Goal: Task Accomplishment & Management: Manage account settings

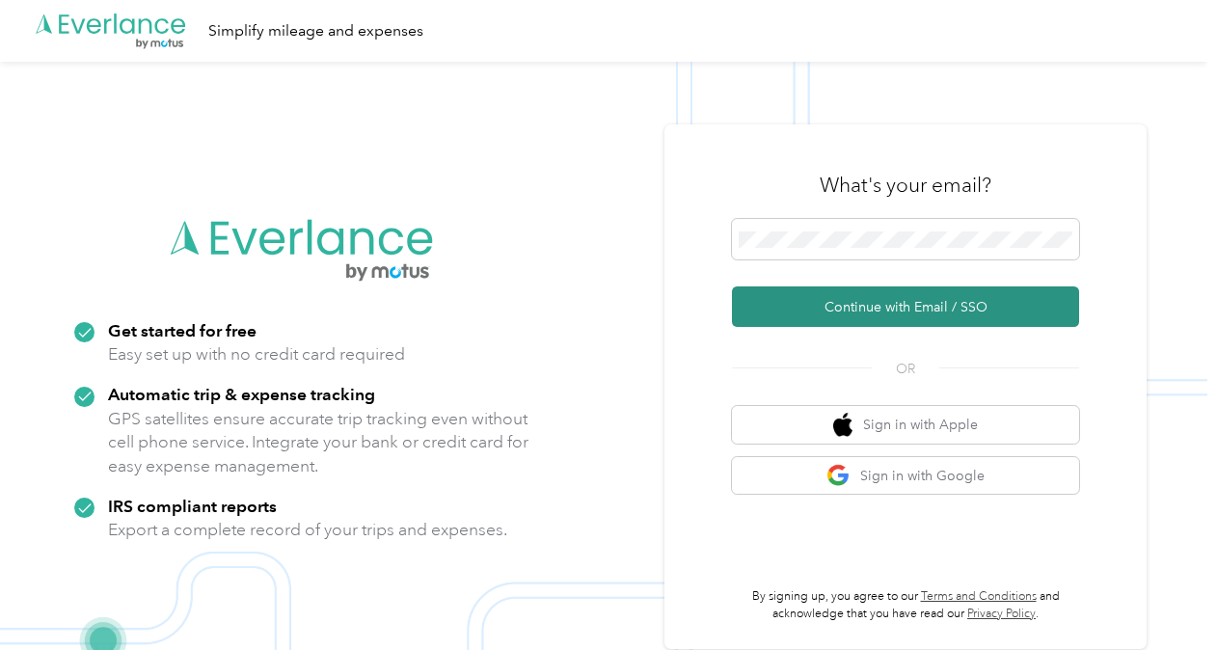
click at [814, 291] on button "Continue with Email / SSO" at bounding box center [905, 306] width 347 height 41
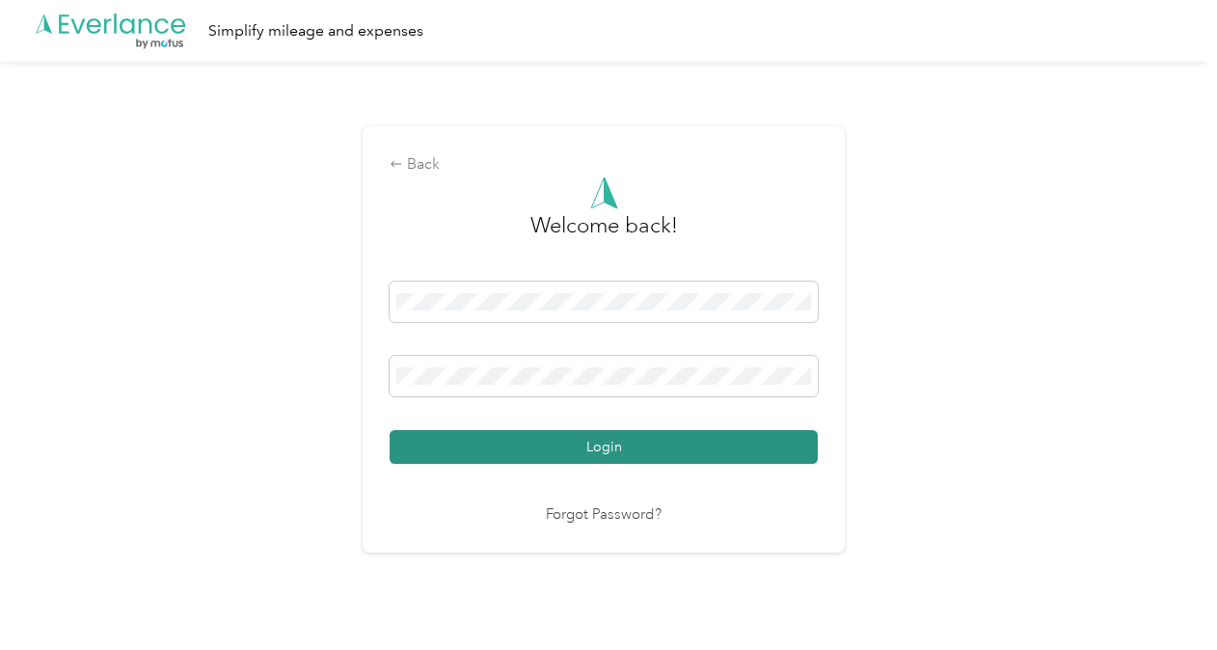
click at [715, 442] on button "Login" at bounding box center [604, 447] width 428 height 34
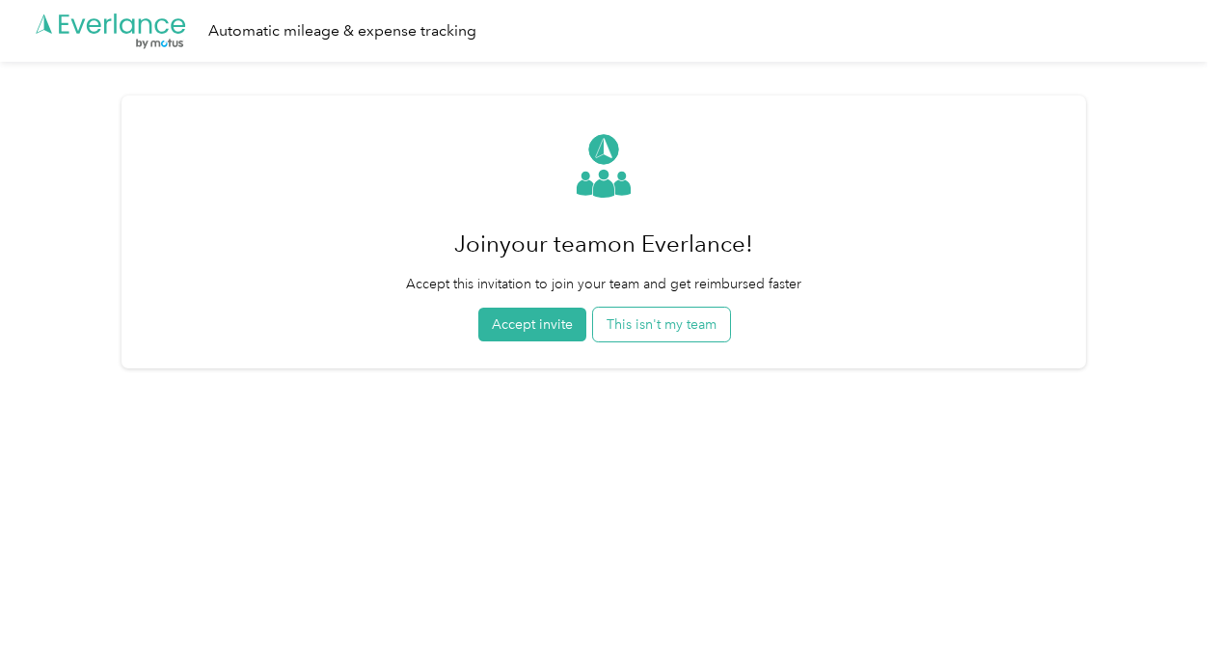
click at [710, 317] on button "This isn't my team" at bounding box center [661, 325] width 137 height 34
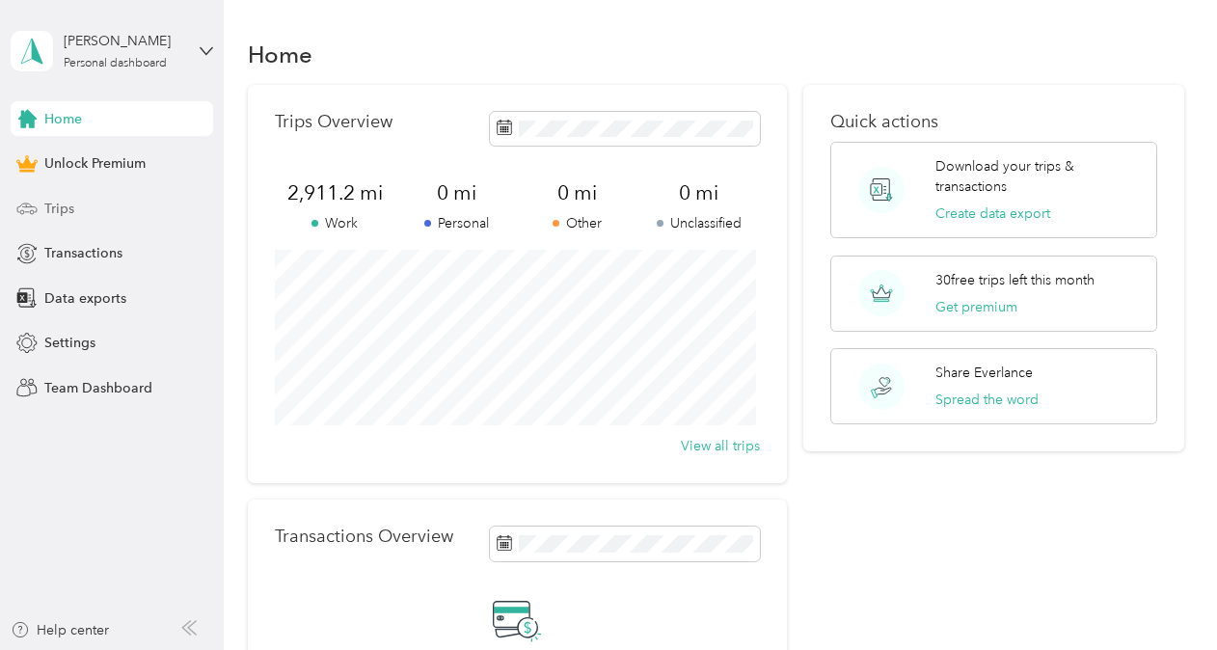
click at [42, 214] on div "Trips" at bounding box center [112, 208] width 203 height 35
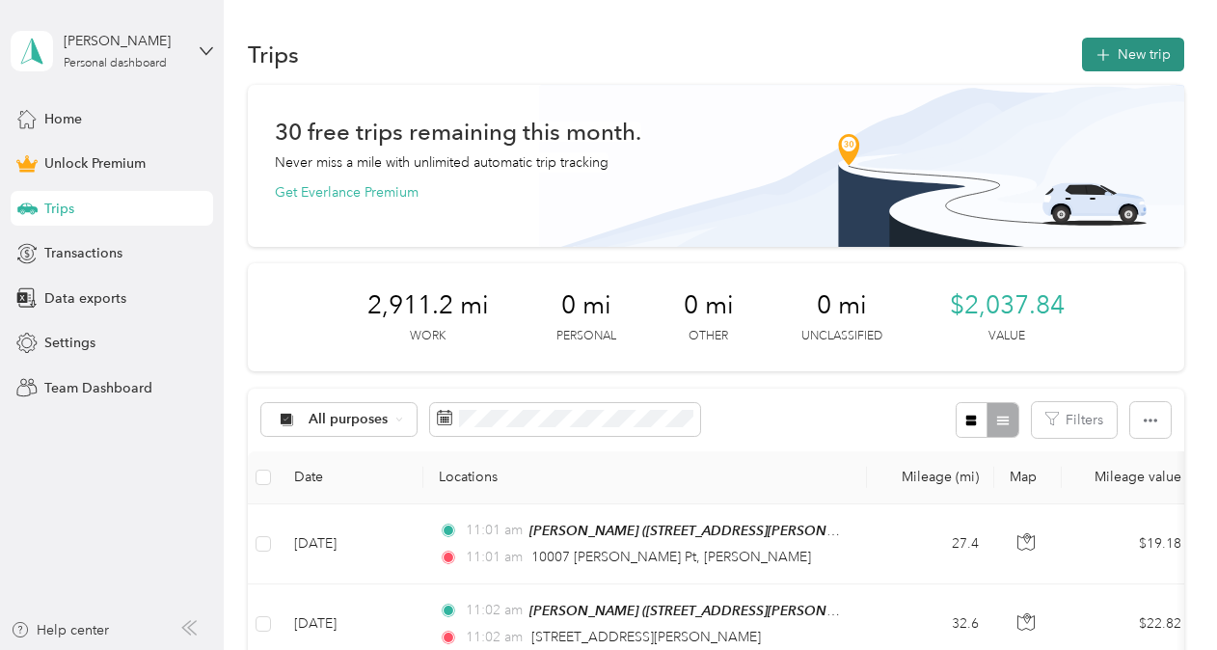
click at [1136, 54] on button "New trip" at bounding box center [1133, 55] width 102 height 34
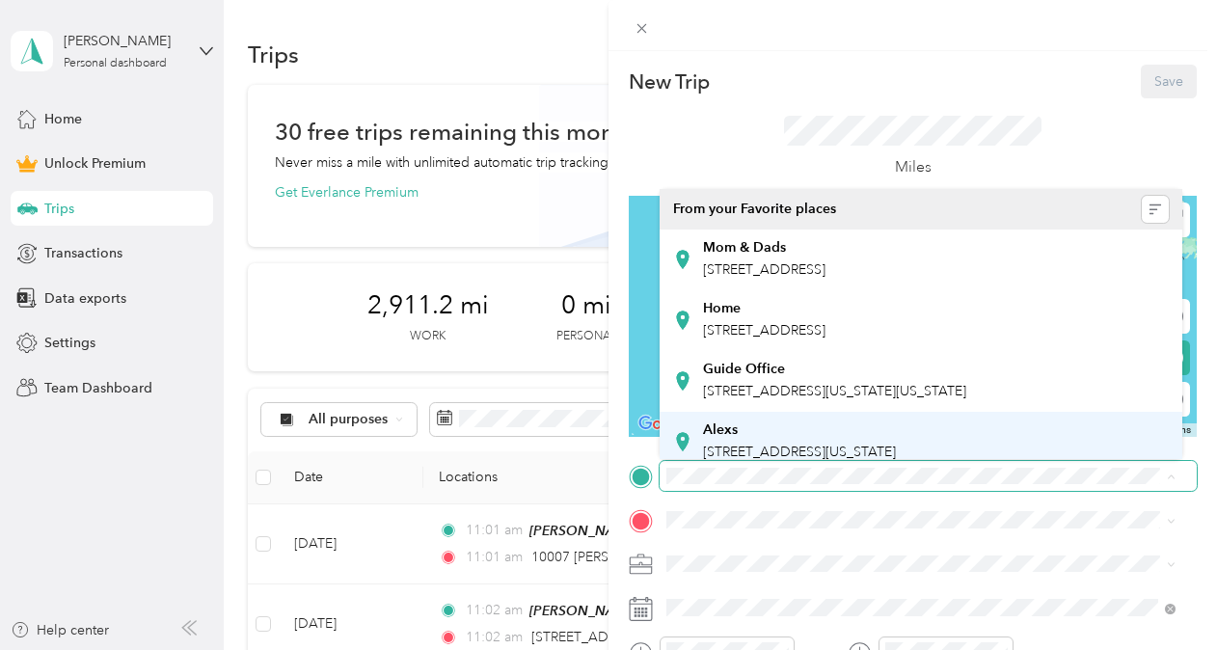
scroll to position [154, 0]
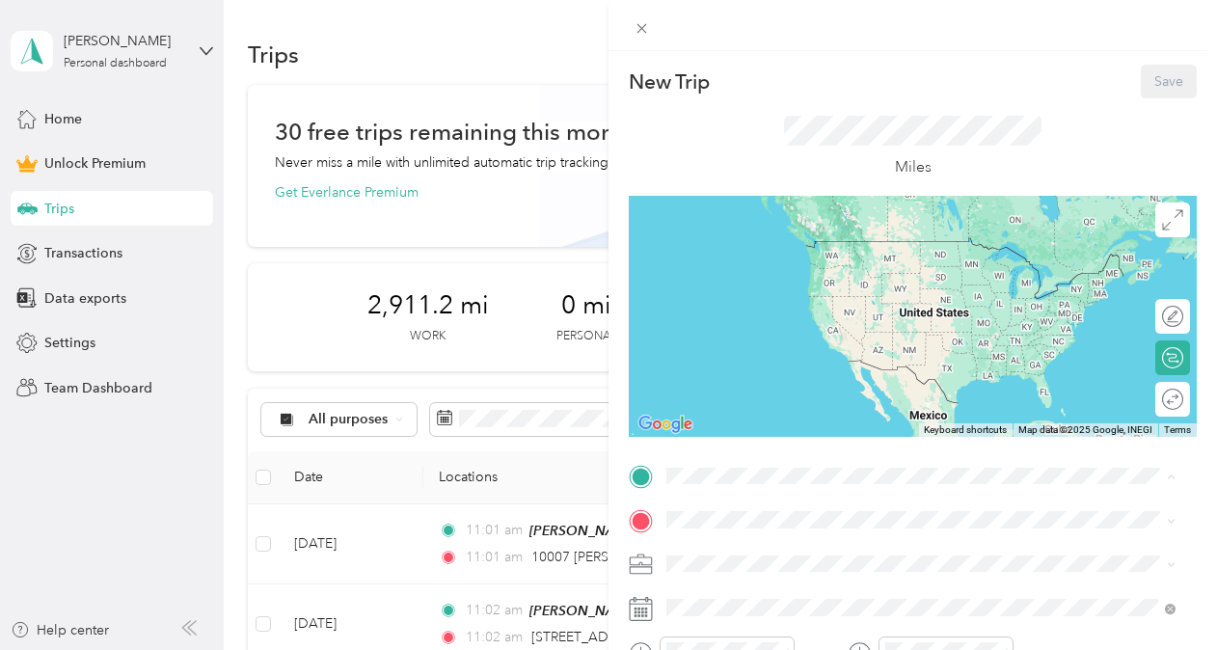
click at [815, 374] on span "[STREET_ADDRESS][US_STATE]" at bounding box center [799, 377] width 193 height 16
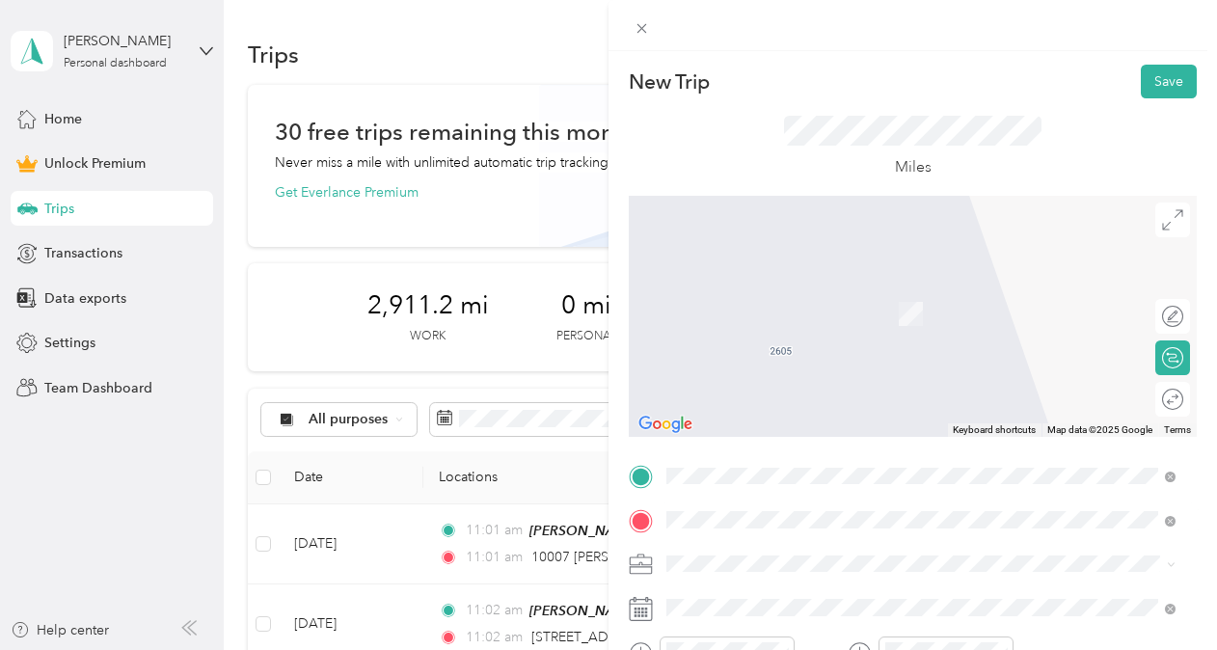
click at [743, 598] on span "[STREET_ADDRESS][US_STATE]" at bounding box center [799, 589] width 193 height 17
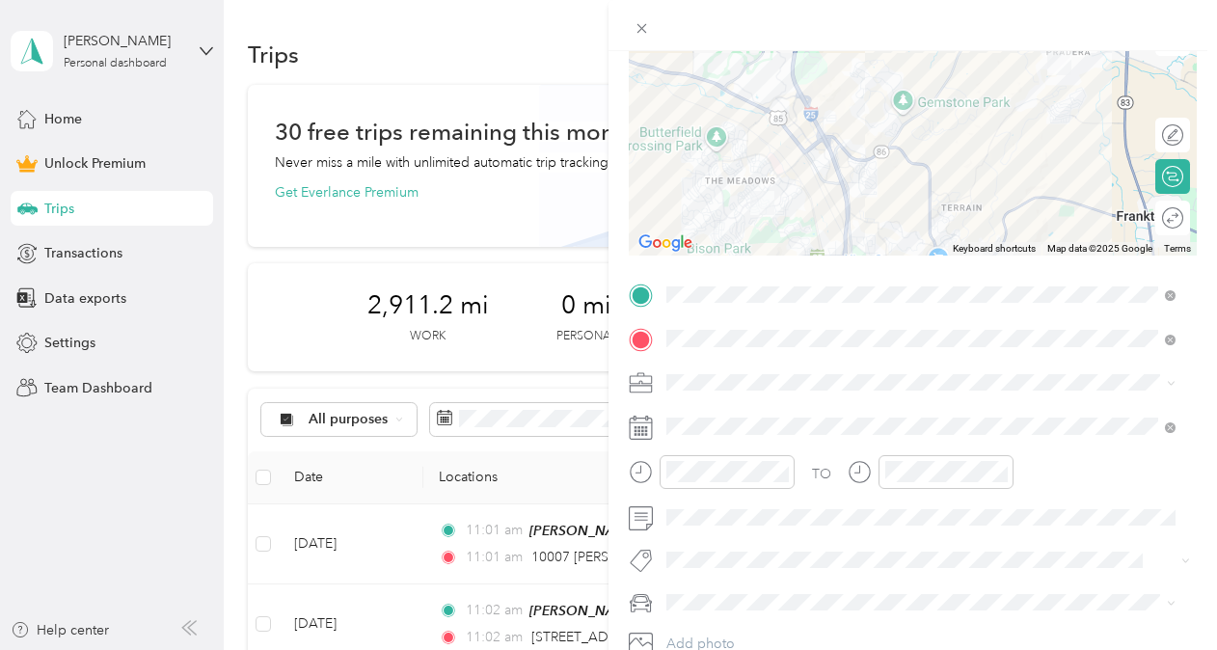
scroll to position [235, 0]
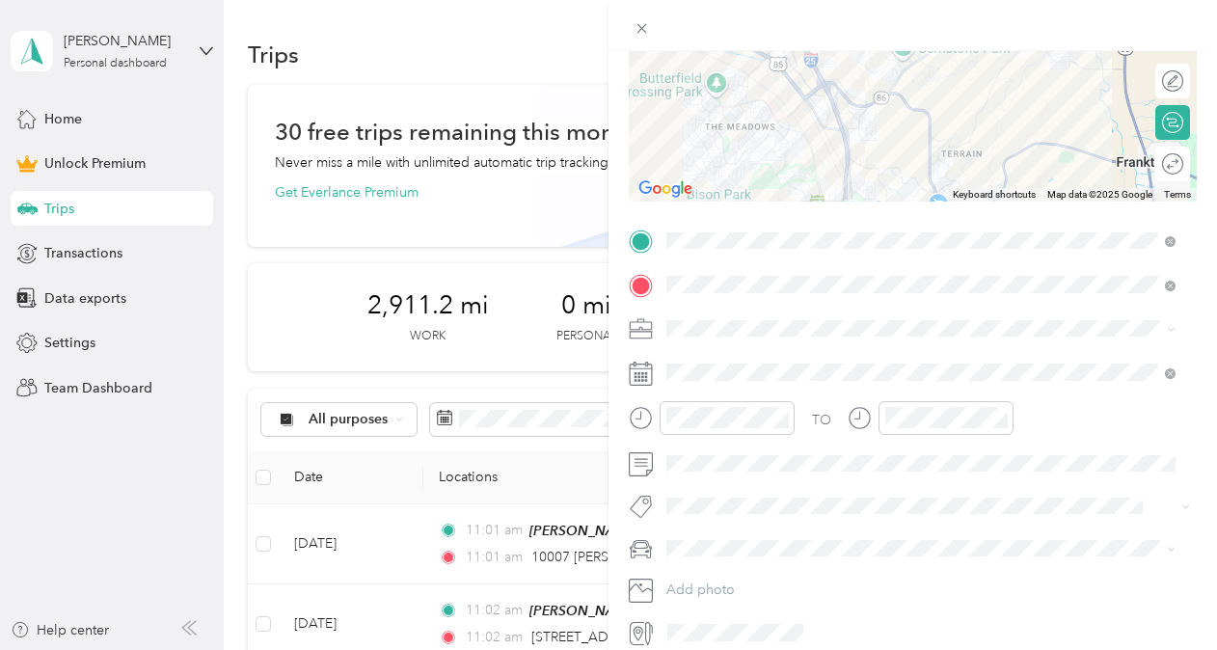
click at [1173, 330] on icon at bounding box center [1171, 329] width 9 height 9
click at [721, 425] on span "Real Estate" at bounding box center [705, 428] width 65 height 16
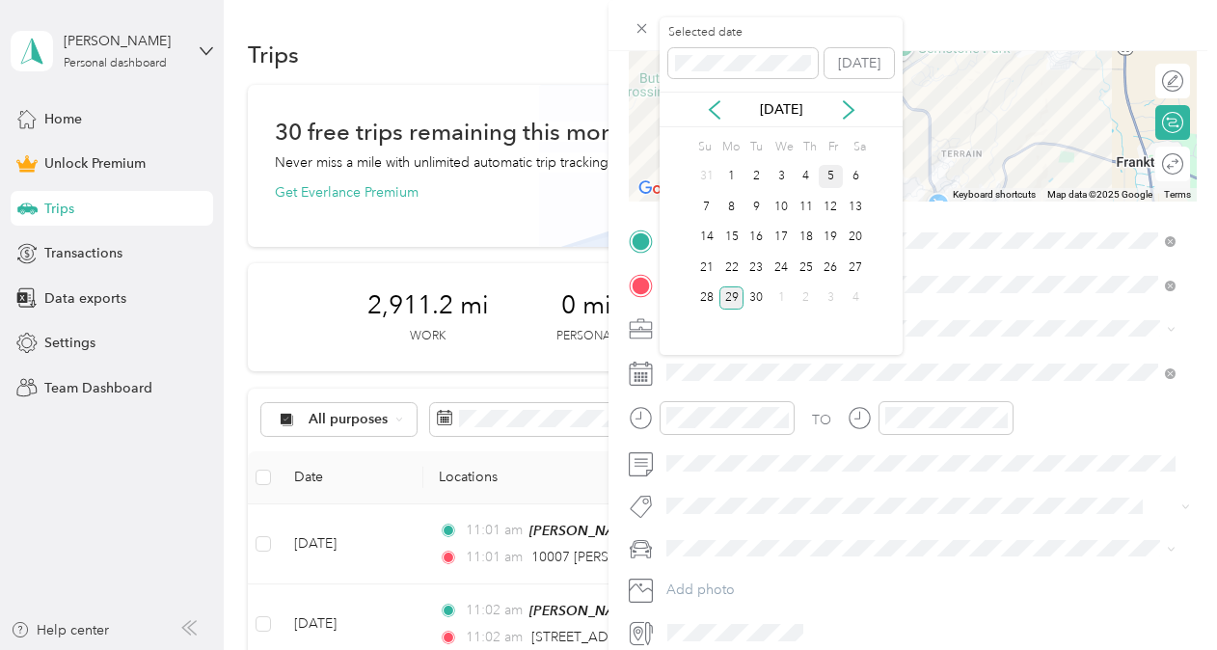
click at [829, 179] on div "5" at bounding box center [831, 177] width 25 height 24
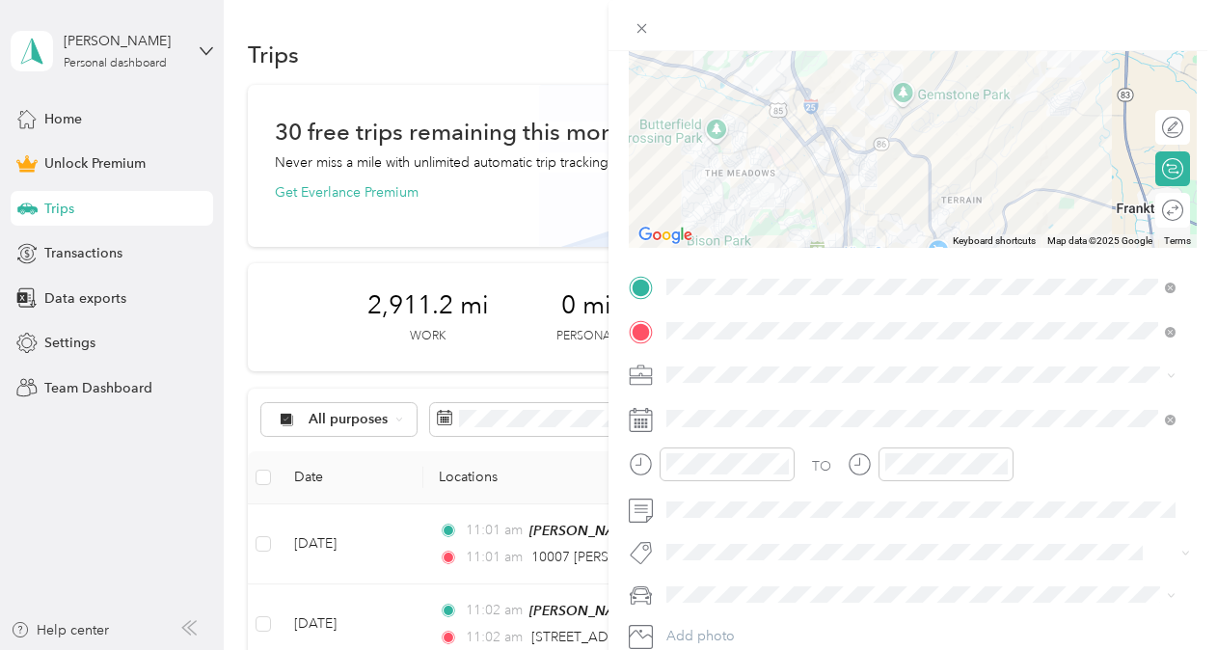
scroll to position [89, 0]
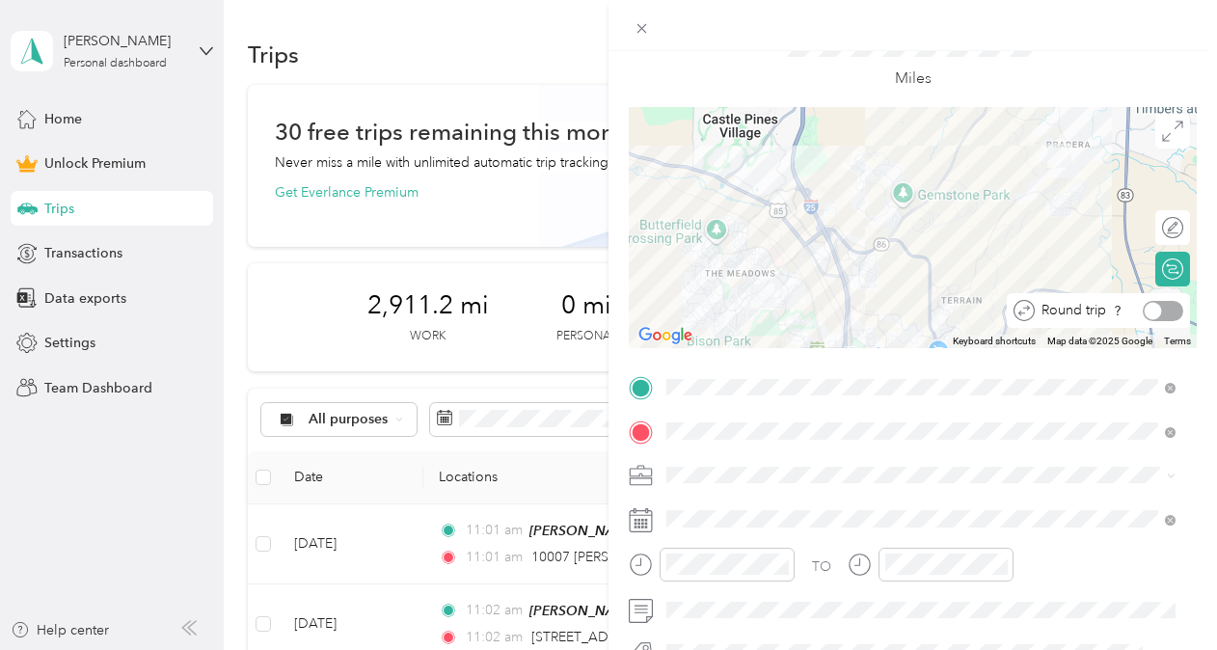
click at [1159, 311] on div at bounding box center [1163, 311] width 41 height 20
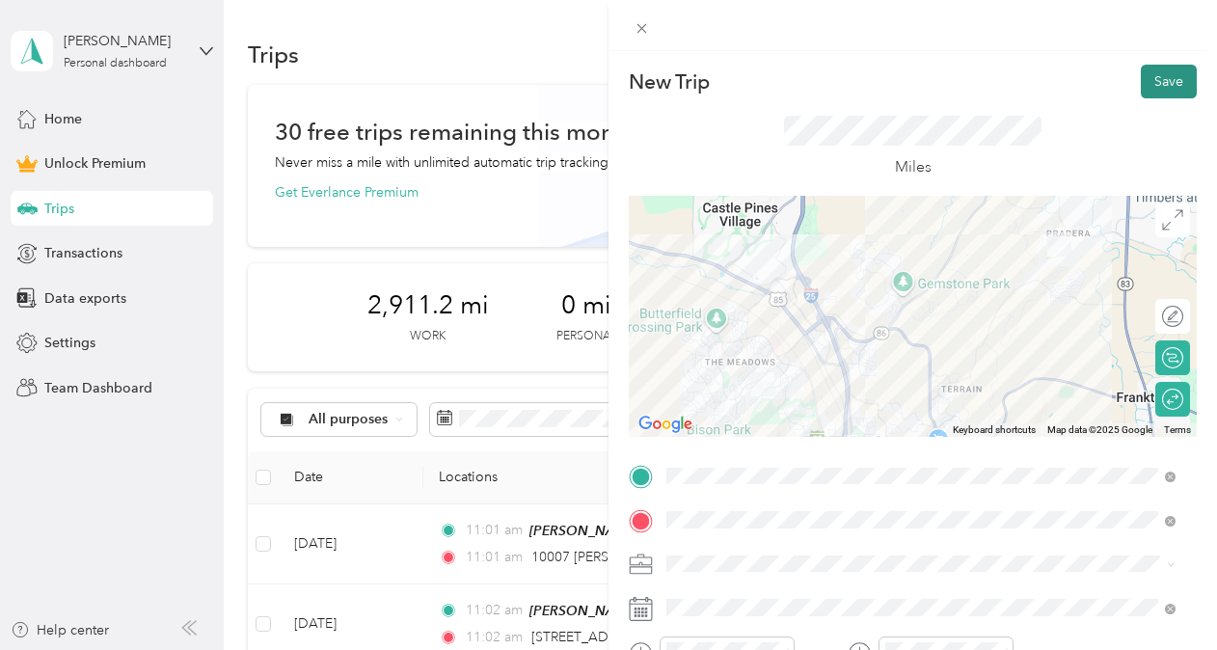
click at [1144, 85] on button "Save" at bounding box center [1169, 82] width 56 height 34
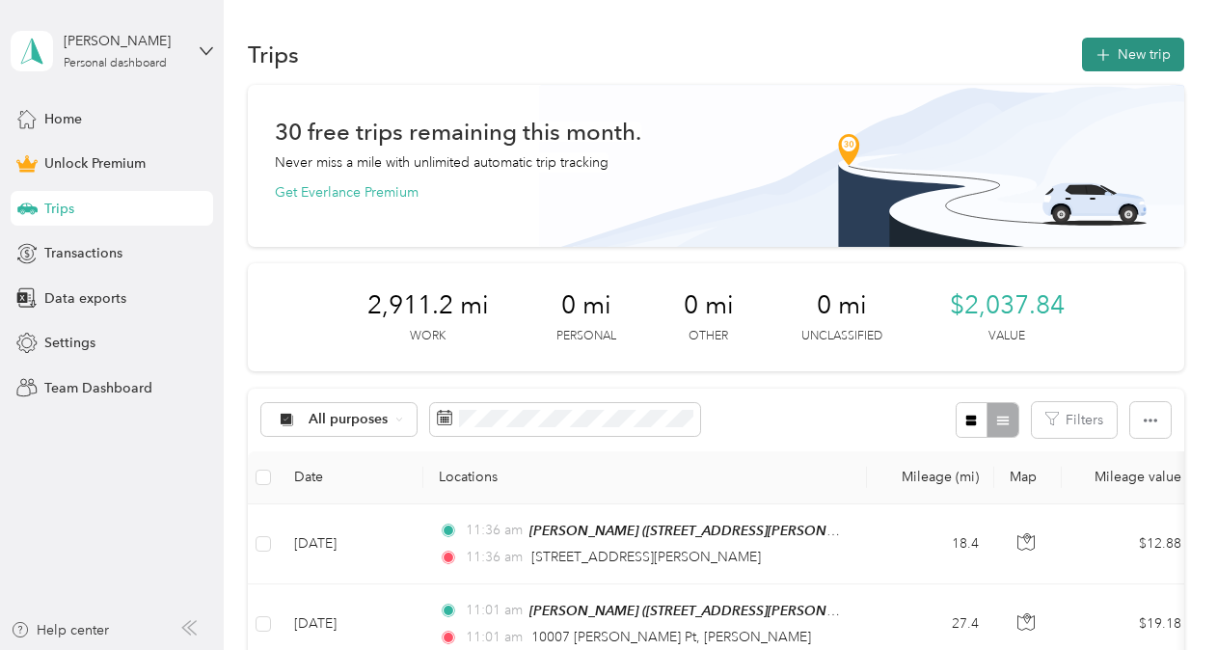
click at [1144, 59] on button "New trip" at bounding box center [1133, 55] width 102 height 34
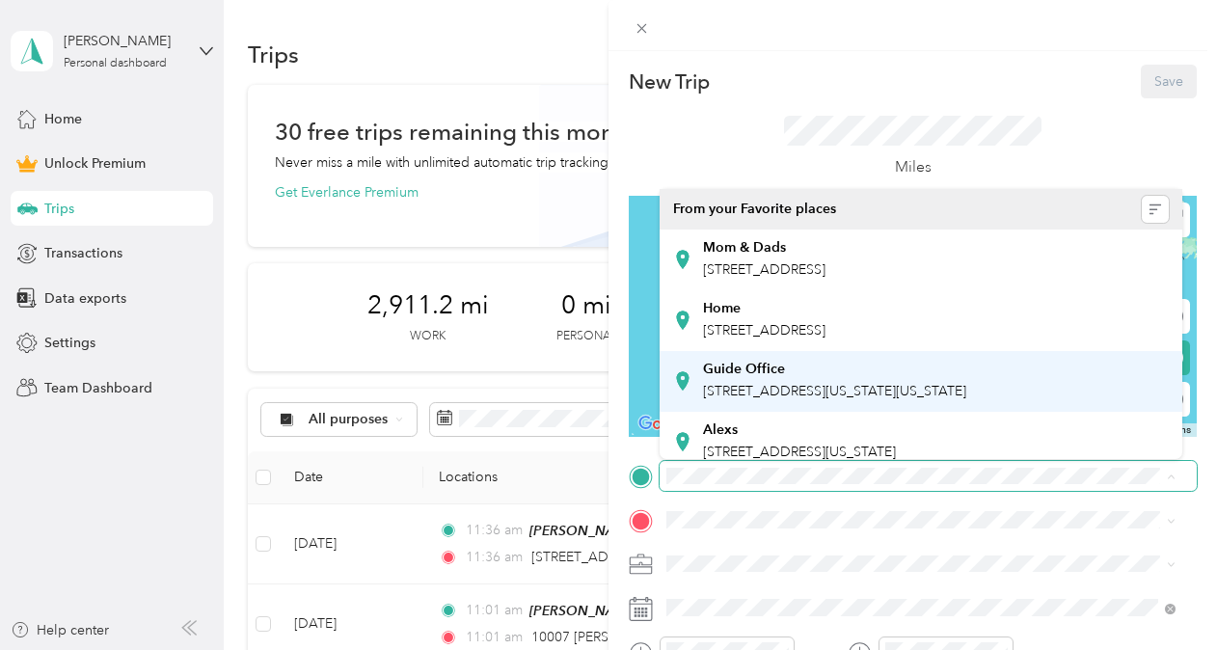
scroll to position [154, 0]
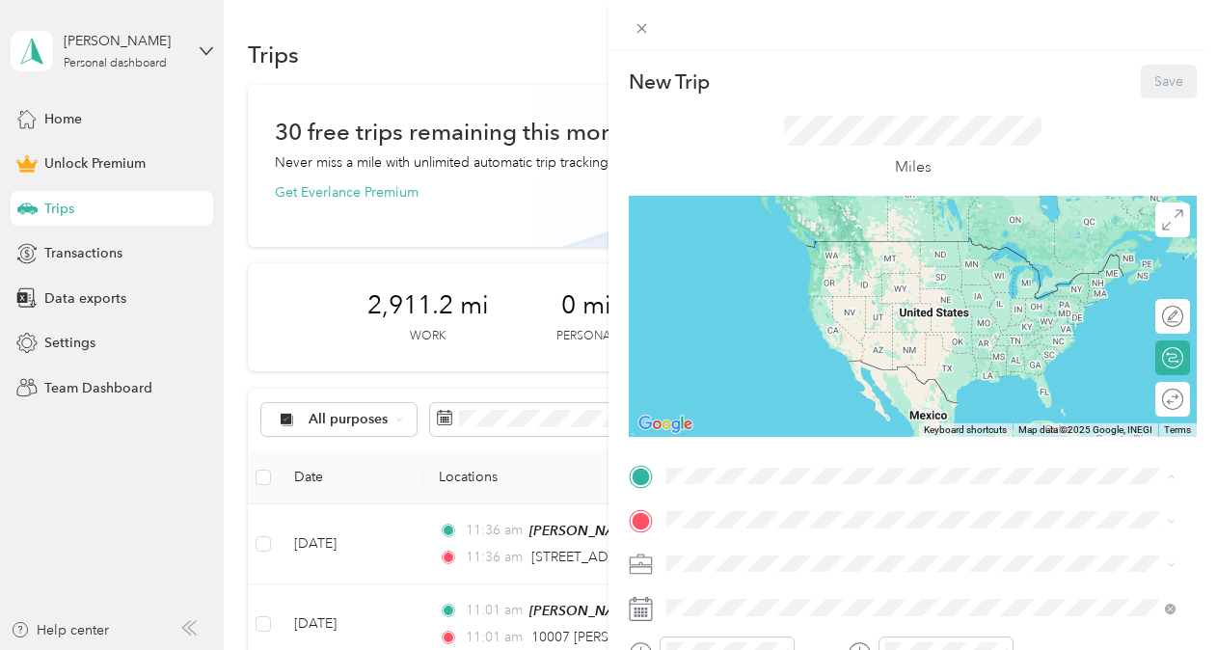
click at [770, 369] on span "[STREET_ADDRESS][US_STATE]" at bounding box center [799, 377] width 193 height 16
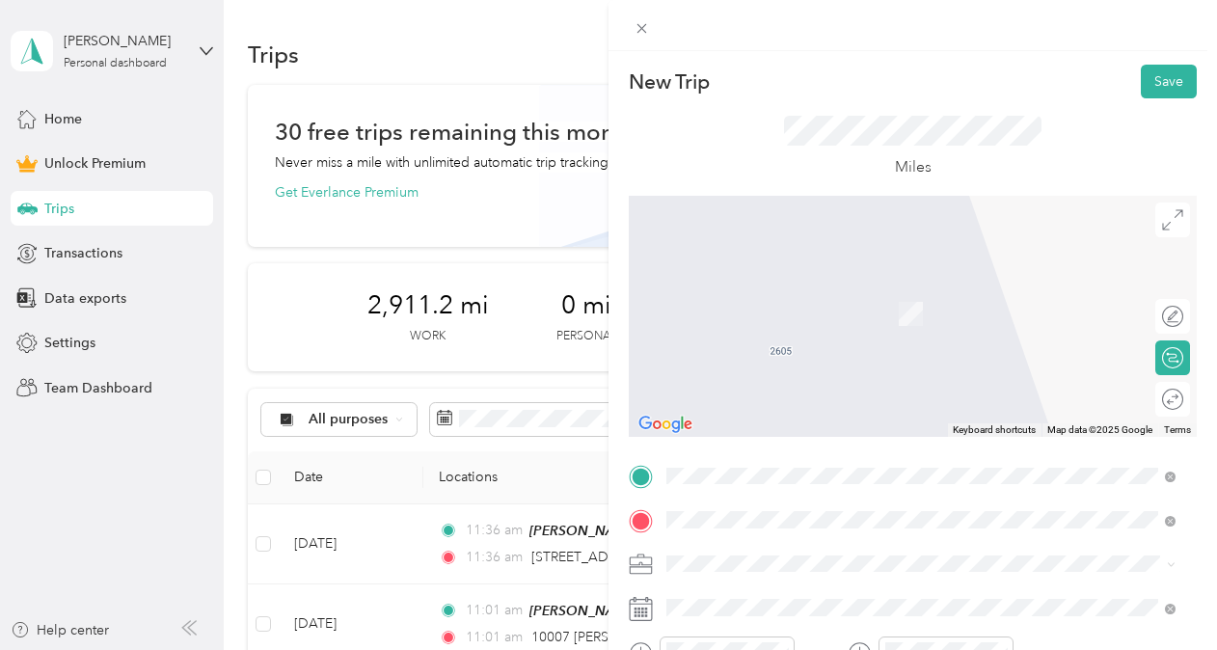
click at [784, 362] on span "[STREET_ADDRESS][US_STATE]" at bounding box center [799, 359] width 193 height 17
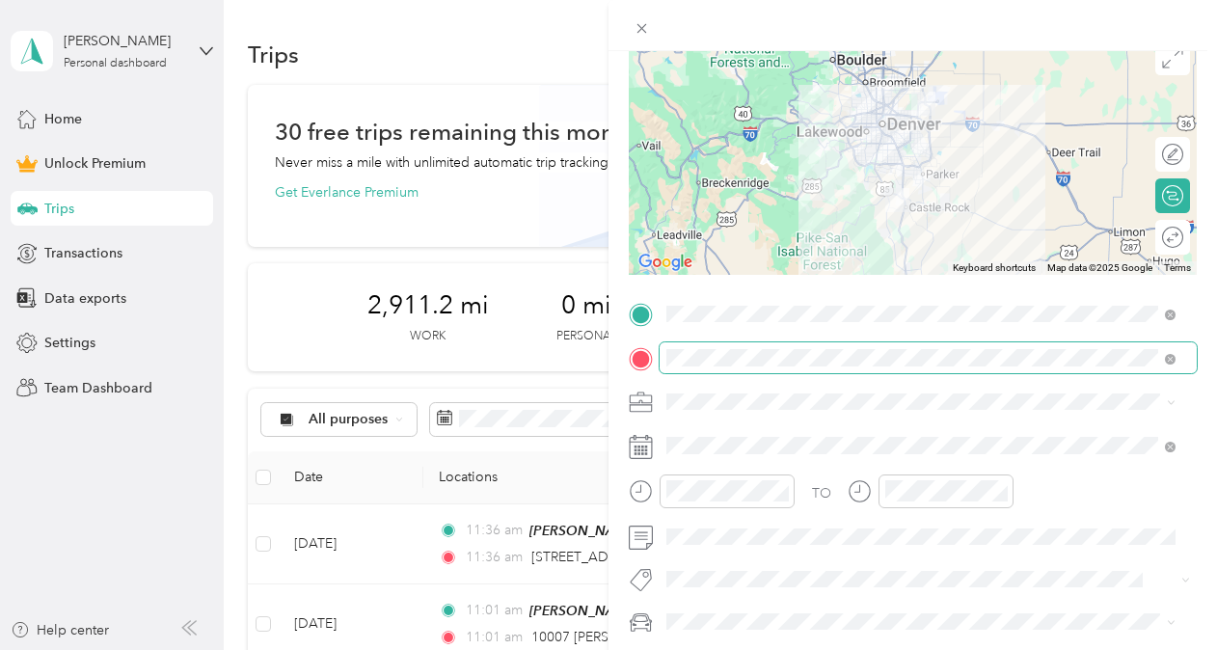
scroll to position [187, 0]
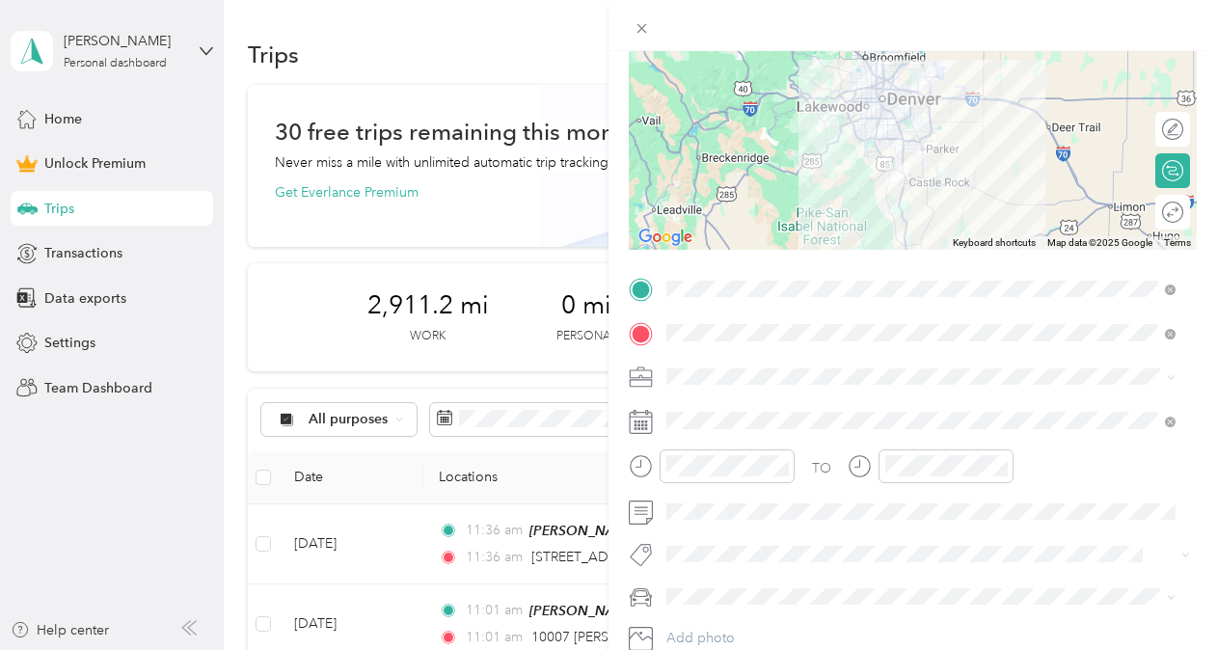
click at [1171, 375] on icon at bounding box center [1171, 377] width 9 height 9
click at [878, 178] on li "Real Estate" at bounding box center [921, 174] width 523 height 34
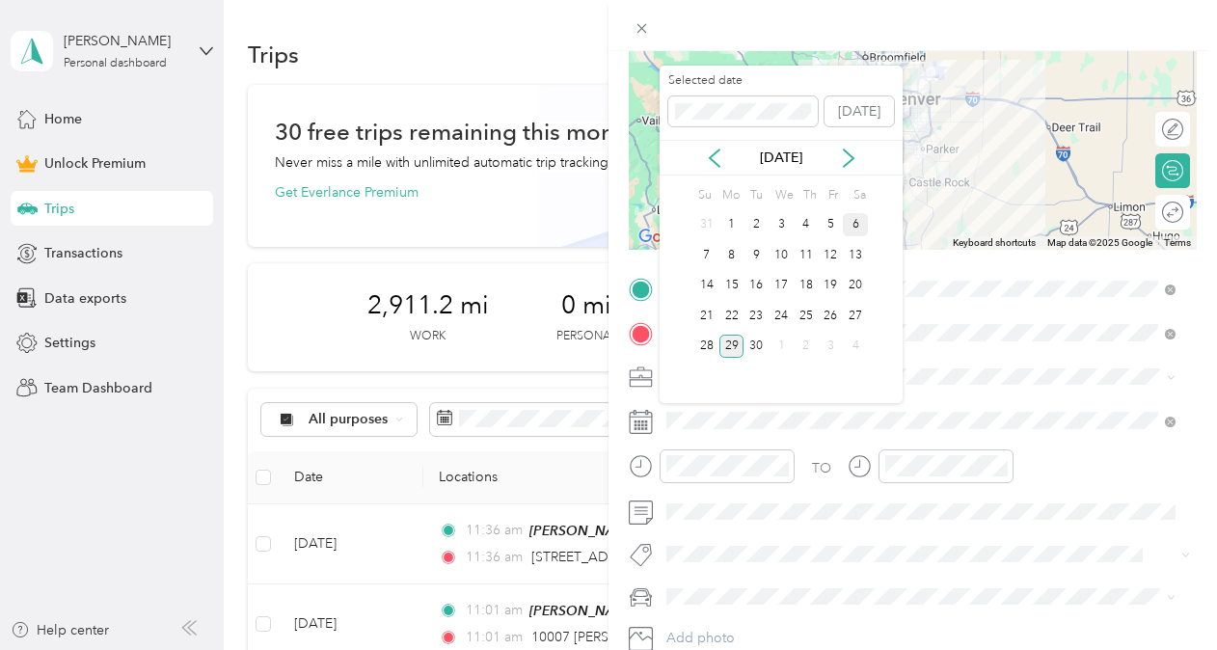
click at [855, 226] on div "6" at bounding box center [855, 225] width 25 height 24
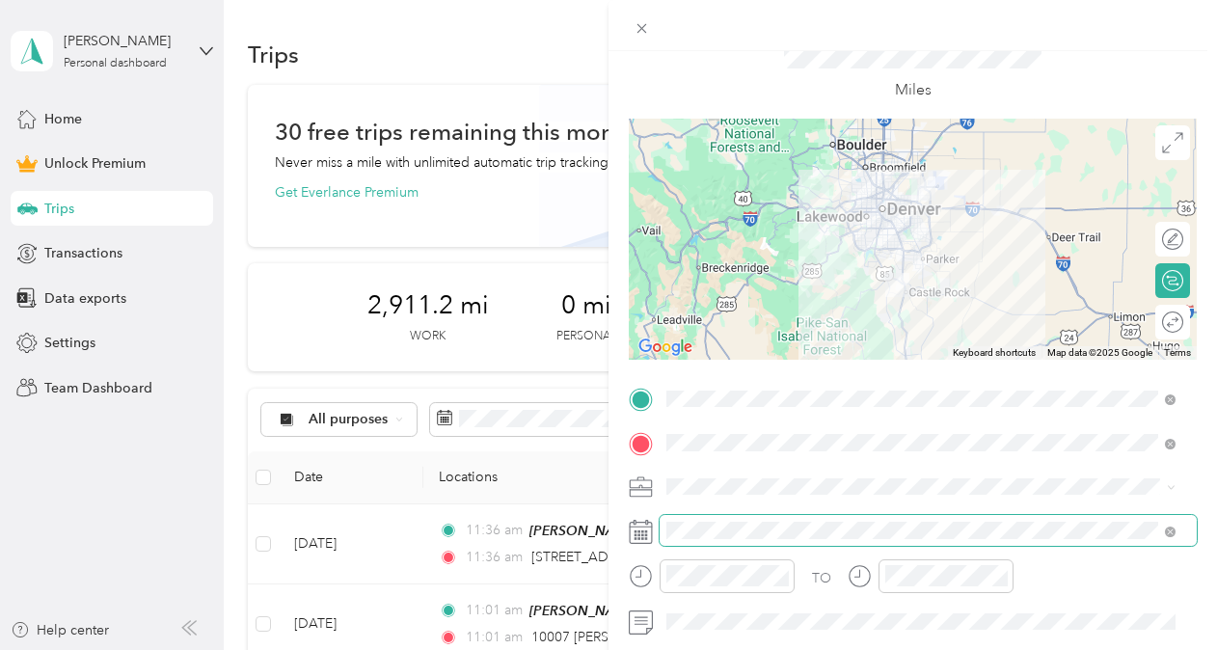
scroll to position [73, 0]
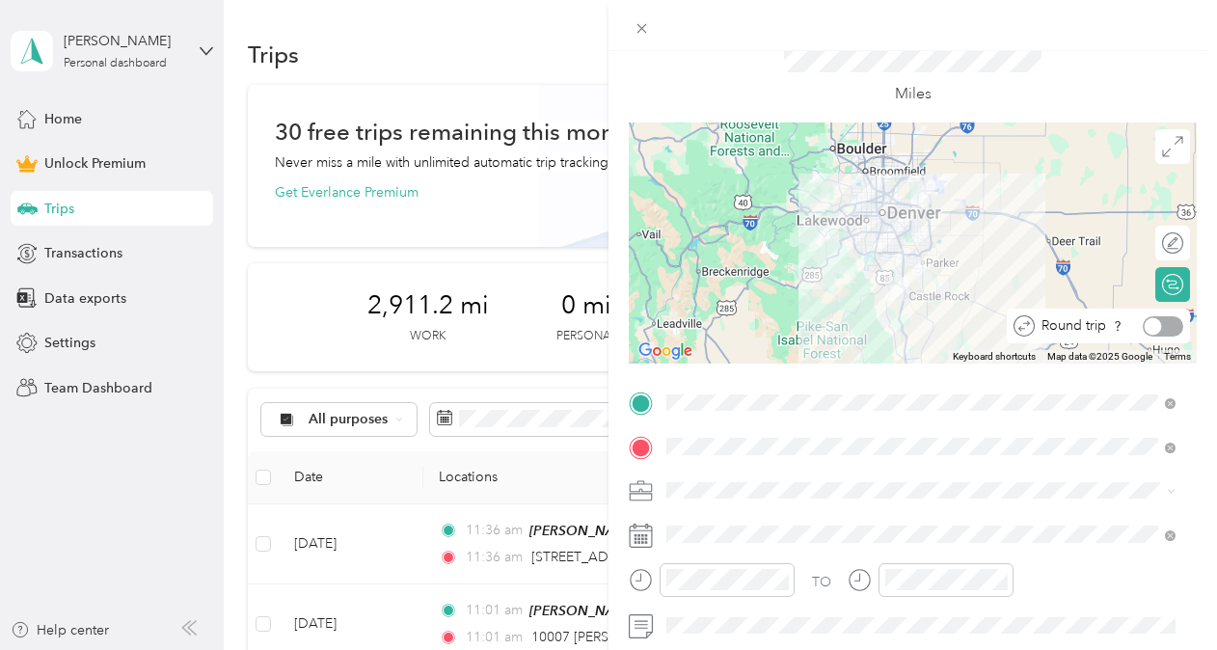
click at [1157, 328] on div at bounding box center [1163, 326] width 41 height 20
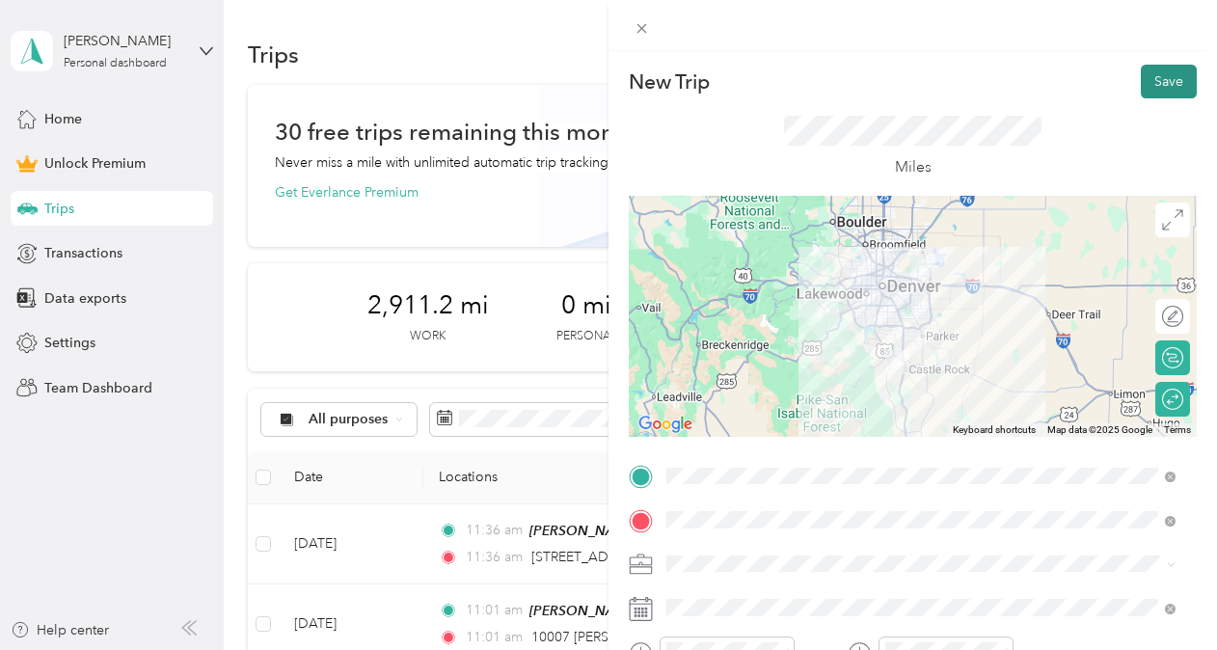
click at [1152, 89] on button "Save" at bounding box center [1169, 82] width 56 height 34
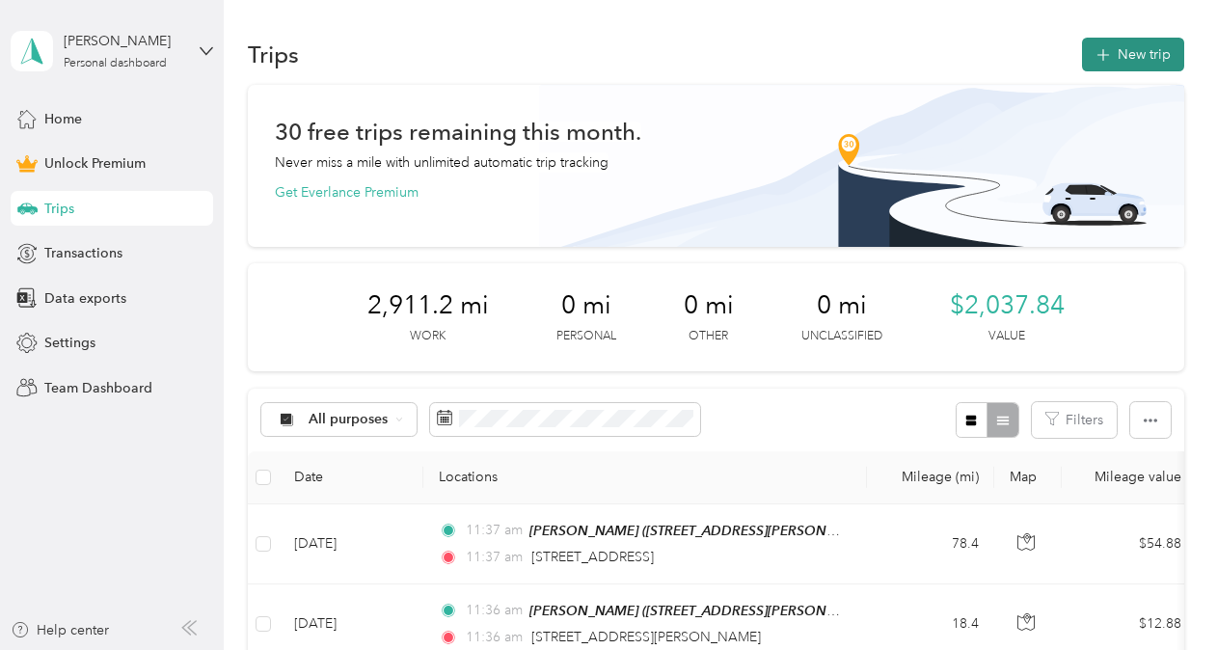
click at [1132, 47] on button "New trip" at bounding box center [1133, 55] width 102 height 34
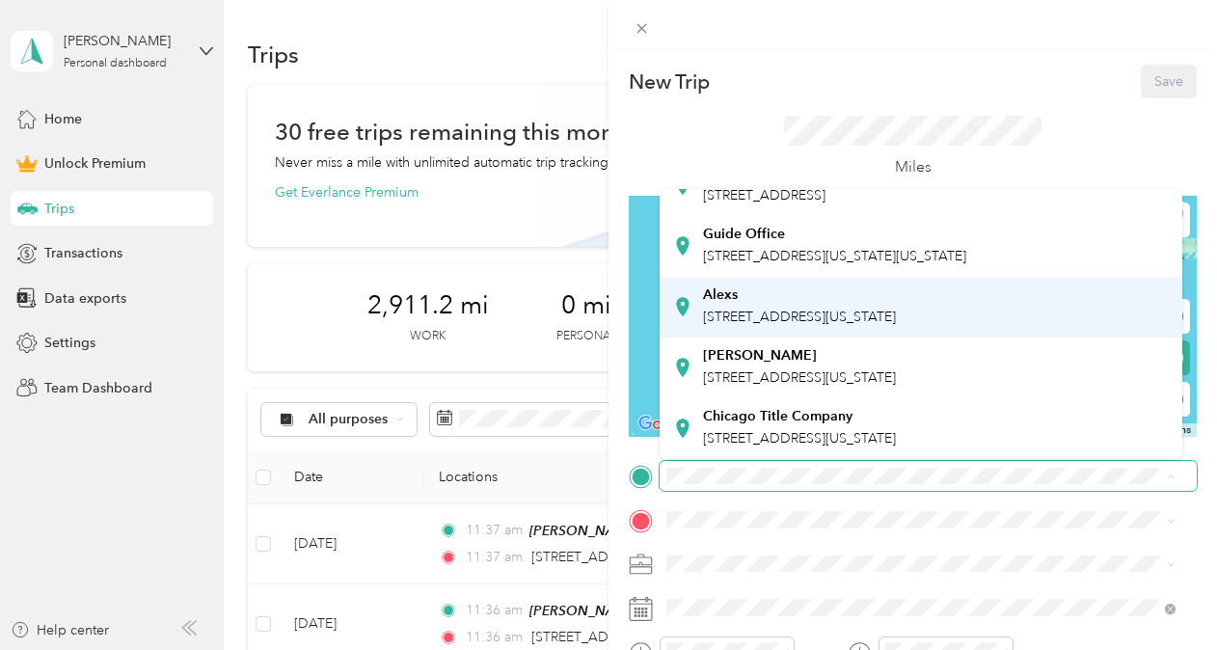
scroll to position [153, 0]
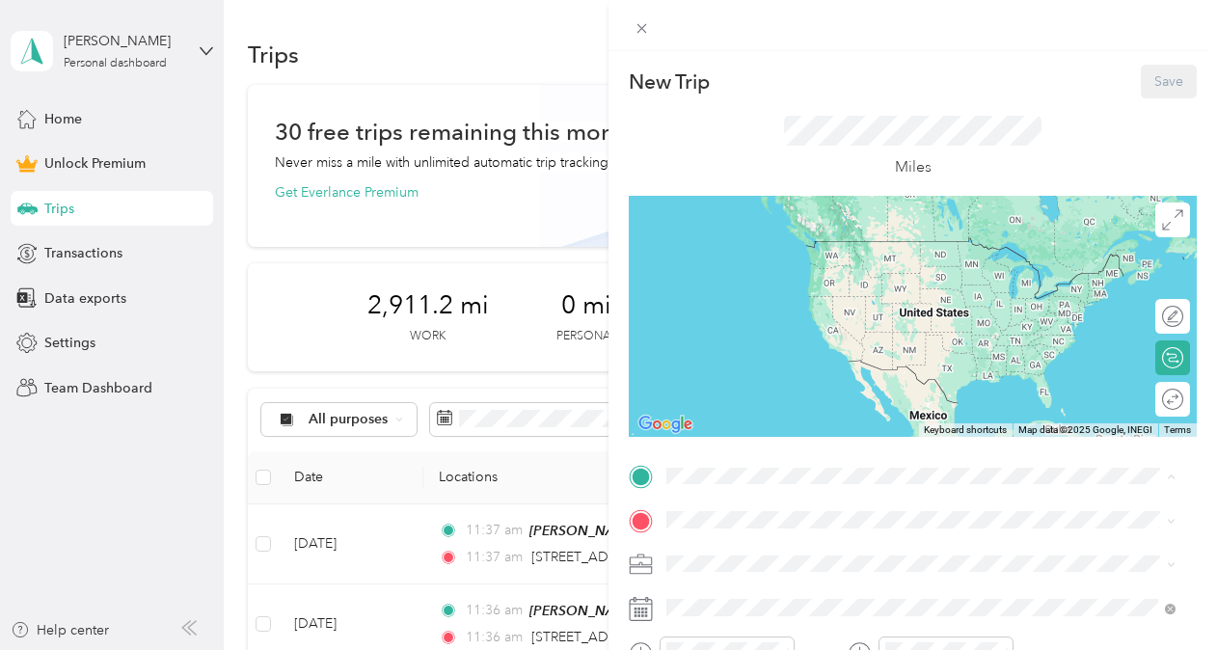
click at [770, 386] on div "[PERSON_NAME] [STREET_ADDRESS][PERSON_NAME][US_STATE]" at bounding box center [799, 367] width 193 height 41
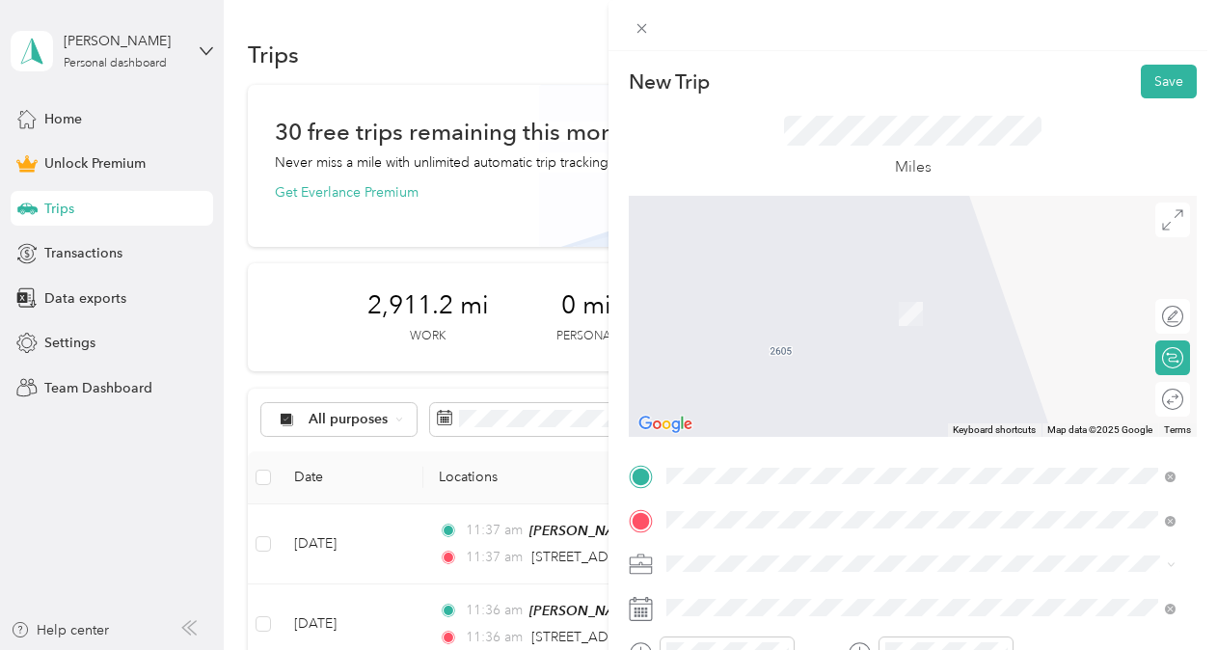
click at [762, 312] on span "[STREET_ADDRESS][US_STATE]" at bounding box center [799, 305] width 193 height 17
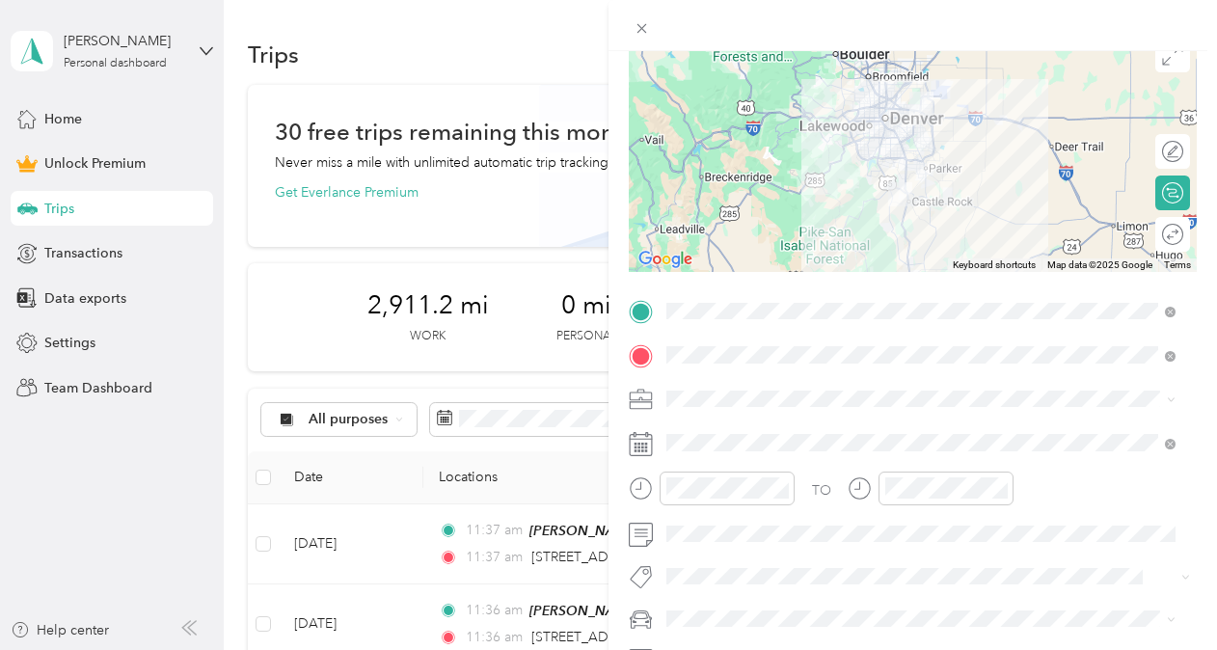
scroll to position [189, 0]
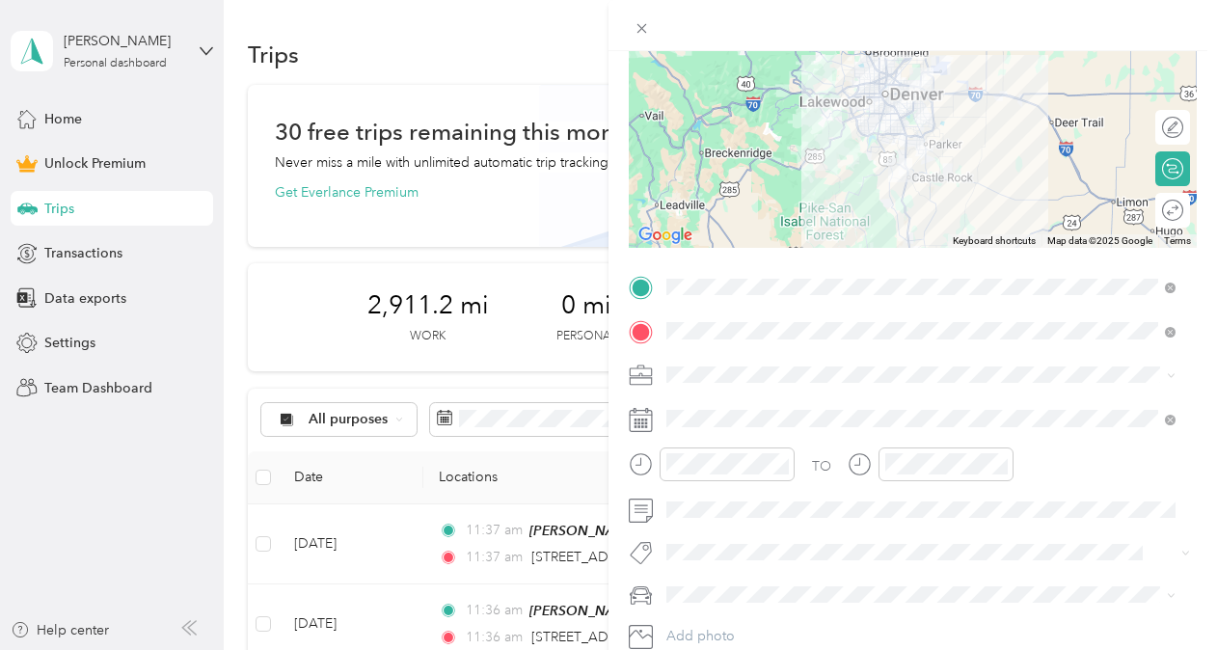
click at [1171, 371] on icon at bounding box center [1171, 375] width 9 height 9
click at [788, 166] on div "Real Estate" at bounding box center [921, 168] width 496 height 20
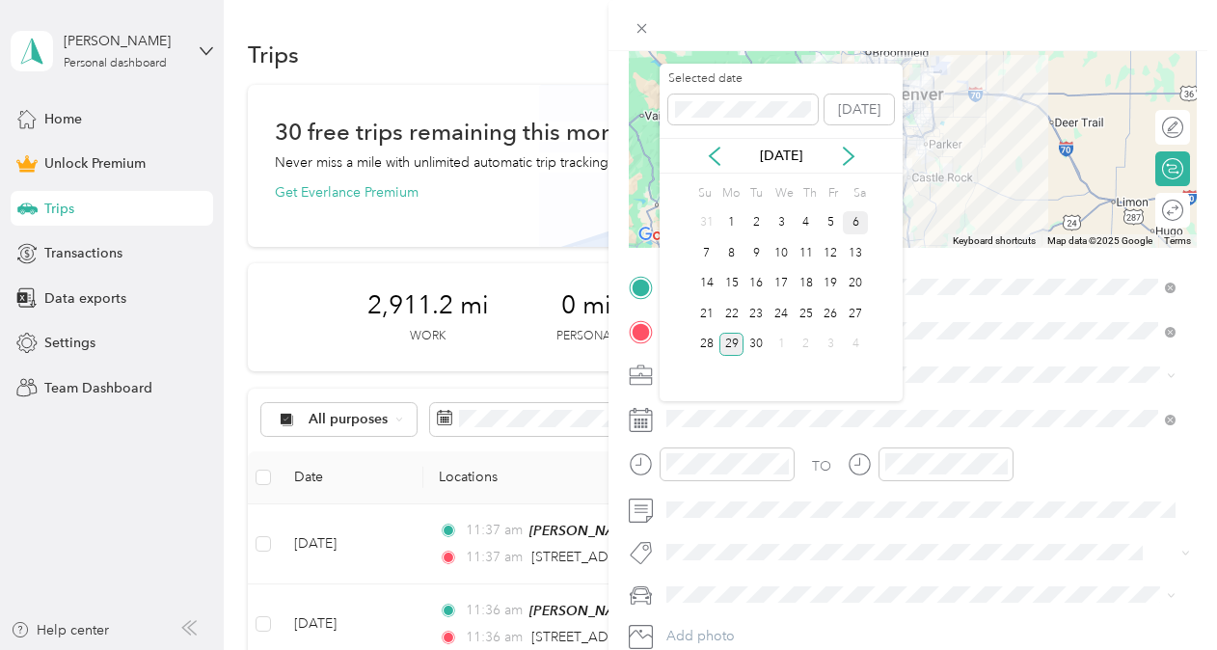
click at [860, 219] on div "6" at bounding box center [855, 223] width 25 height 24
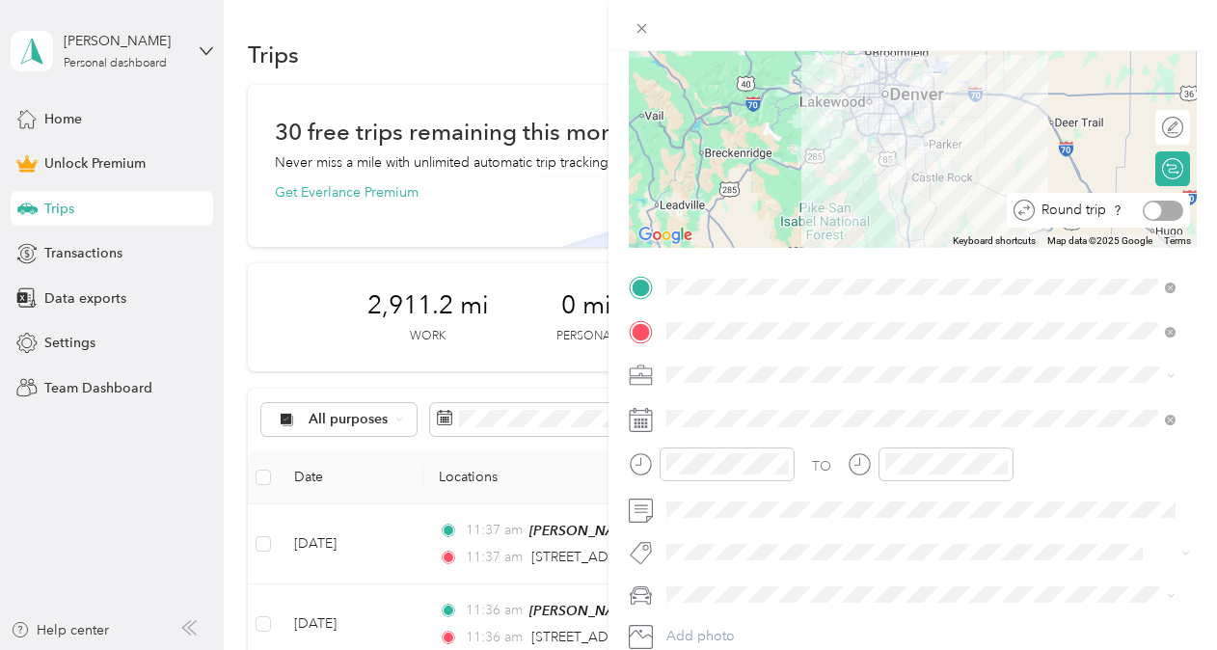
click at [1160, 210] on div at bounding box center [1163, 211] width 41 height 20
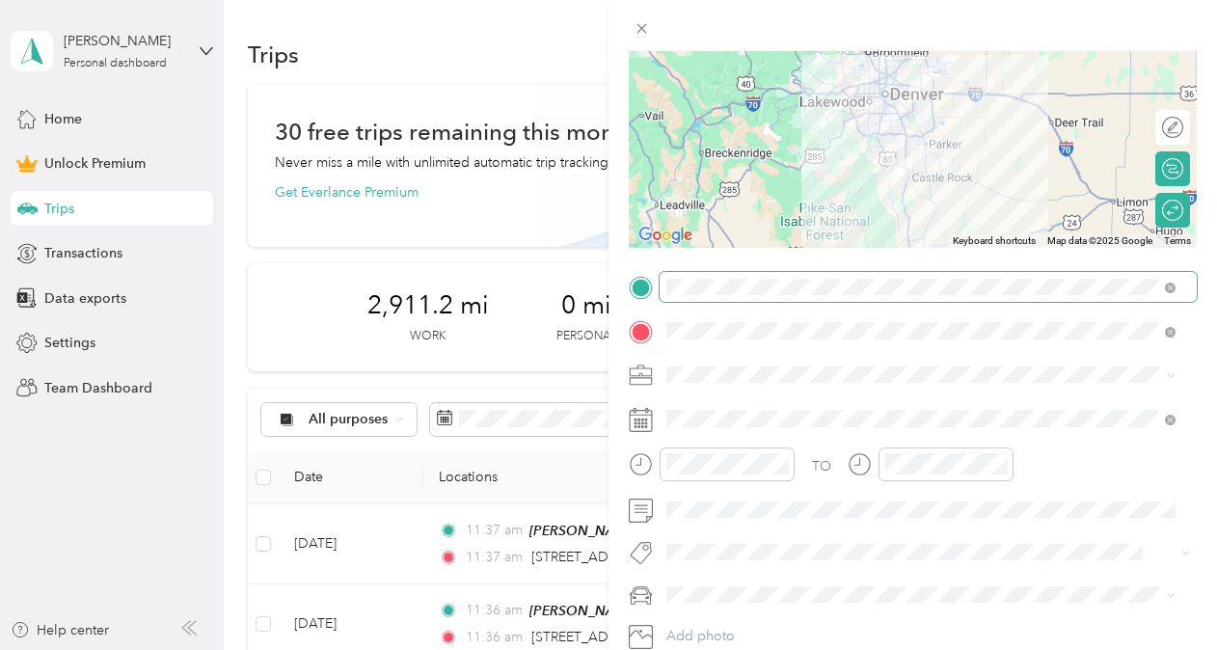
scroll to position [0, 0]
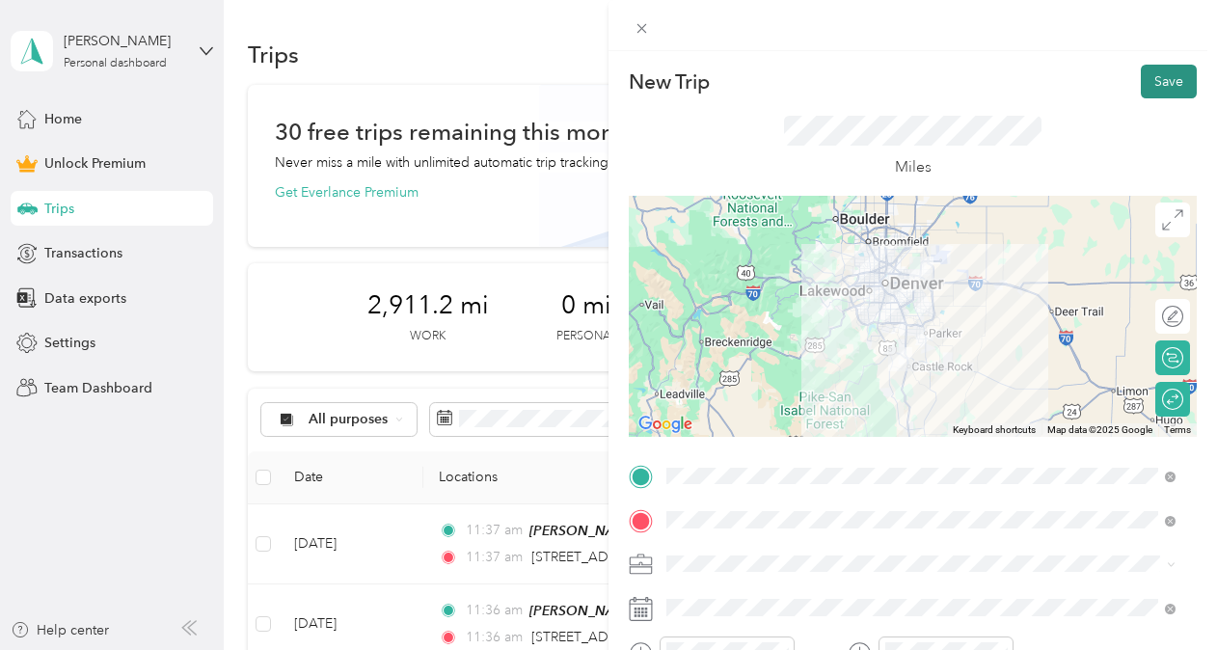
click at [1148, 89] on button "Save" at bounding box center [1169, 82] width 56 height 34
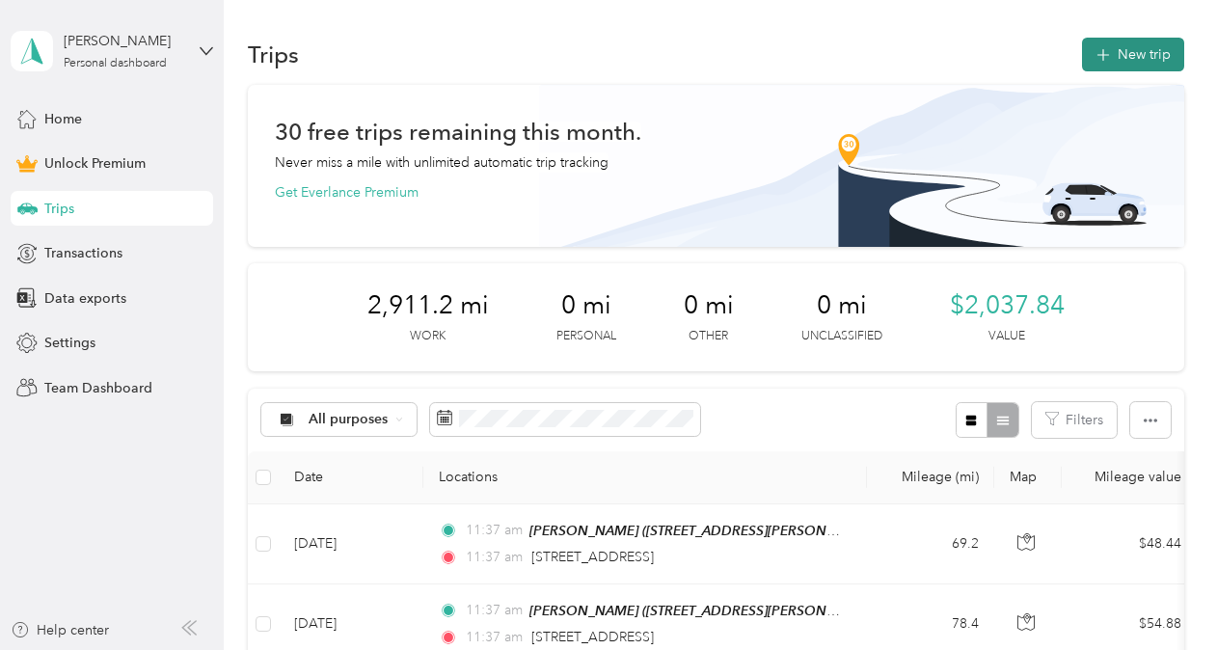
click at [1109, 44] on button "New trip" at bounding box center [1133, 55] width 102 height 34
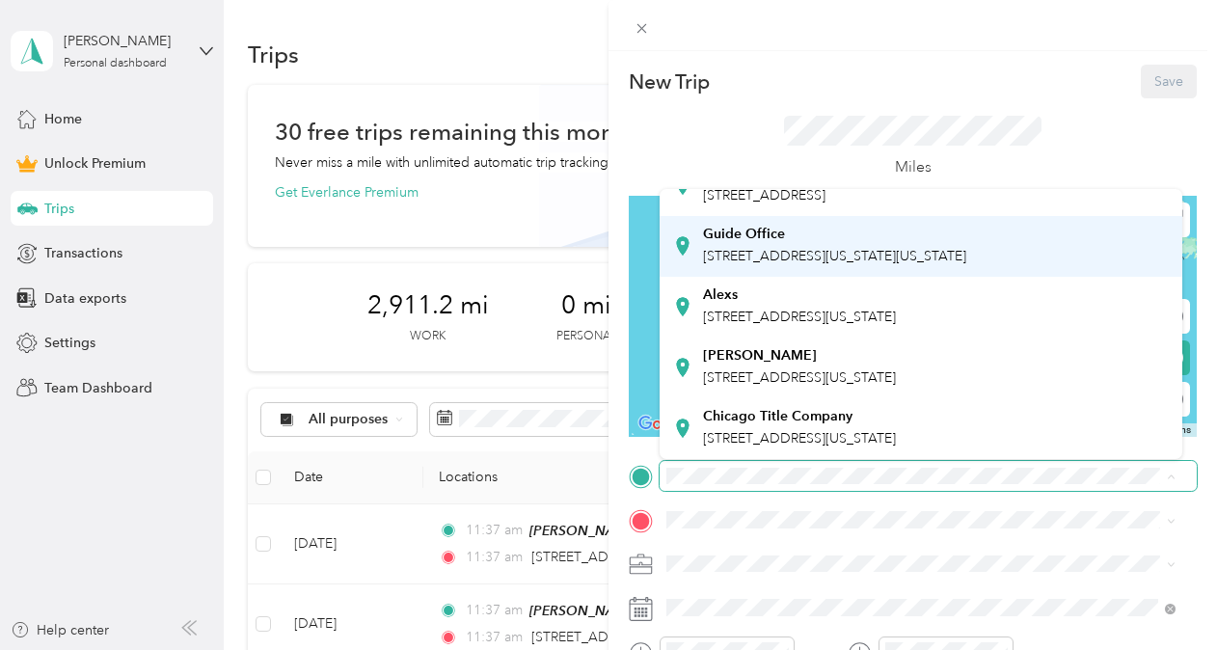
scroll to position [154, 0]
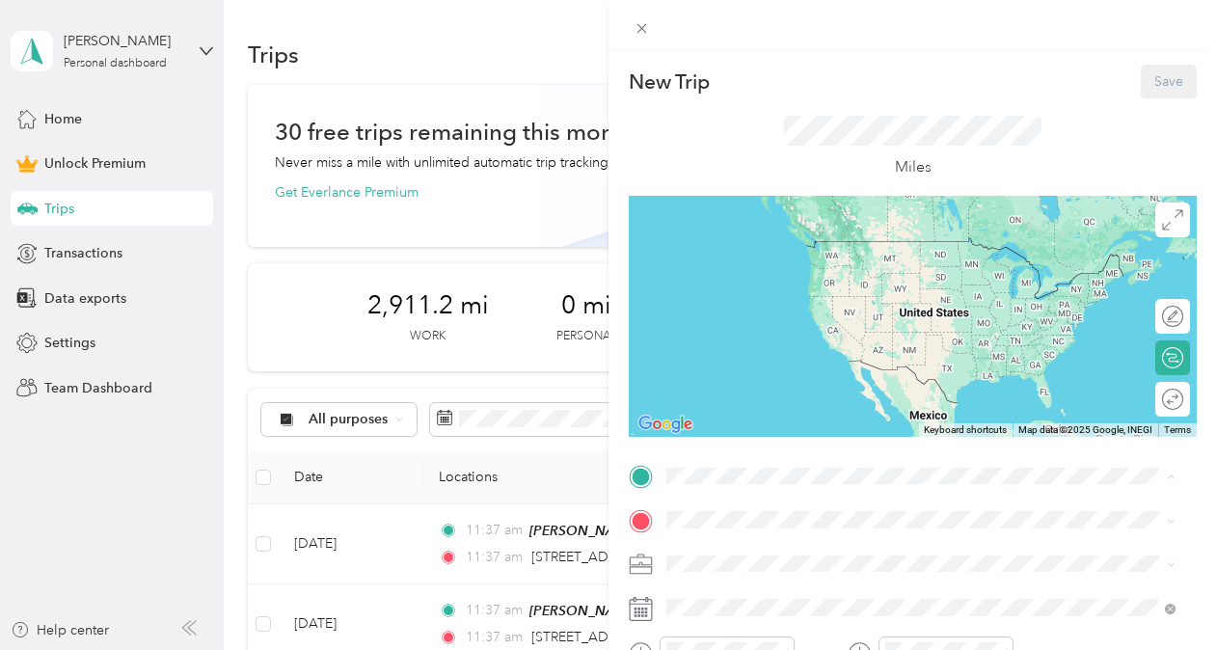
click at [770, 379] on div "[PERSON_NAME] [STREET_ADDRESS][PERSON_NAME][US_STATE]" at bounding box center [799, 367] width 193 height 41
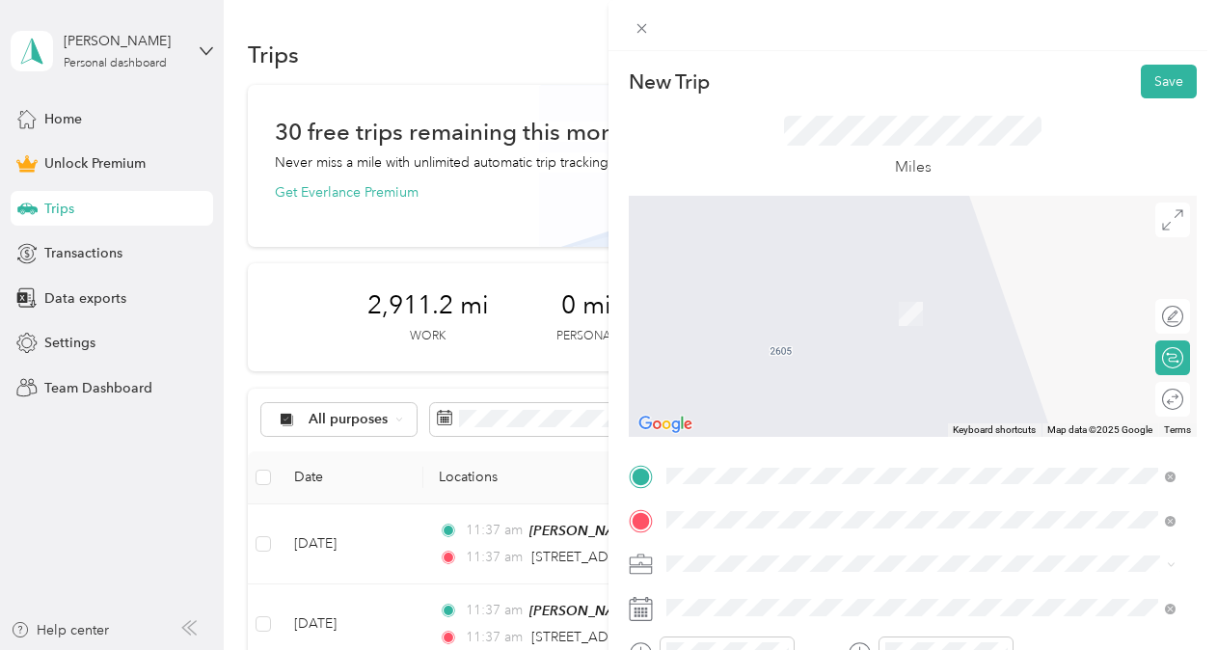
click at [797, 313] on span "[STREET_ADDRESS][US_STATE]" at bounding box center [799, 305] width 193 height 17
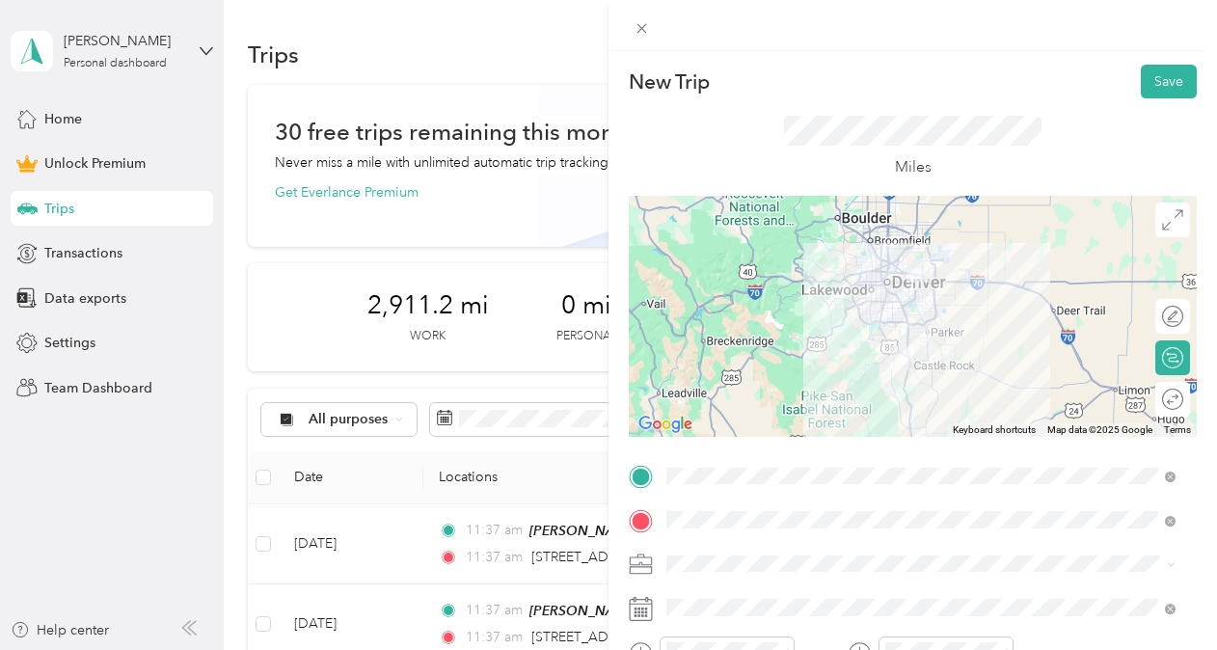
click at [712, 358] on span "Real Estate" at bounding box center [705, 361] width 65 height 16
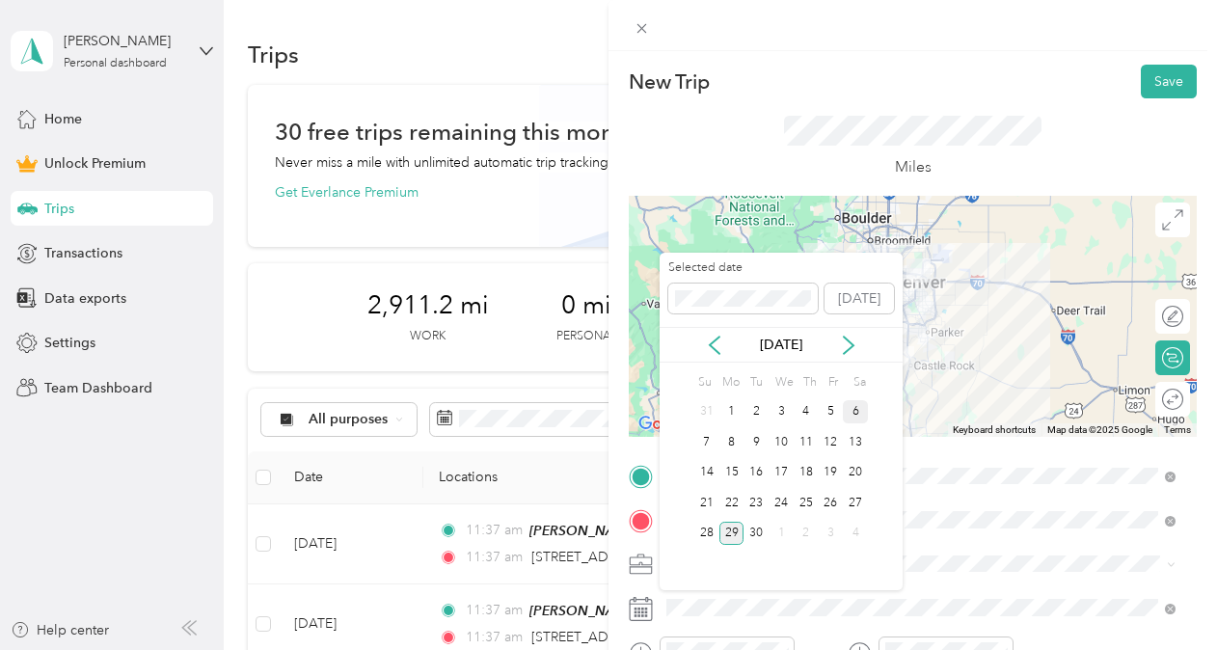
click at [860, 409] on div "6" at bounding box center [855, 412] width 25 height 24
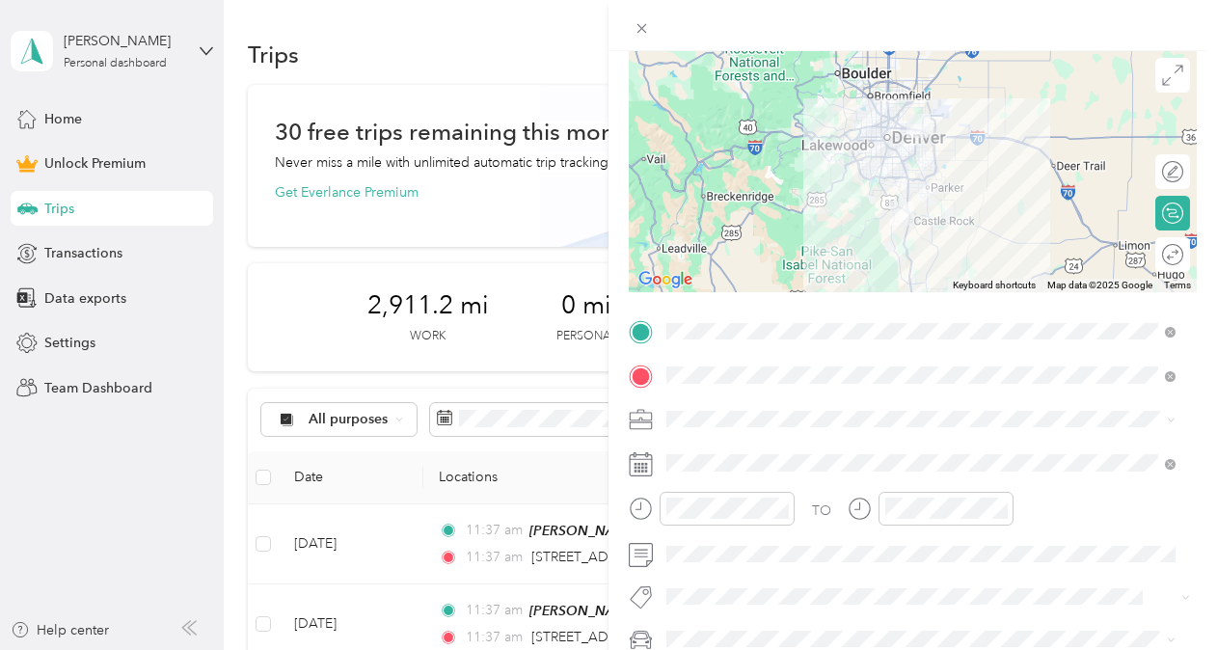
scroll to position [144, 0]
click at [1155, 260] on div at bounding box center [1163, 256] width 41 height 20
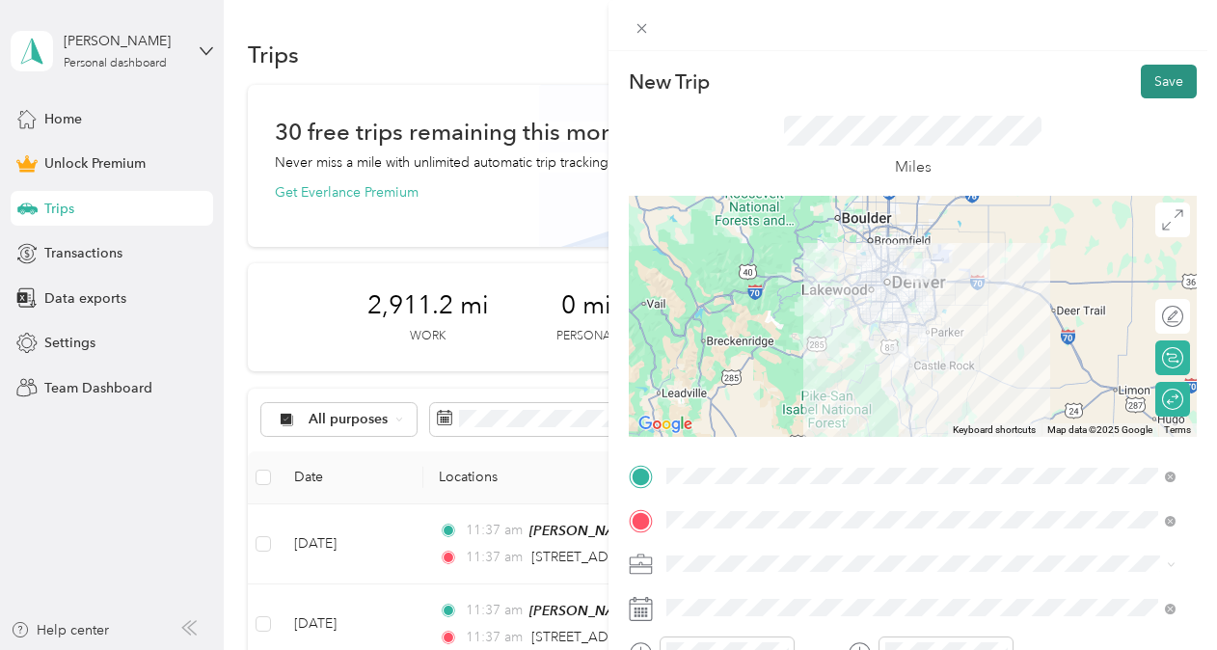
click at [1145, 81] on button "Save" at bounding box center [1169, 82] width 56 height 34
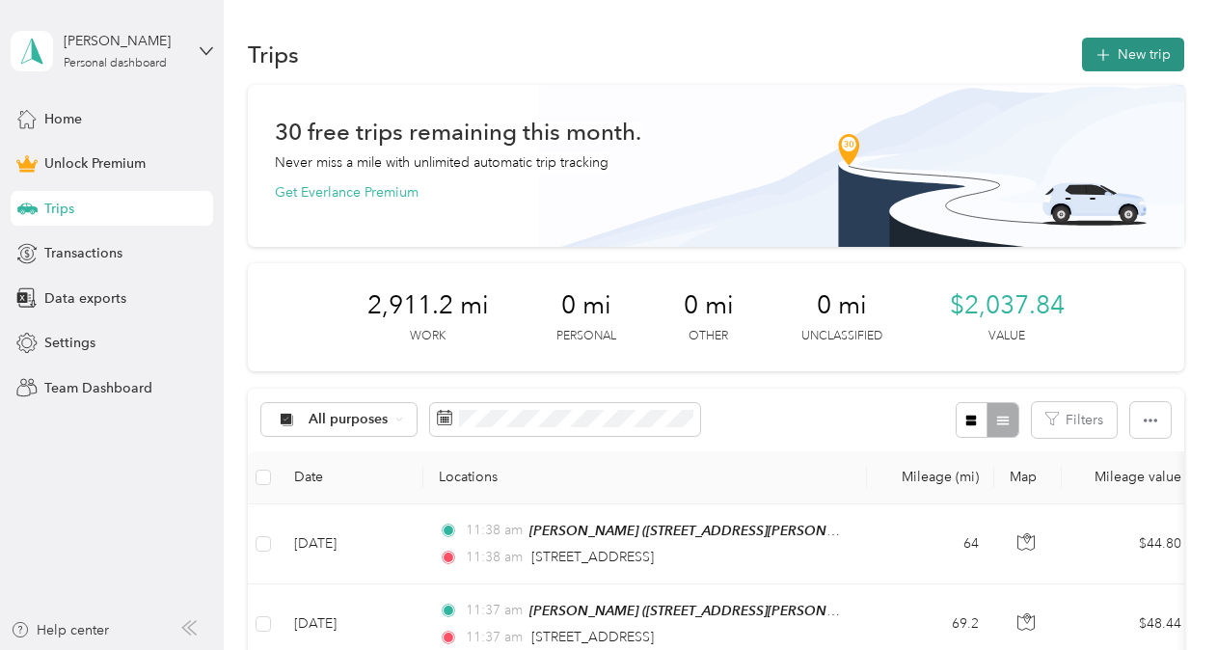
click at [1136, 50] on button "New trip" at bounding box center [1133, 55] width 102 height 34
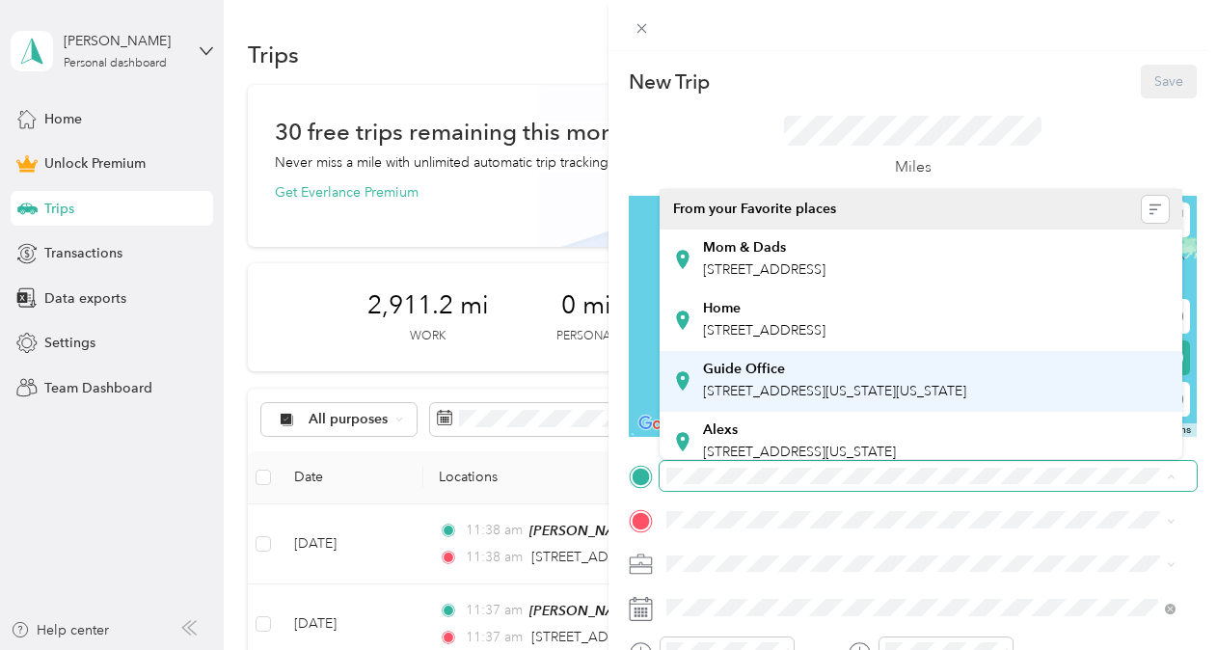
scroll to position [154, 0]
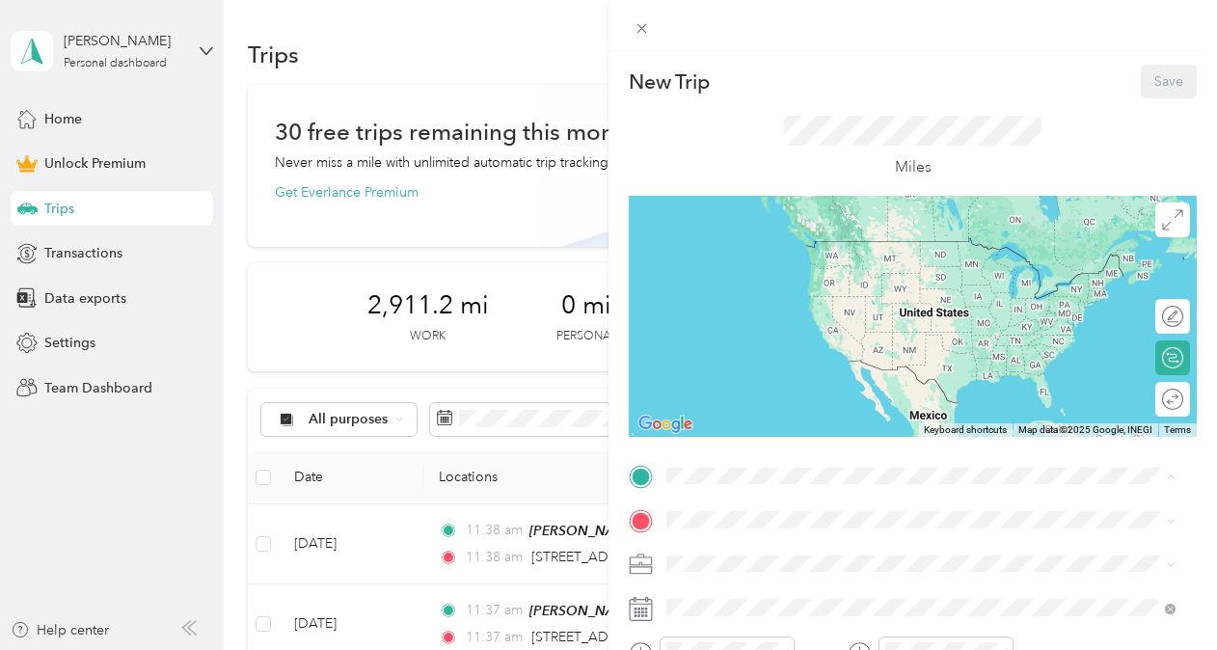
click at [753, 371] on span "[STREET_ADDRESS][US_STATE]" at bounding box center [799, 377] width 193 height 16
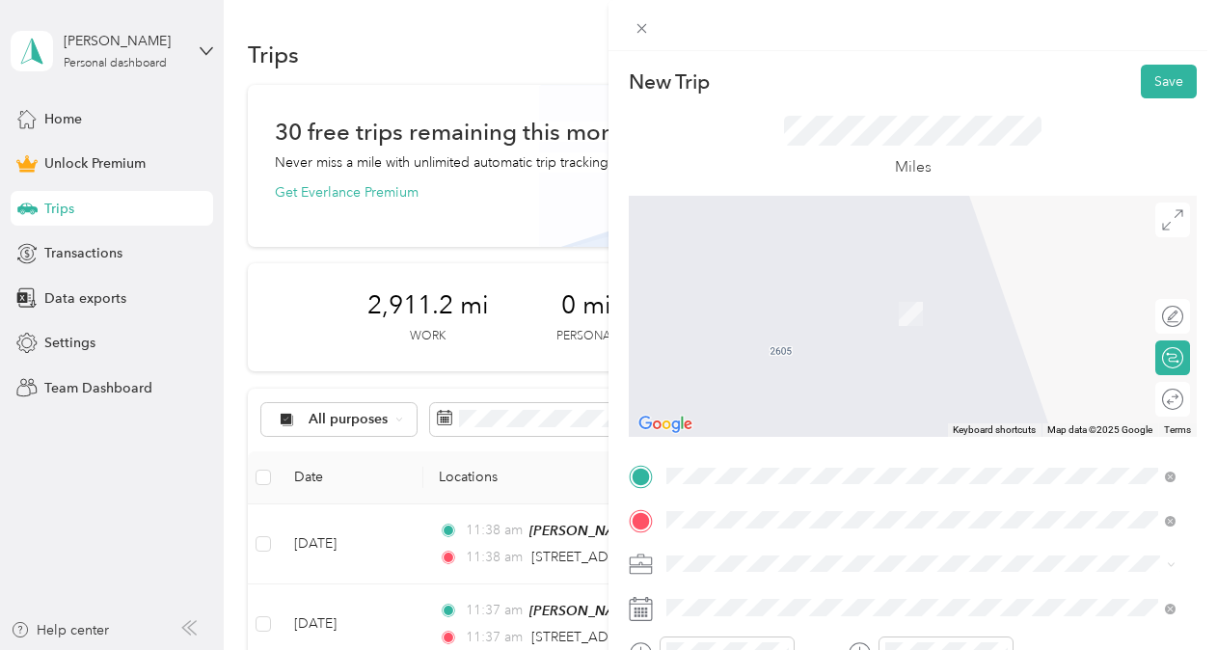
click at [786, 299] on div "[STREET_ADDRESS][PERSON_NAME][US_STATE]" at bounding box center [921, 286] width 496 height 26
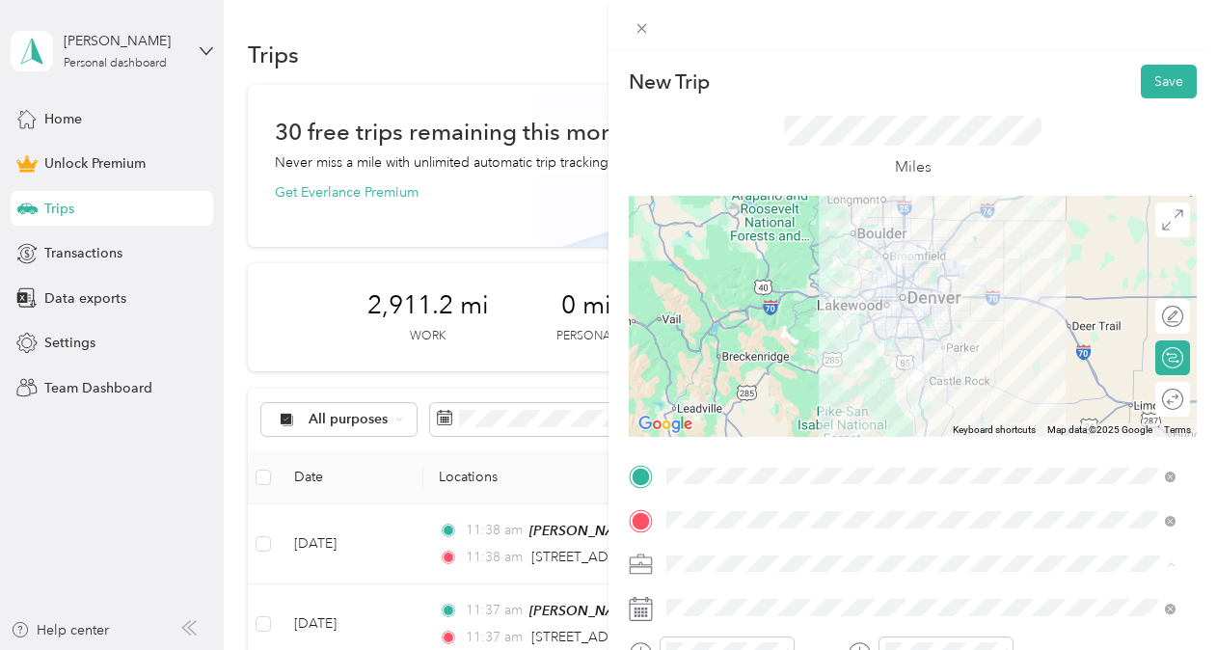
click at [713, 359] on span "Real Estate" at bounding box center [705, 361] width 65 height 16
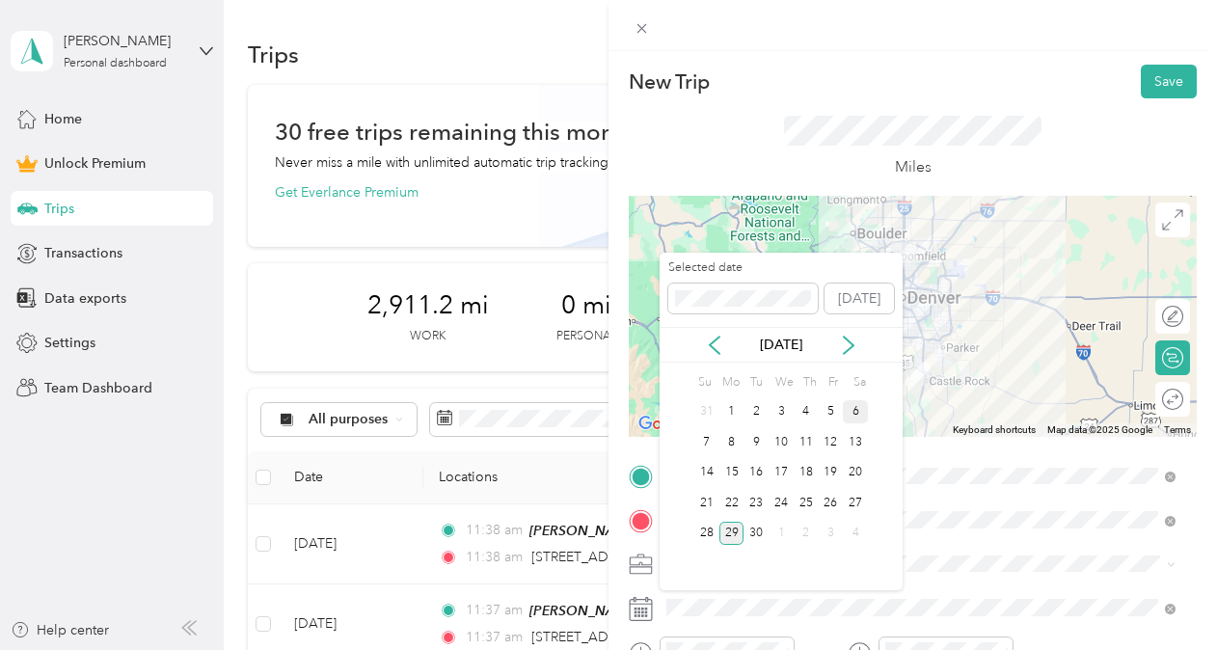
click at [860, 411] on div "6" at bounding box center [855, 412] width 25 height 24
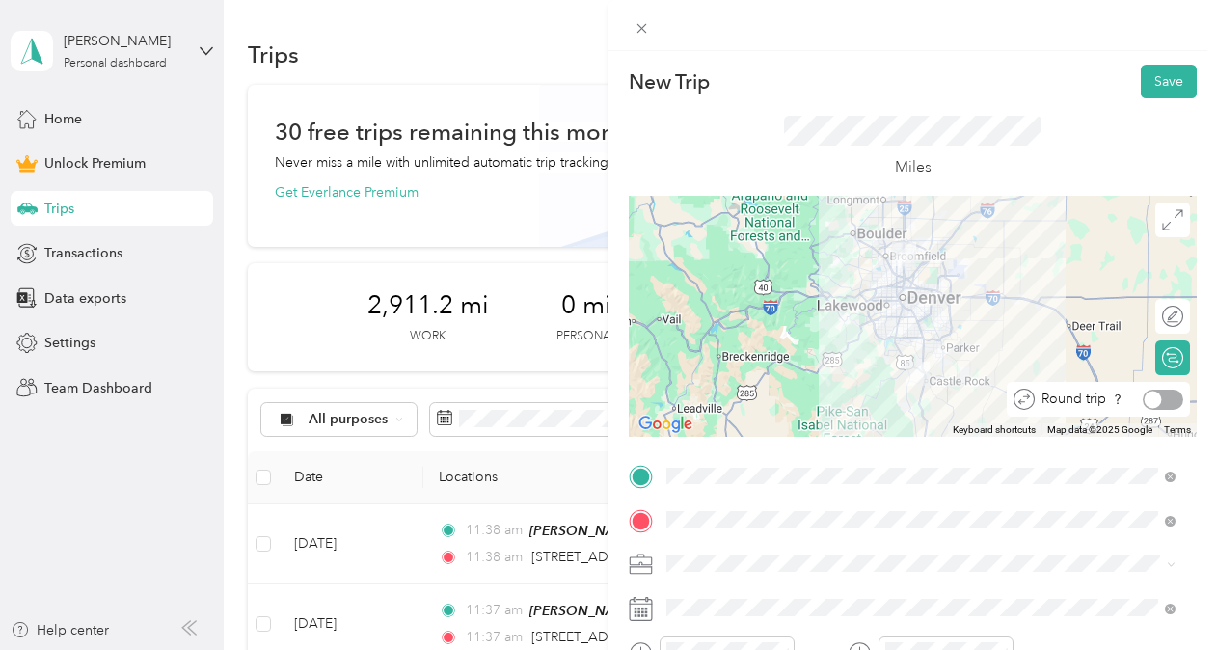
click at [1159, 403] on div at bounding box center [1163, 400] width 41 height 20
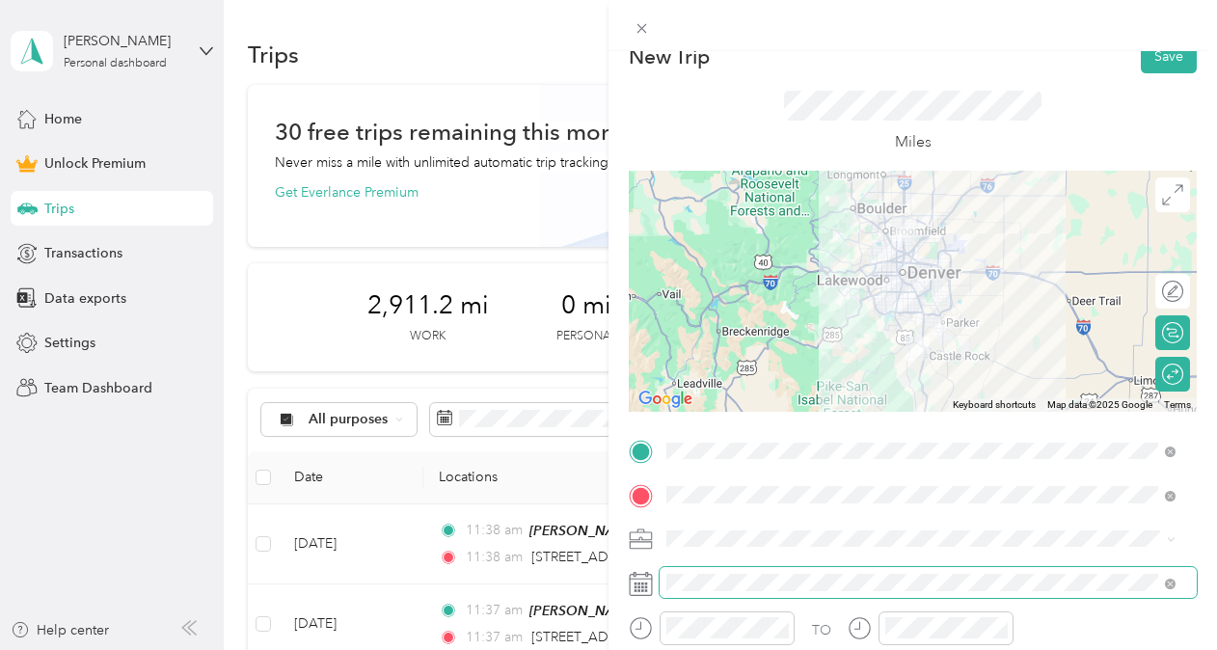
scroll to position [20, 0]
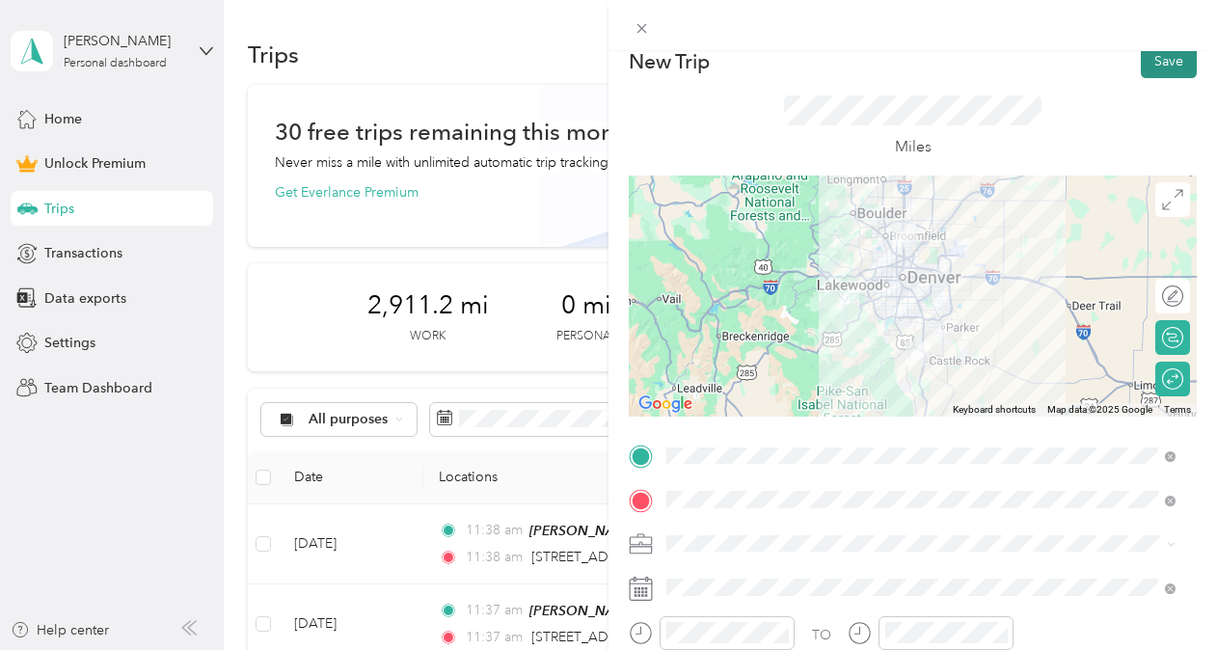
click at [1153, 65] on button "Save" at bounding box center [1169, 61] width 56 height 34
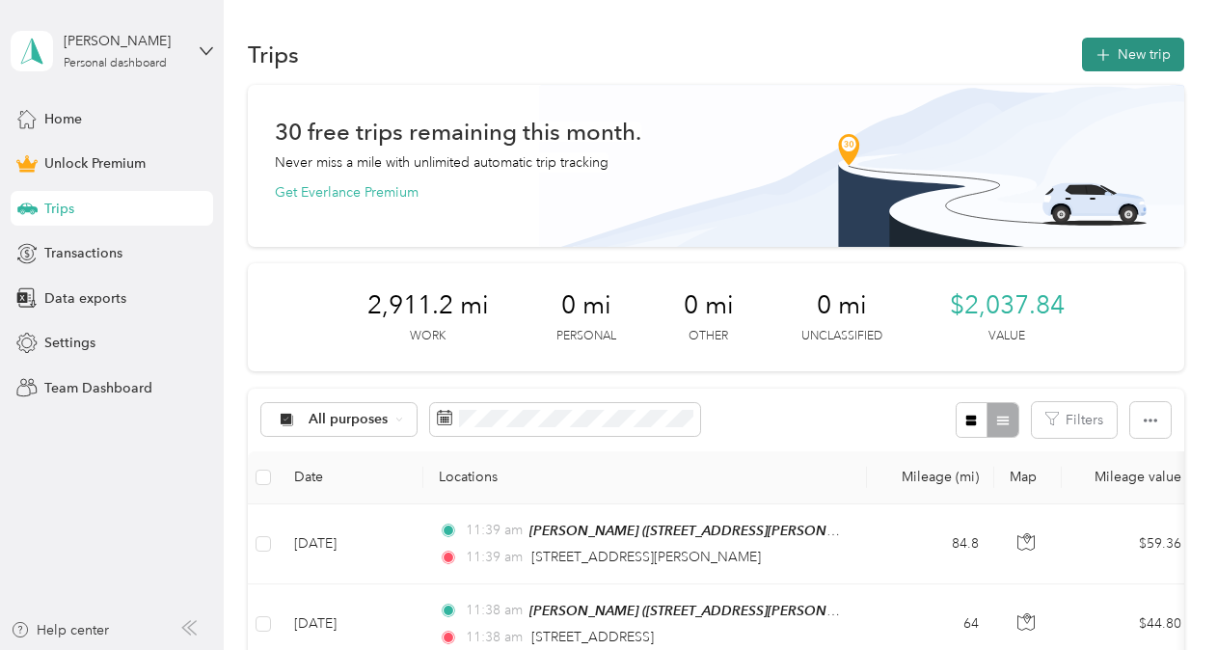
click at [1153, 61] on button "New trip" at bounding box center [1133, 55] width 102 height 34
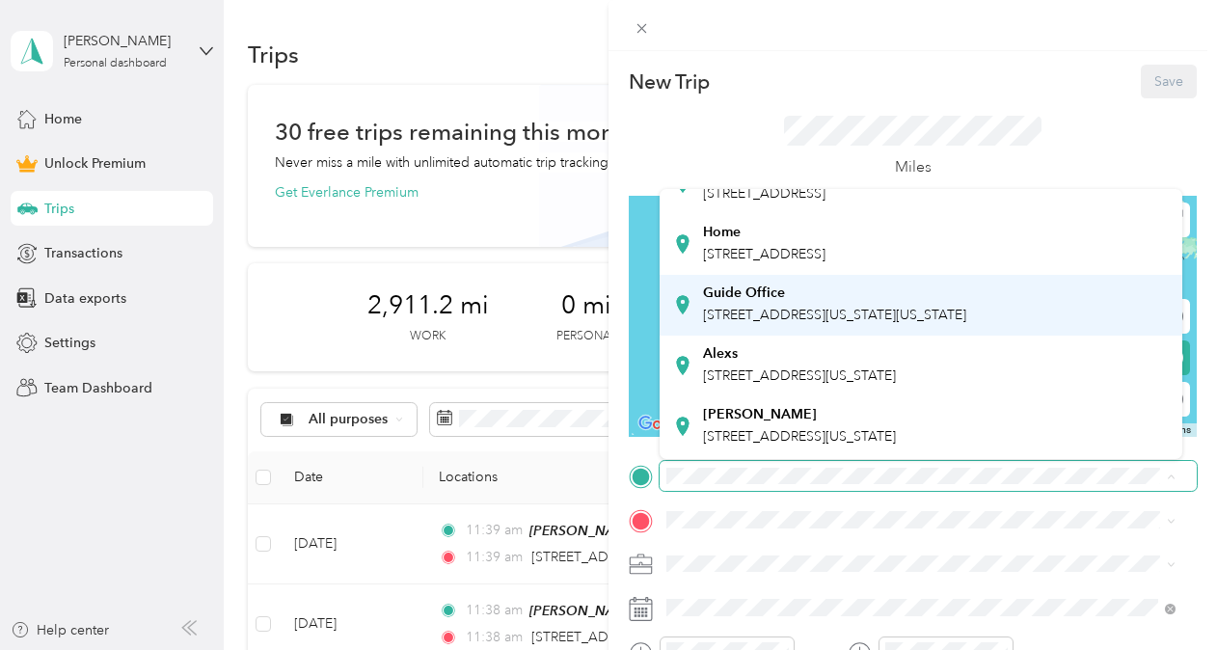
scroll to position [77, 0]
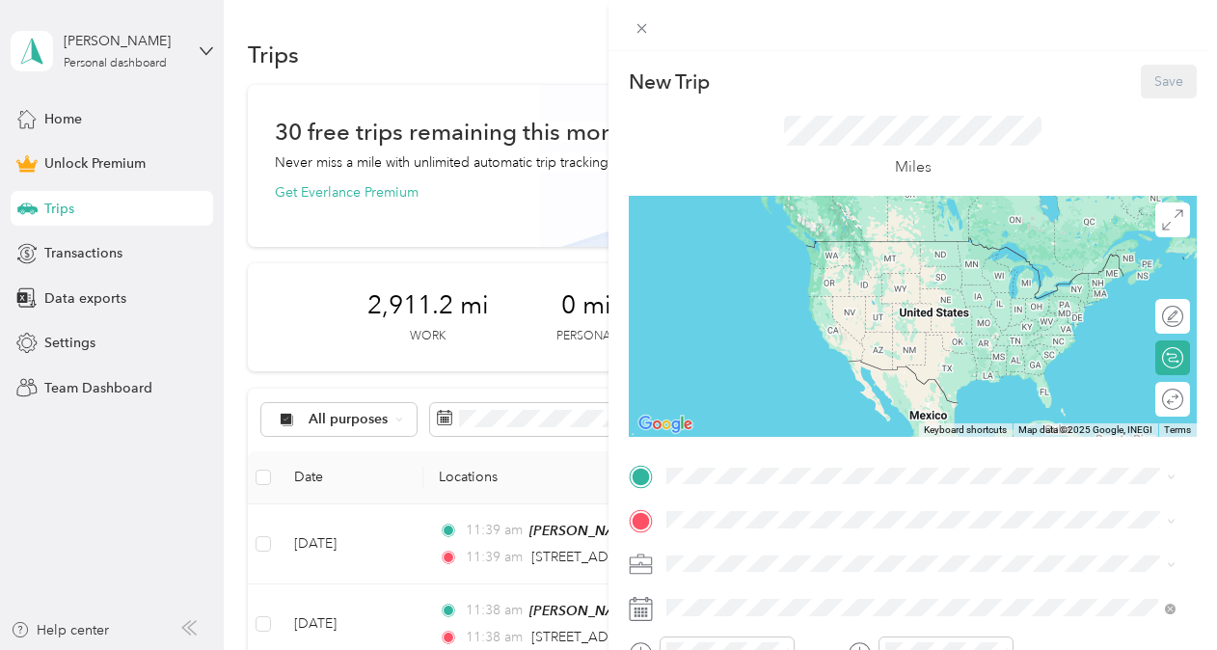
click at [755, 422] on div "[PERSON_NAME]" at bounding box center [799, 413] width 193 height 17
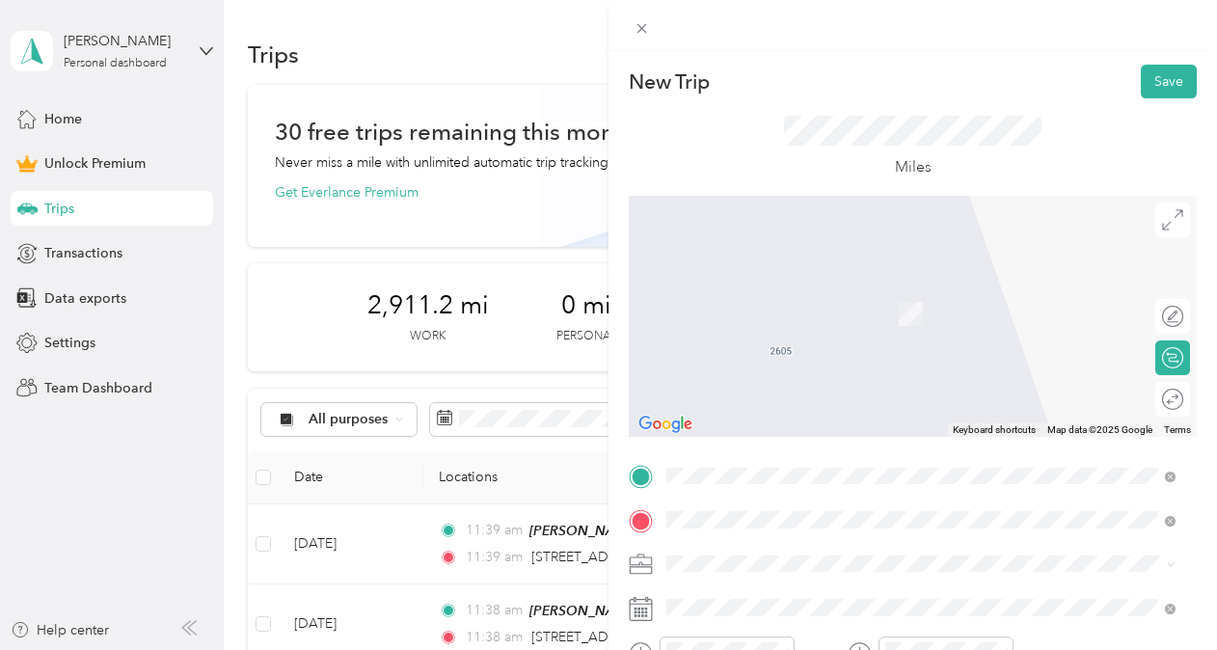
click at [773, 283] on span "[STREET_ADDRESS][PERSON_NAME][US_STATE]" at bounding box center [853, 285] width 300 height 17
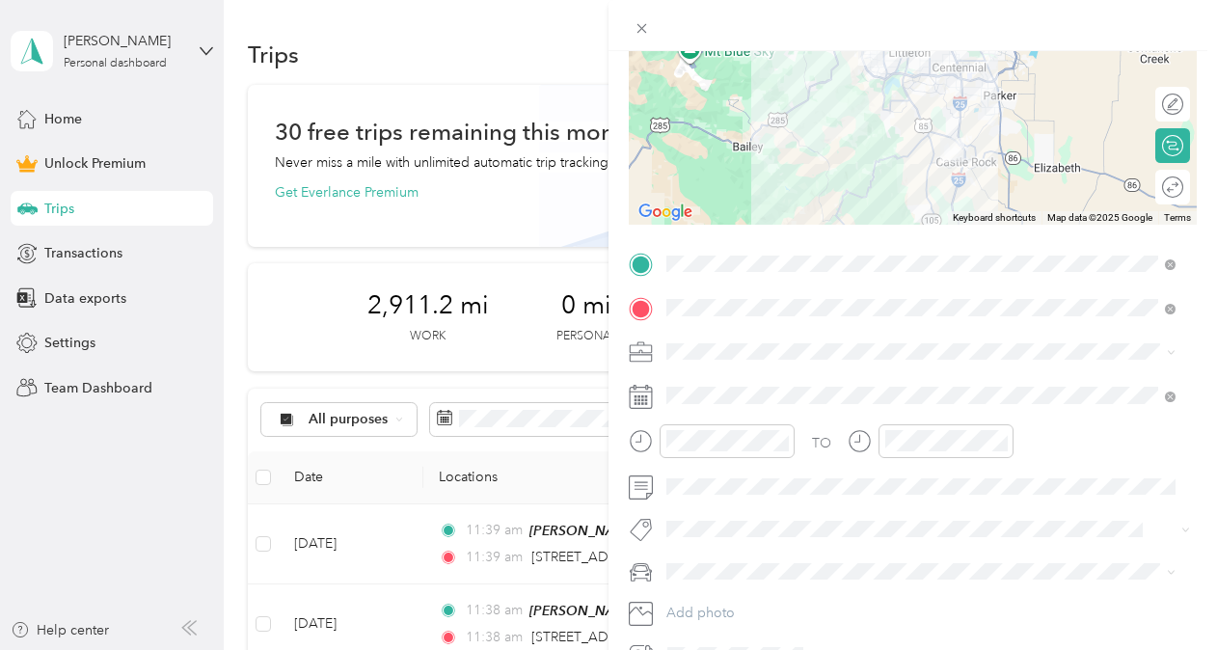
scroll to position [213, 0]
click at [718, 453] on li "Real Estate" at bounding box center [921, 448] width 523 height 34
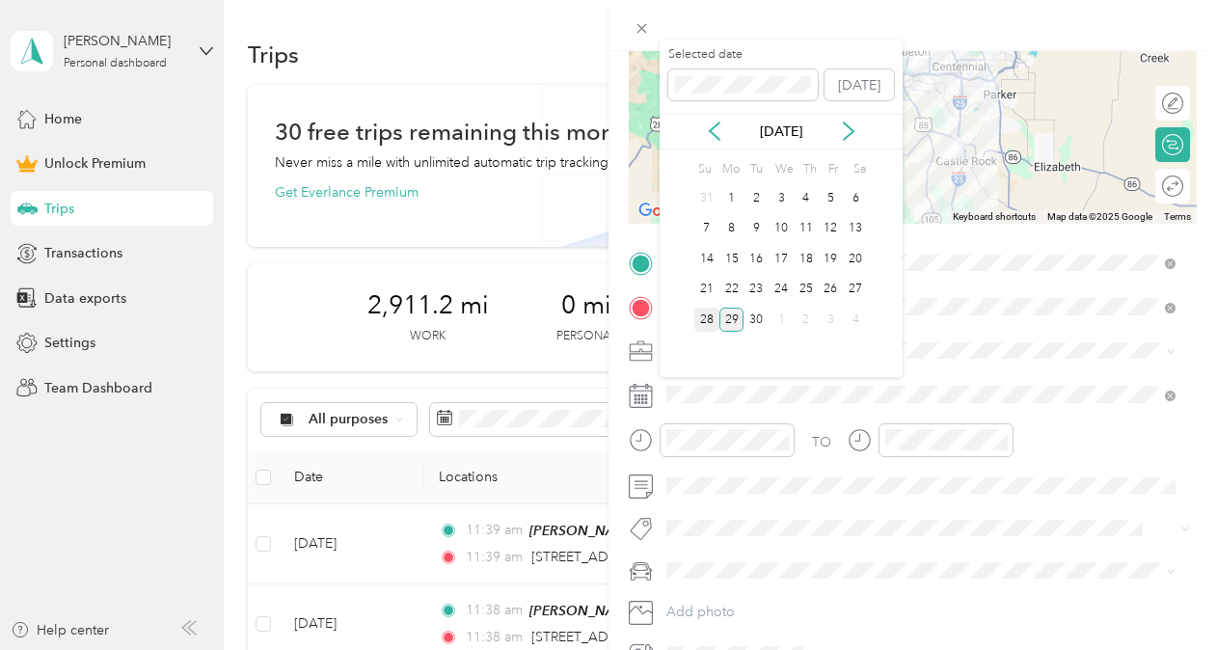
click at [710, 311] on div "28" at bounding box center [706, 320] width 25 height 24
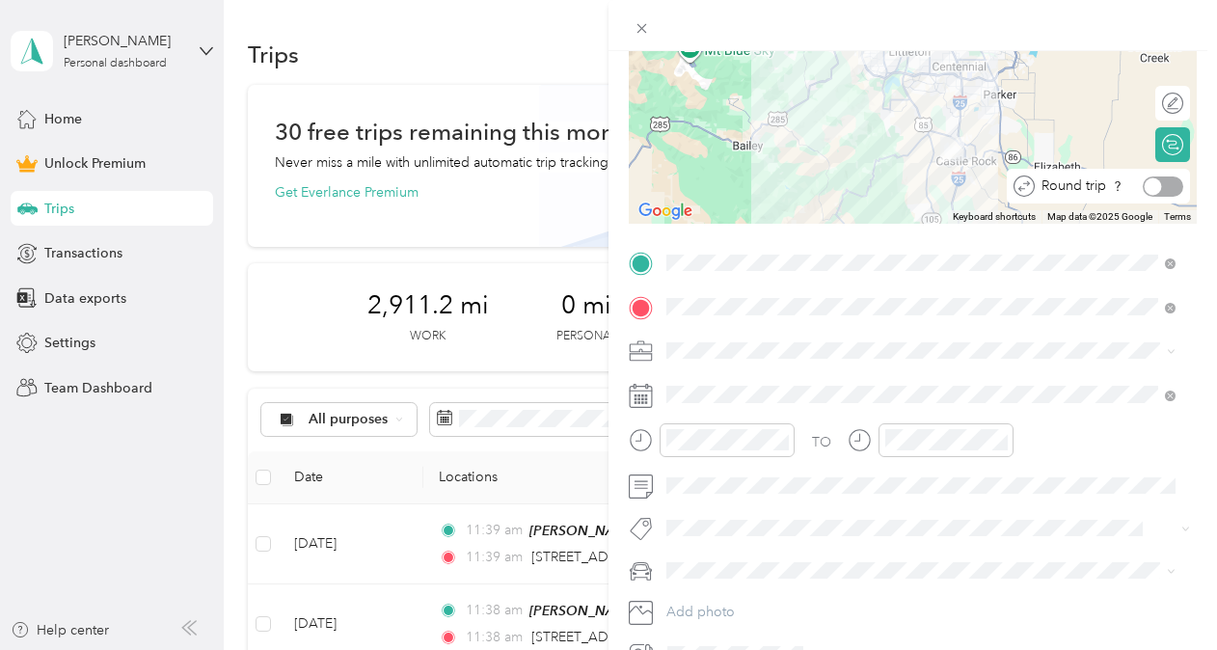
click at [1158, 187] on div at bounding box center [1163, 186] width 41 height 20
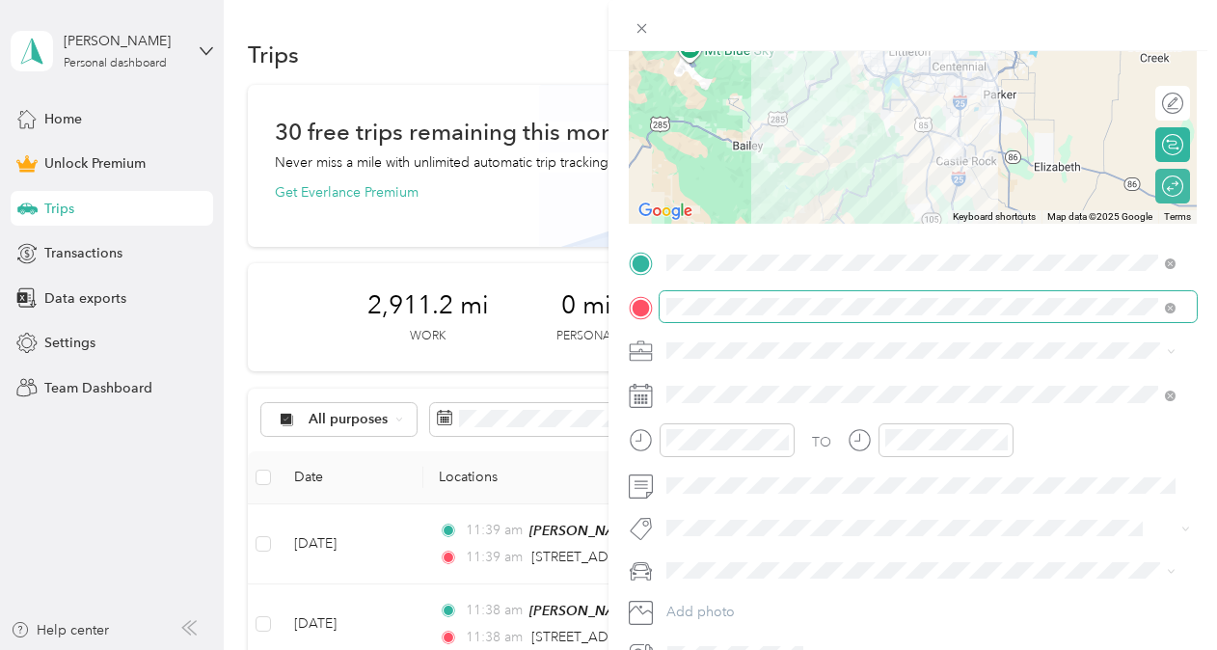
scroll to position [0, 0]
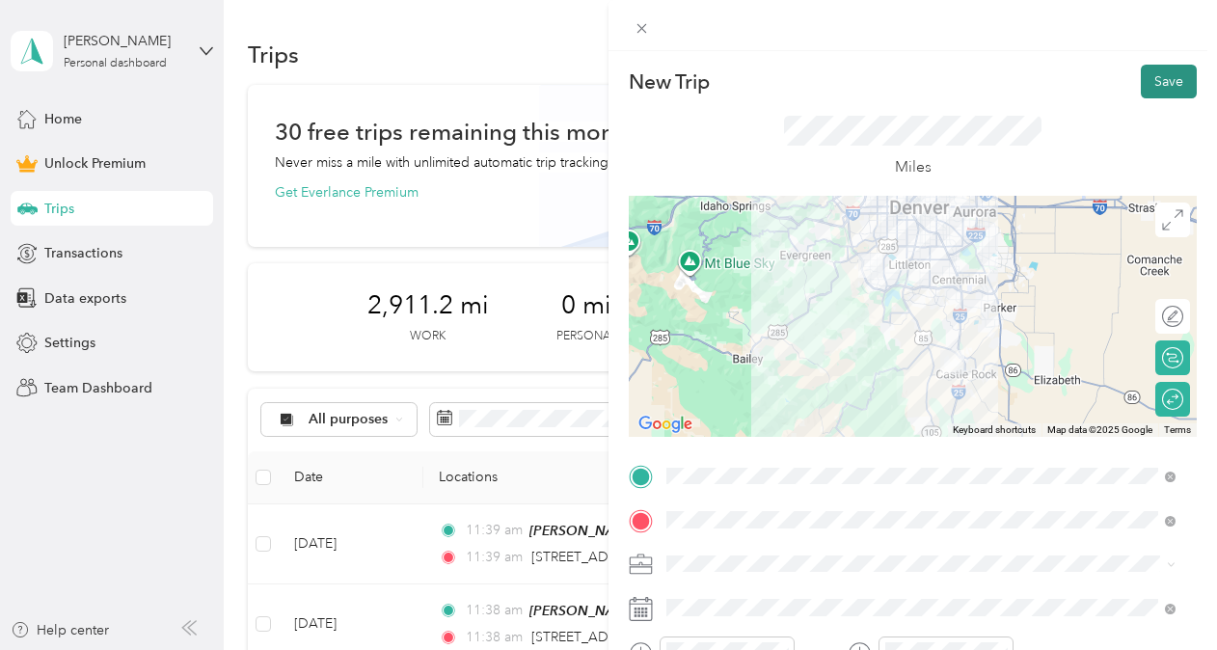
click at [1153, 84] on button "Save" at bounding box center [1169, 82] width 56 height 34
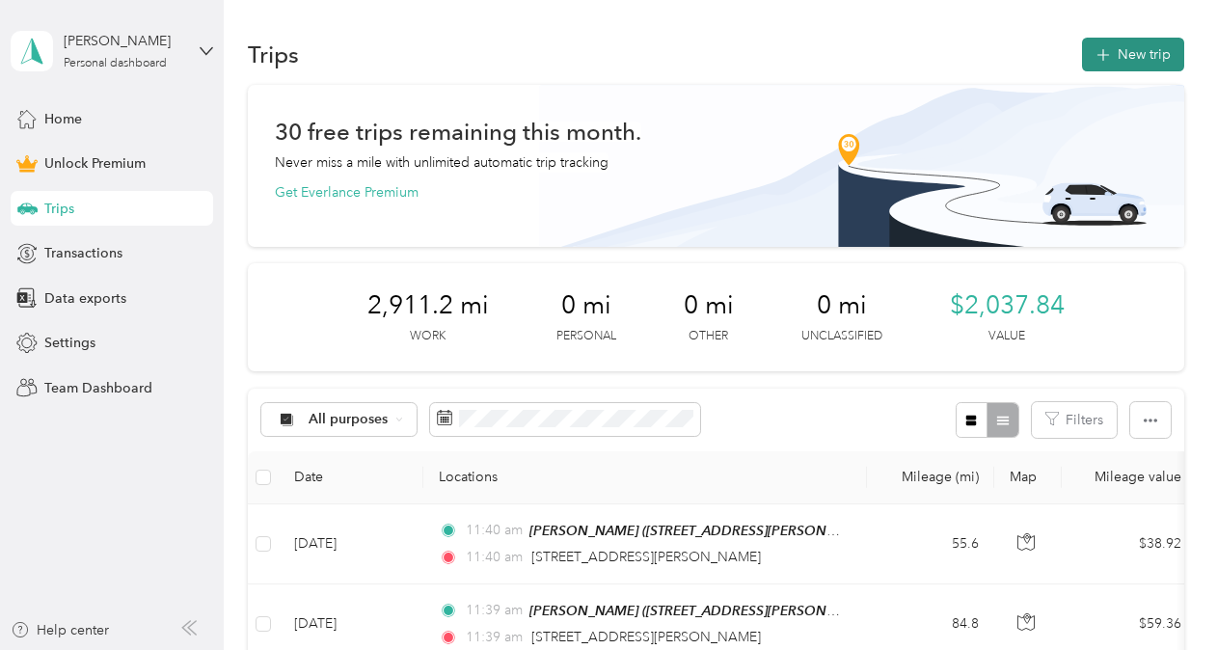
click at [1124, 67] on button "New trip" at bounding box center [1133, 55] width 102 height 34
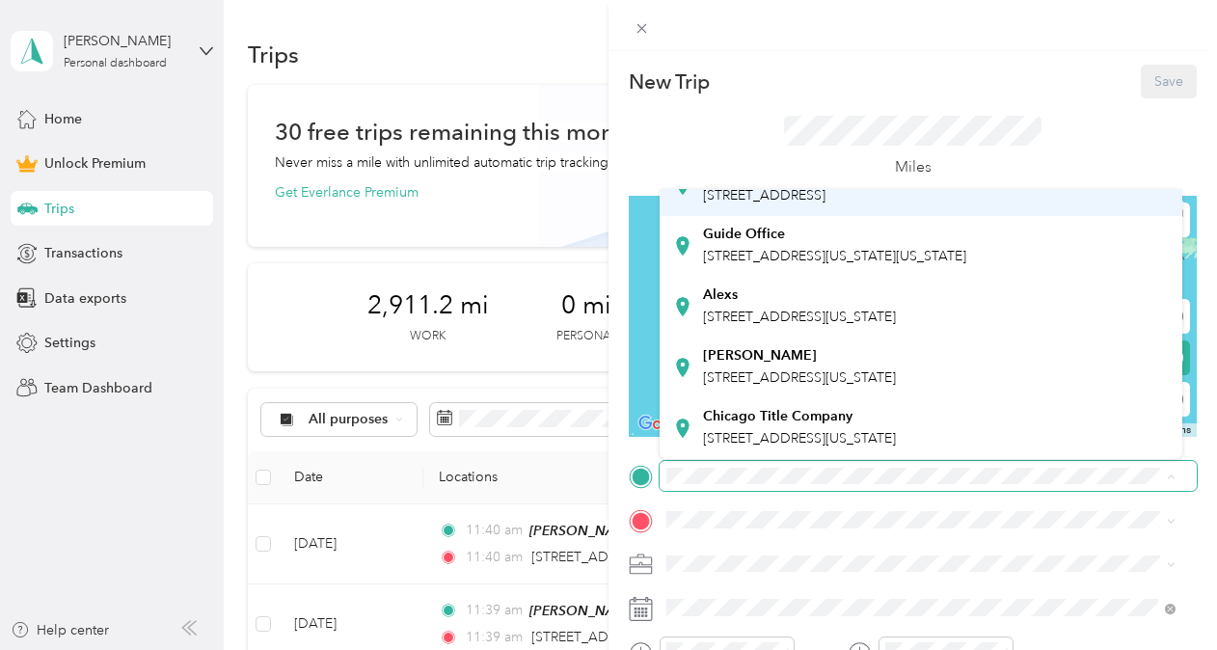
scroll to position [147, 0]
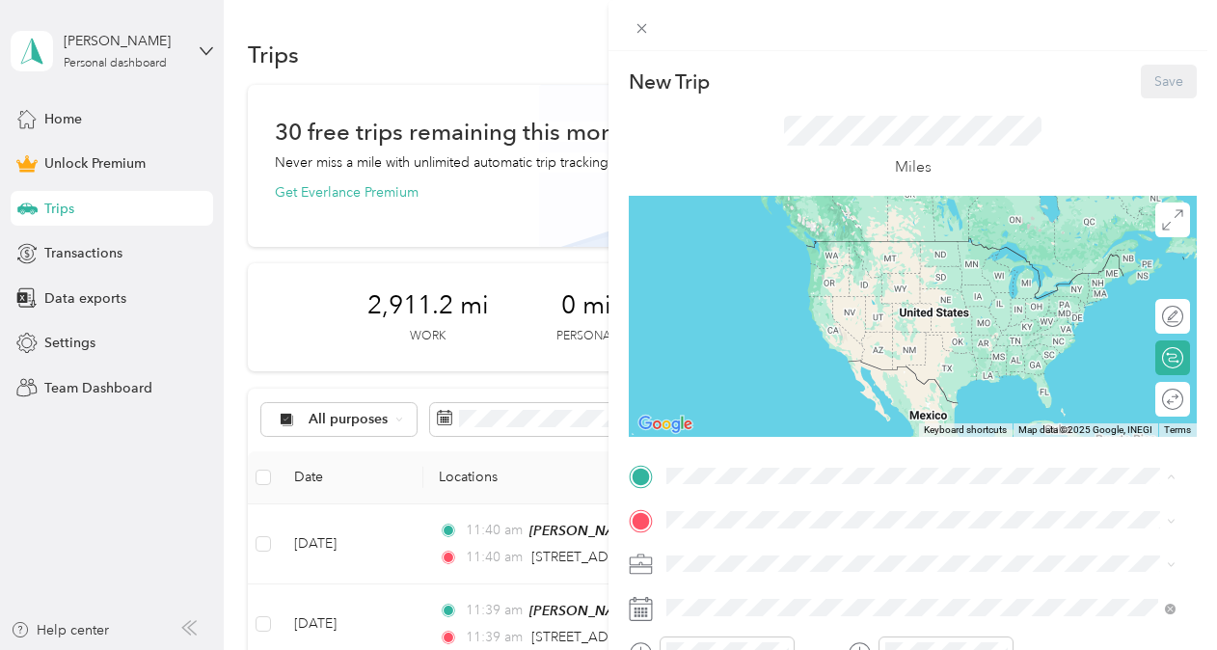
click at [789, 381] on span "[STREET_ADDRESS][US_STATE]" at bounding box center [799, 377] width 193 height 16
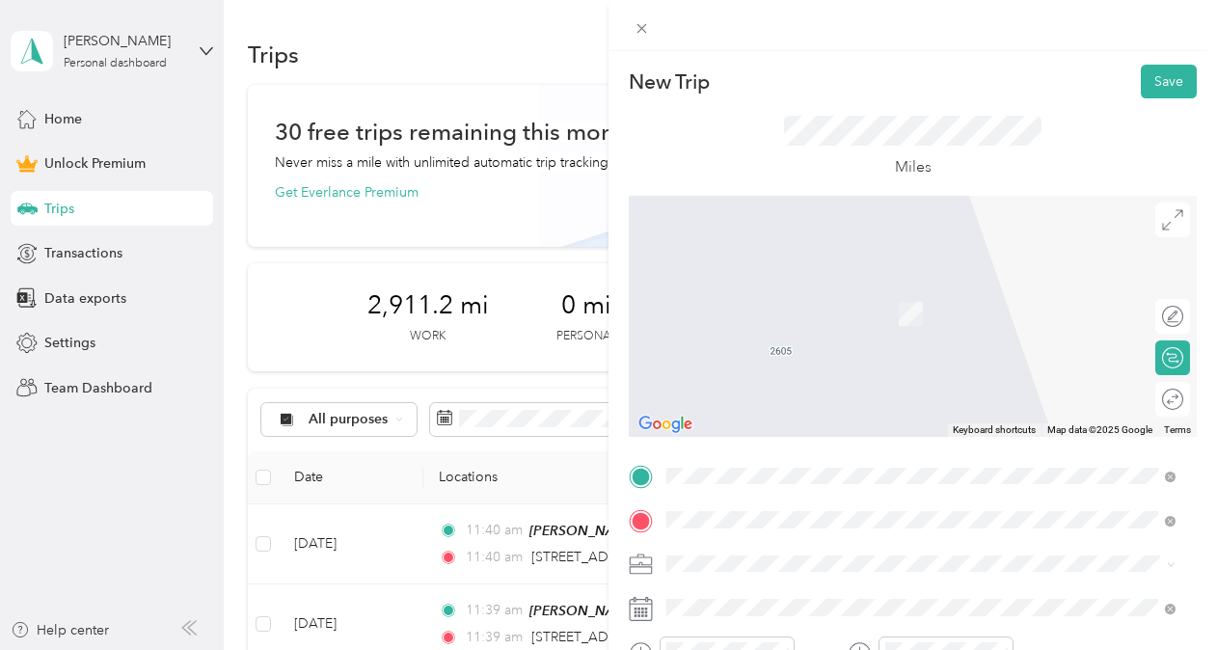
click at [754, 293] on span "[STREET_ADDRESS][PERSON_NAME][US_STATE]" at bounding box center [853, 285] width 300 height 17
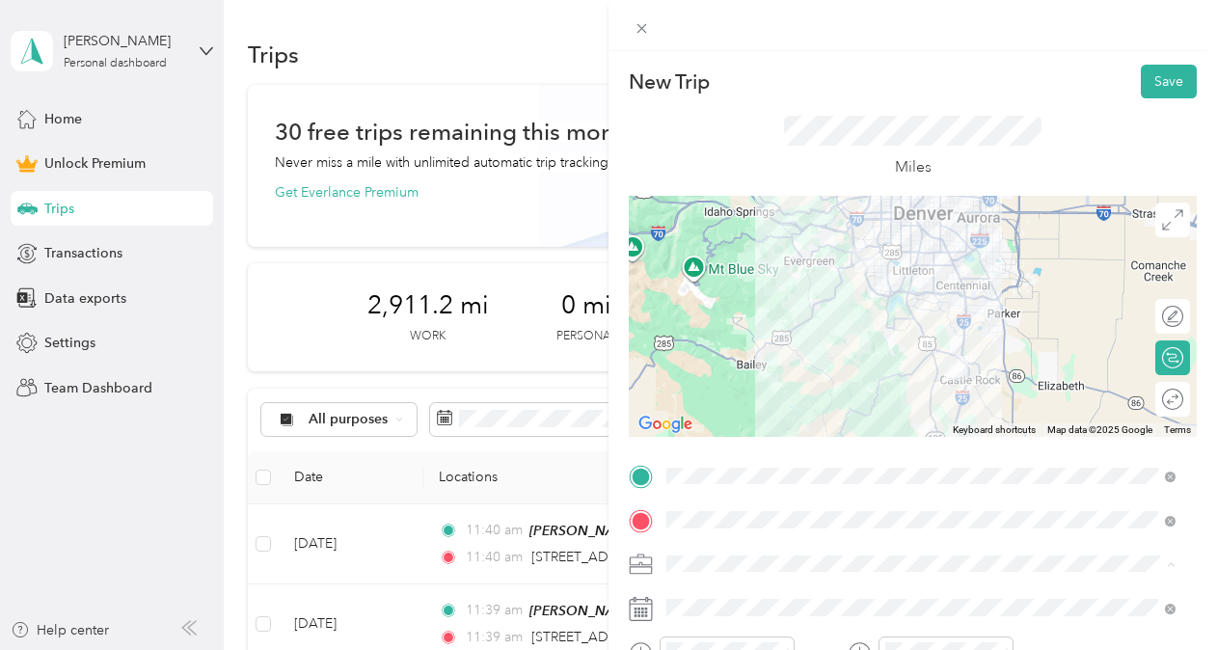
click at [718, 366] on li "Real Estate" at bounding box center [921, 361] width 523 height 34
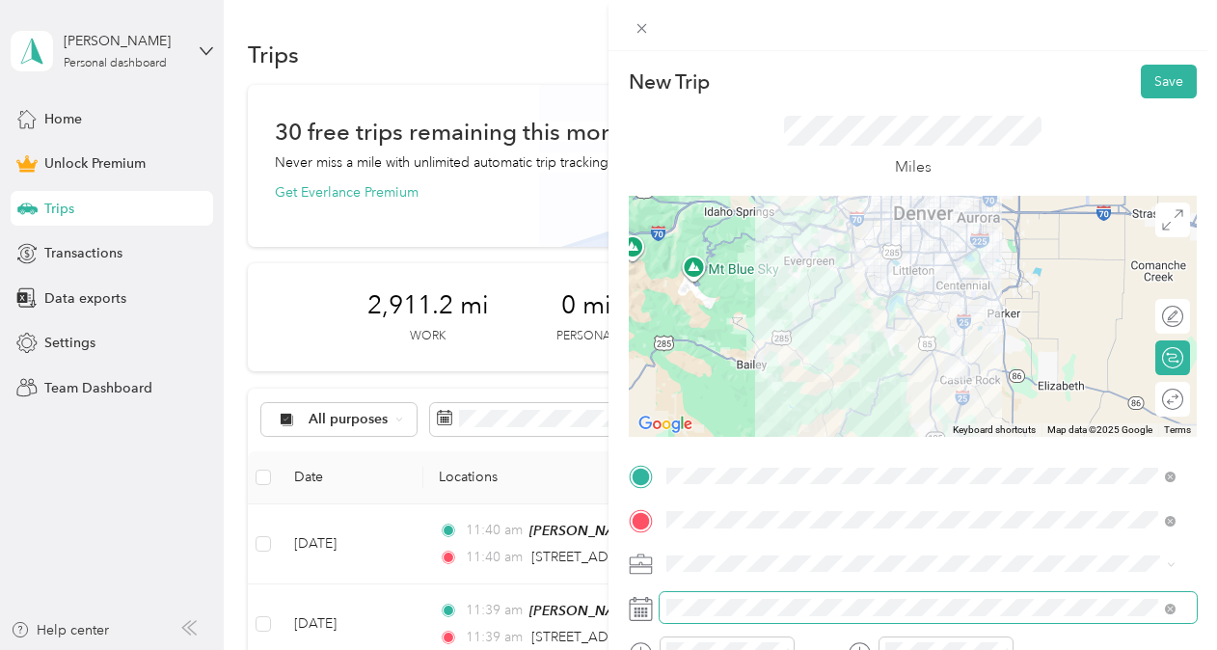
click at [723, 597] on span at bounding box center [928, 607] width 537 height 31
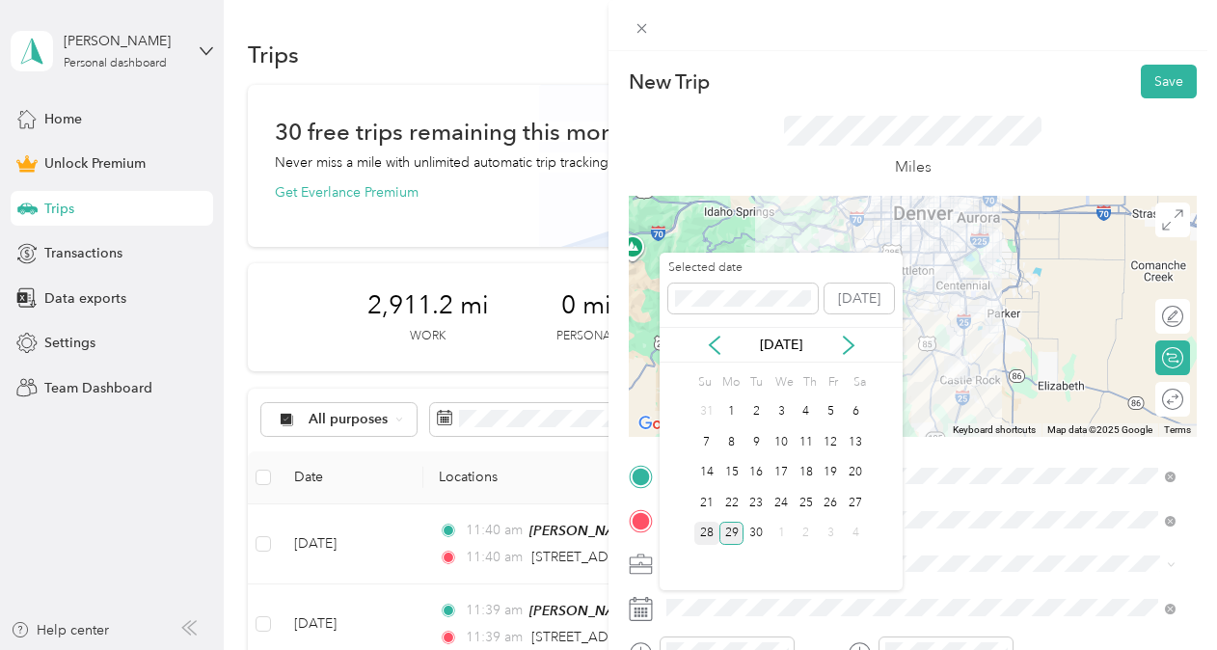
click at [703, 527] on div "28" at bounding box center [706, 534] width 25 height 24
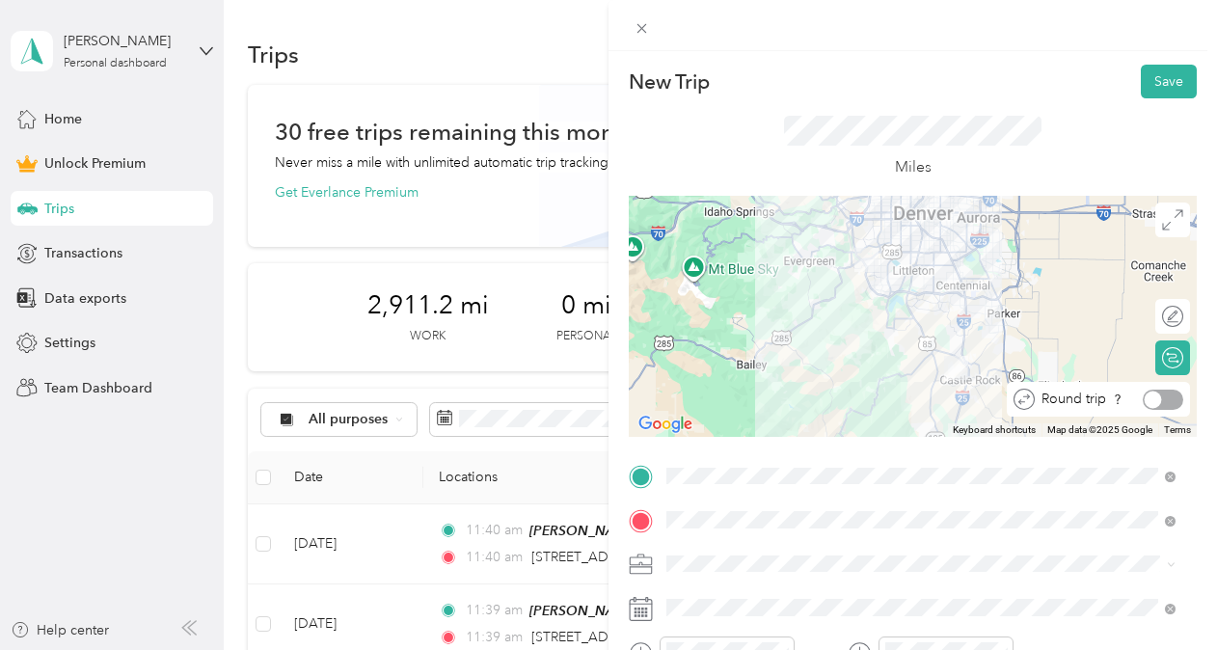
click at [1158, 399] on div at bounding box center [1163, 400] width 41 height 20
click at [1148, 80] on button "Save" at bounding box center [1169, 82] width 56 height 34
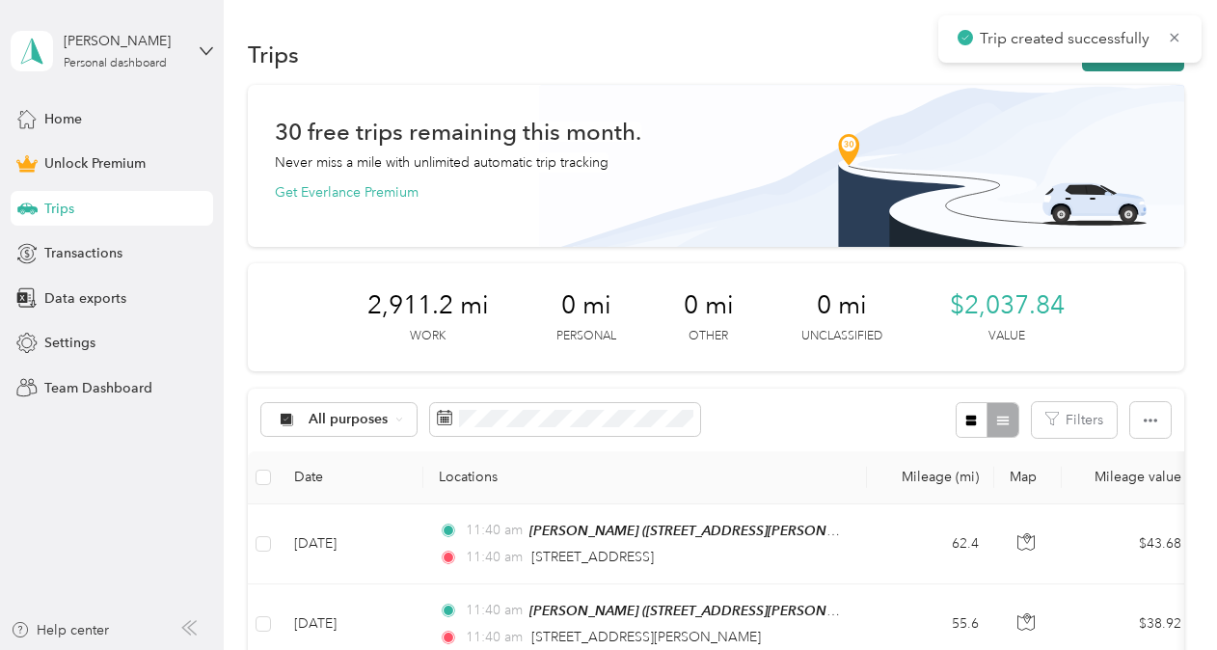
click at [1136, 66] on button "New trip" at bounding box center [1133, 55] width 102 height 34
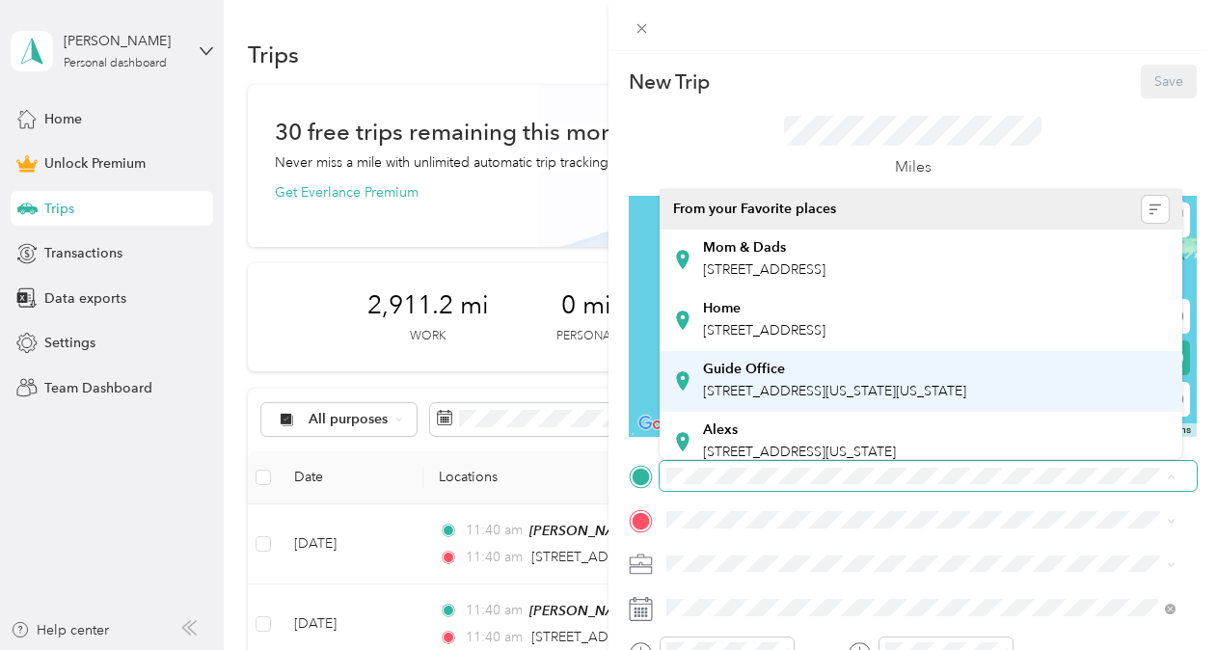
scroll to position [154, 0]
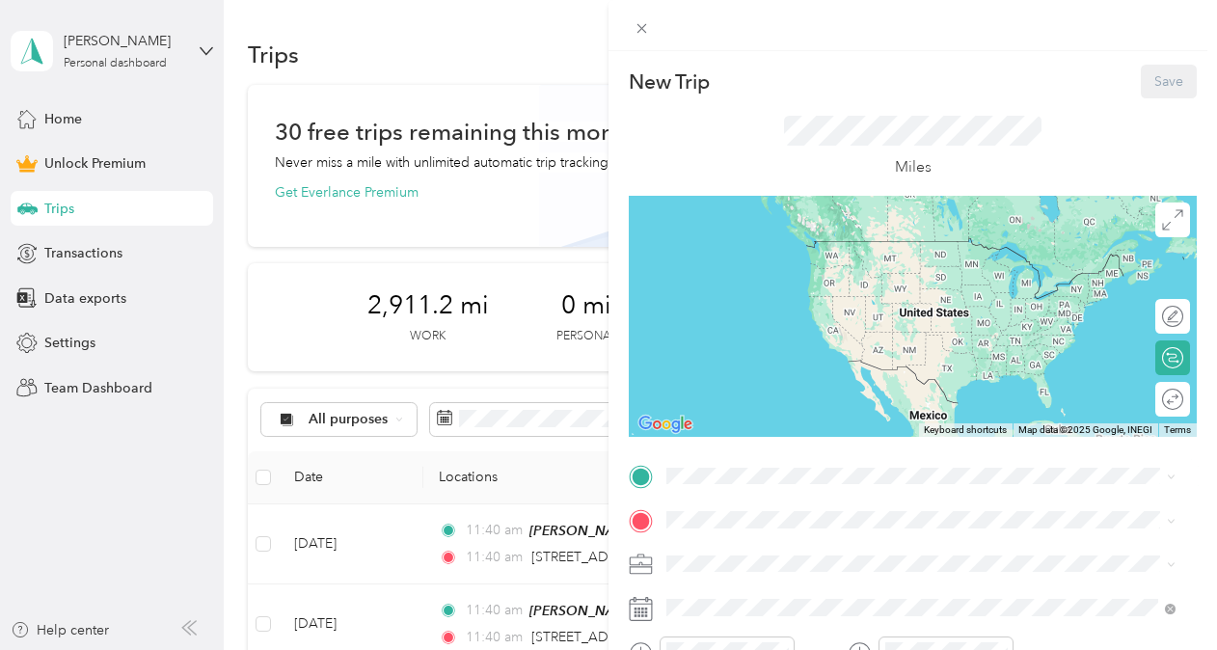
click at [748, 366] on div "[PERSON_NAME] [STREET_ADDRESS][PERSON_NAME][US_STATE]" at bounding box center [799, 365] width 193 height 41
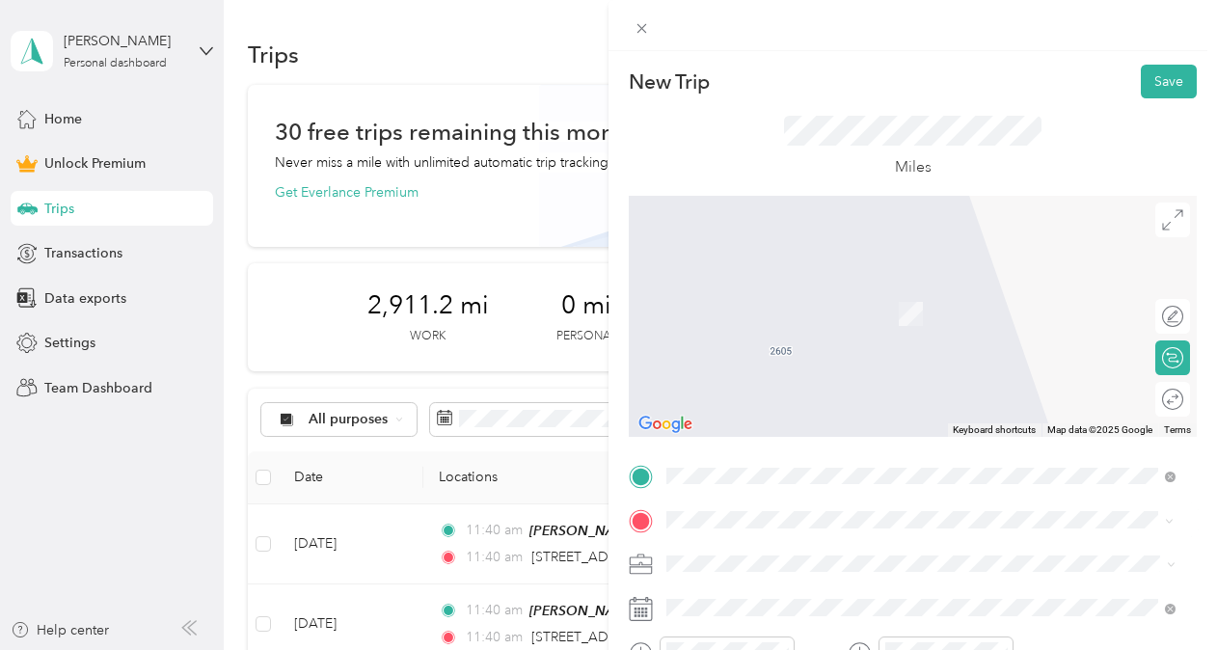
click at [781, 288] on span "[STREET_ADDRESS][PERSON_NAME][US_STATE]" at bounding box center [853, 284] width 300 height 17
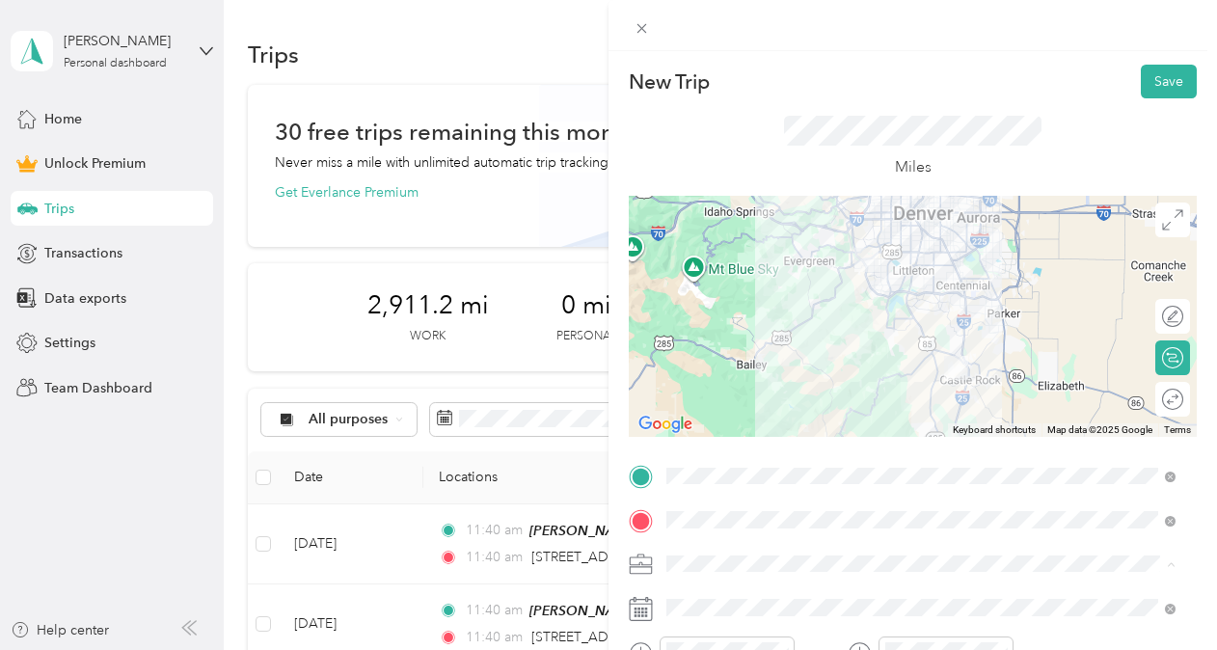
click at [712, 365] on li "Real Estate" at bounding box center [921, 361] width 523 height 34
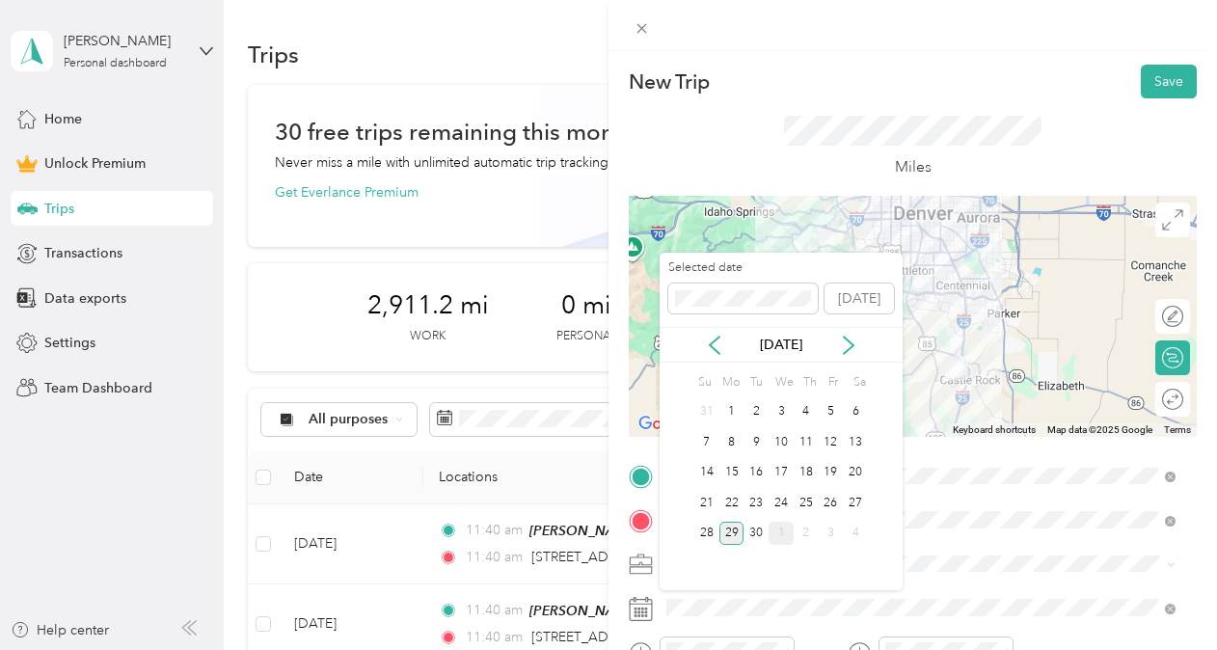
click at [787, 527] on div "1" at bounding box center [781, 534] width 25 height 24
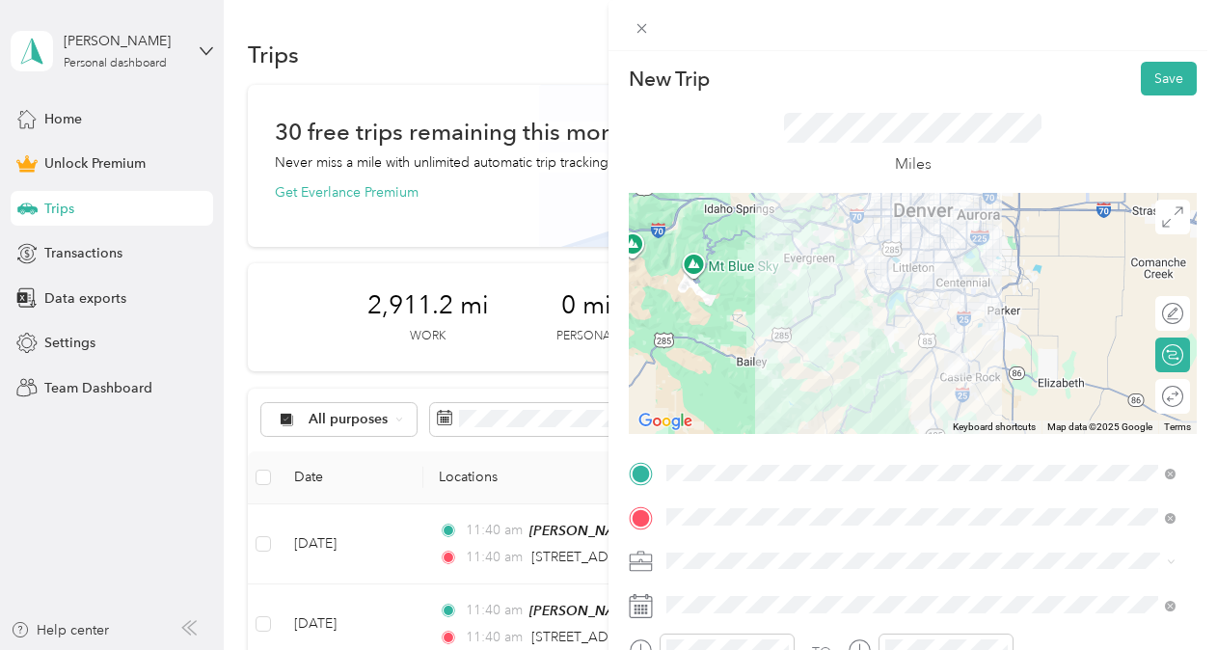
scroll to position [4, 0]
click at [1161, 388] on div at bounding box center [1163, 396] width 41 height 20
click at [1159, 75] on button "Save" at bounding box center [1169, 78] width 56 height 34
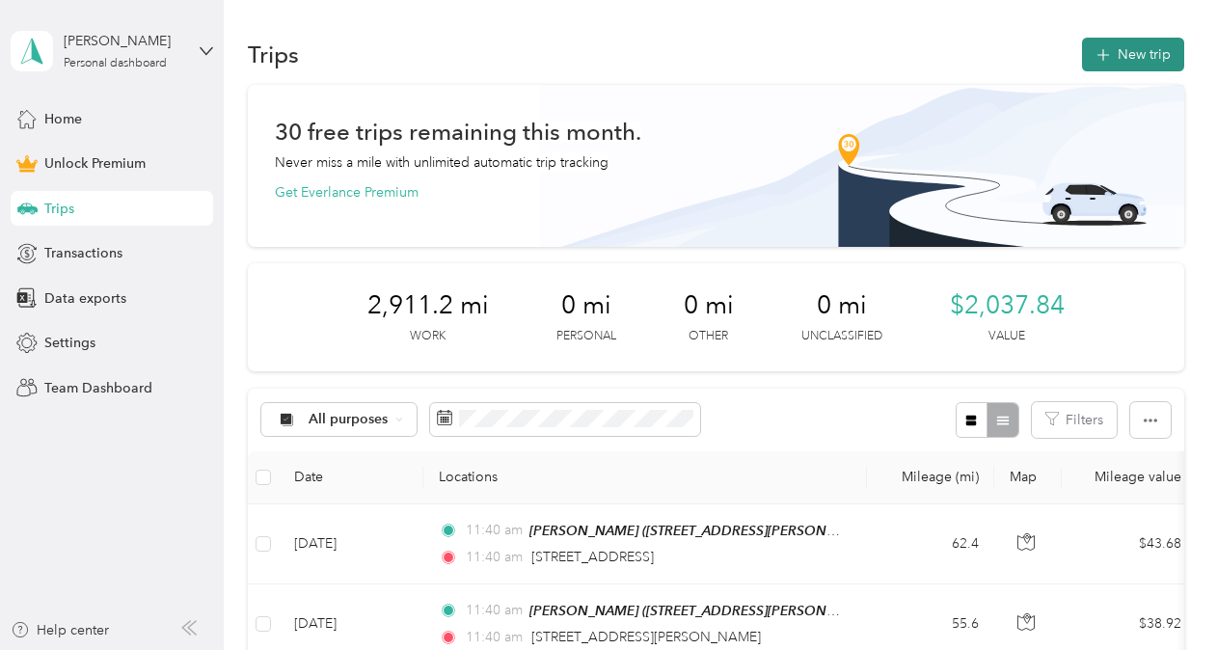
click at [1149, 57] on button "New trip" at bounding box center [1133, 55] width 102 height 34
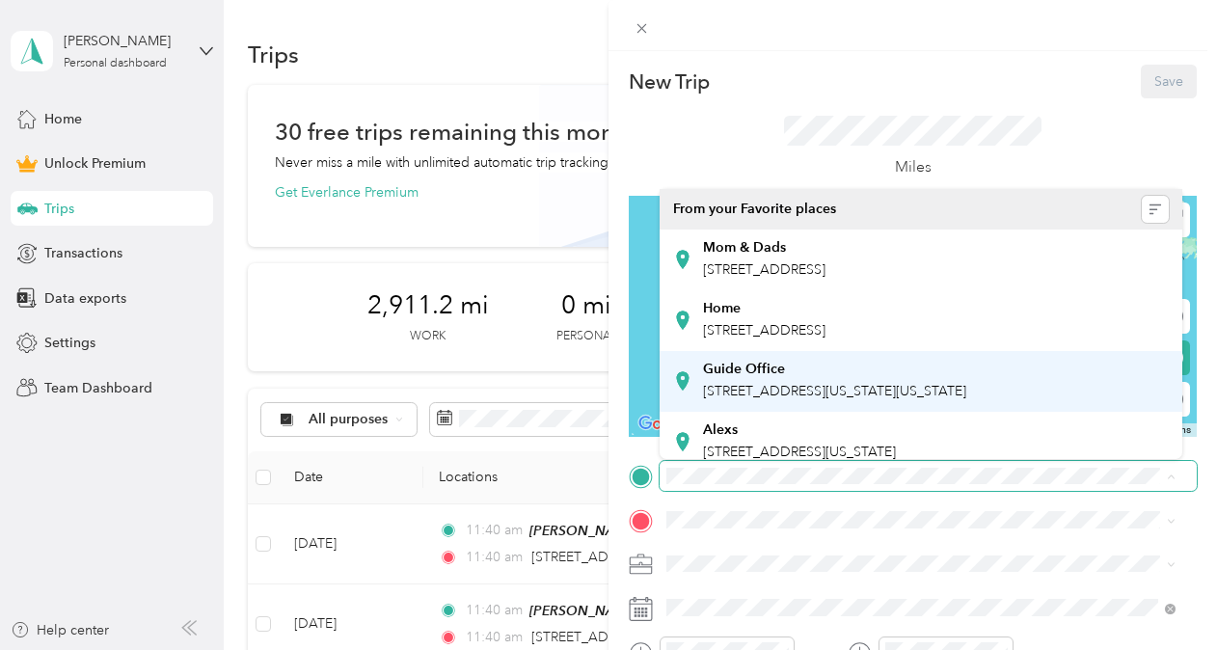
scroll to position [154, 0]
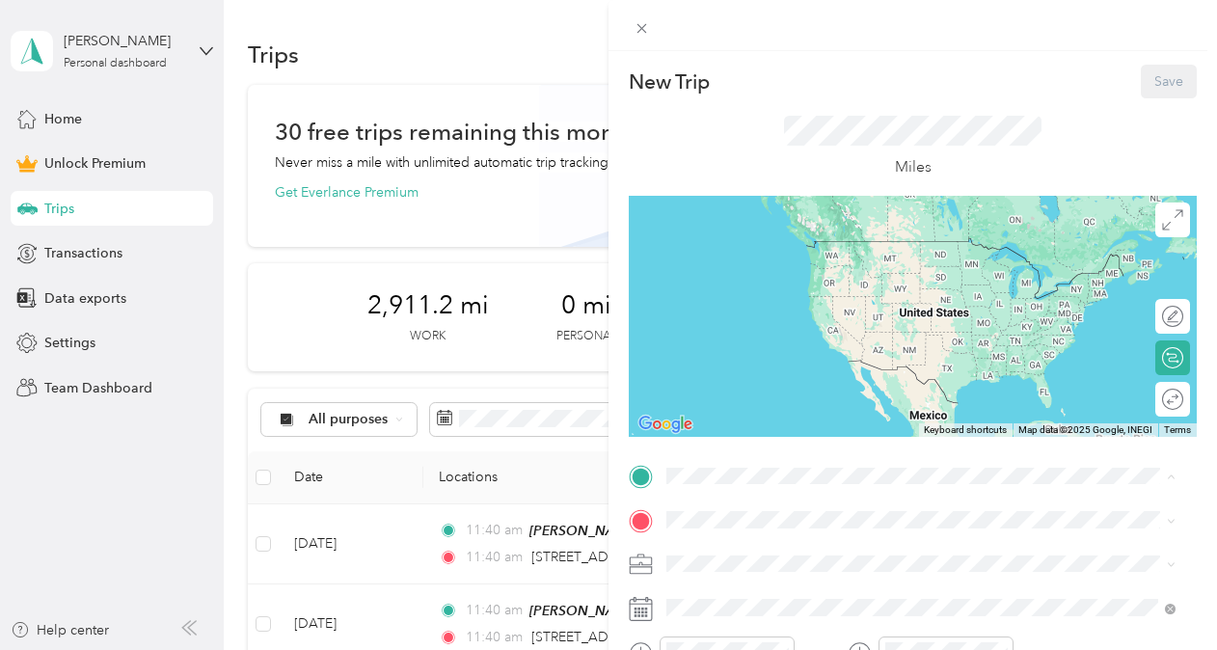
click at [743, 365] on div "[PERSON_NAME] [STREET_ADDRESS][PERSON_NAME][US_STATE]" at bounding box center [799, 367] width 193 height 41
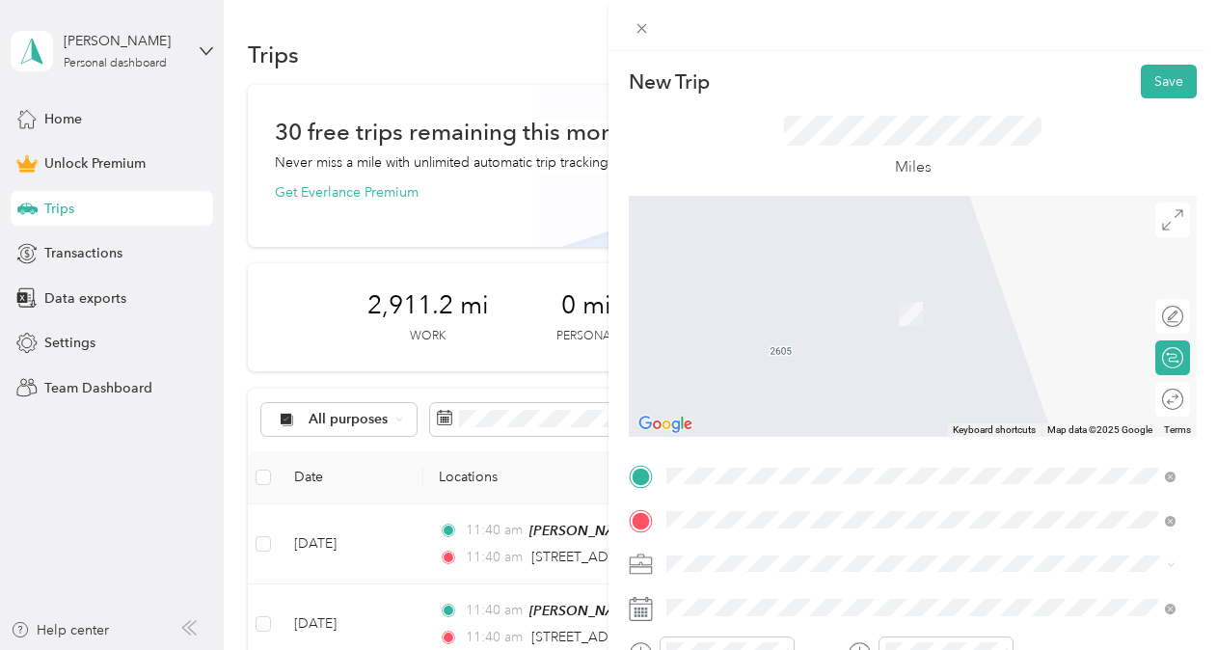
click at [775, 294] on span "[STREET_ADDRESS][US_STATE]" at bounding box center [799, 285] width 193 height 17
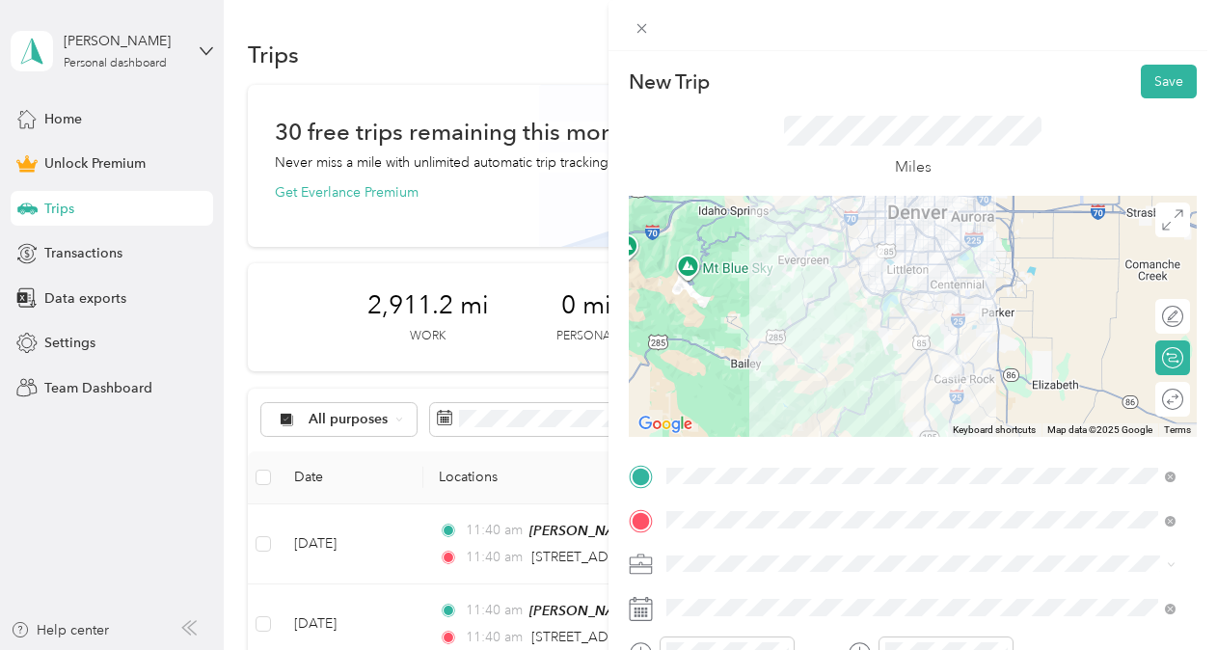
click at [719, 359] on span "Real Estate" at bounding box center [705, 360] width 65 height 16
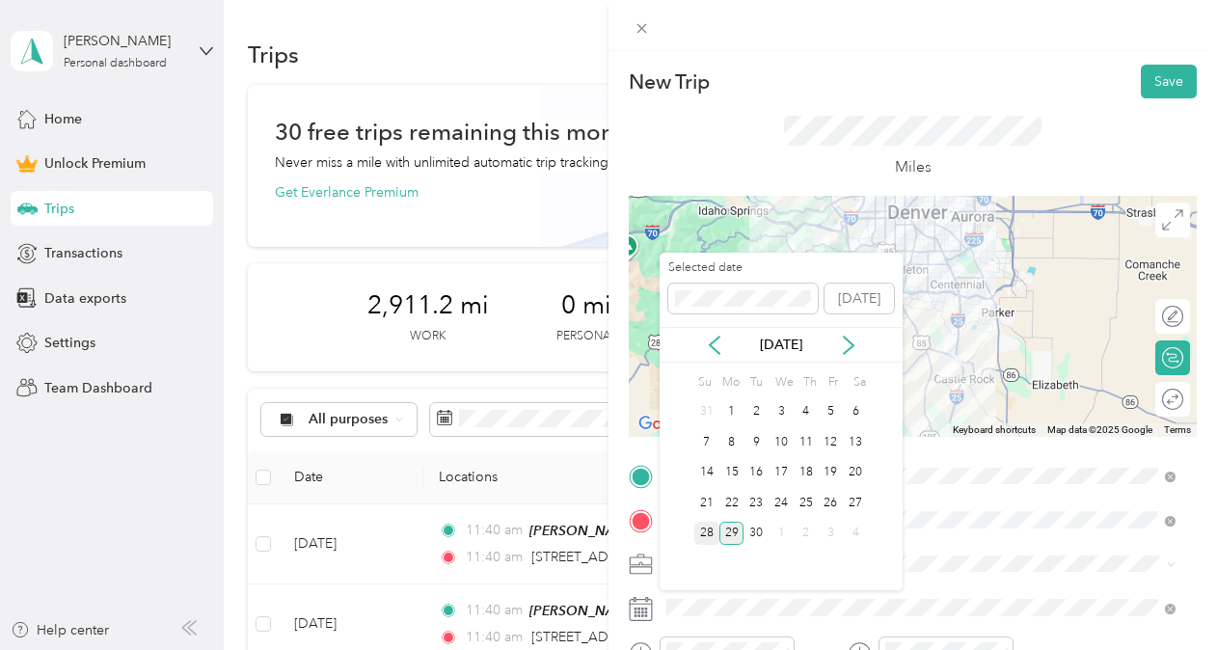
click at [703, 533] on div "28" at bounding box center [706, 534] width 25 height 24
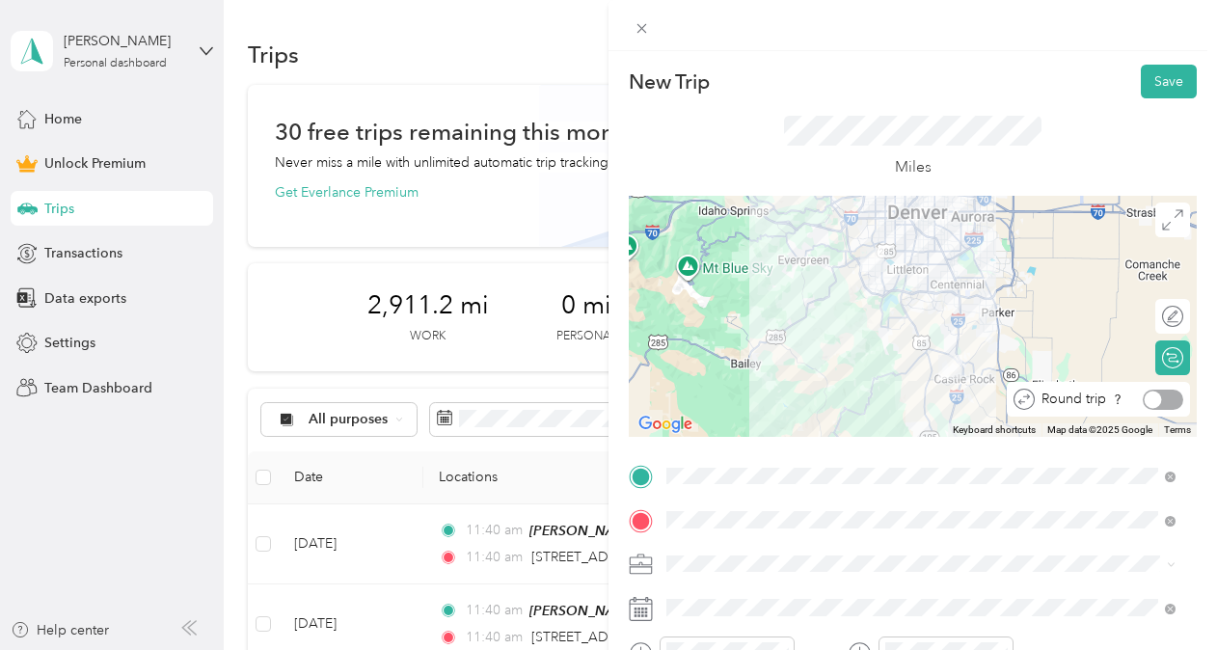
click at [1161, 399] on div at bounding box center [1163, 400] width 41 height 20
click at [1163, 84] on button "Save" at bounding box center [1169, 82] width 56 height 34
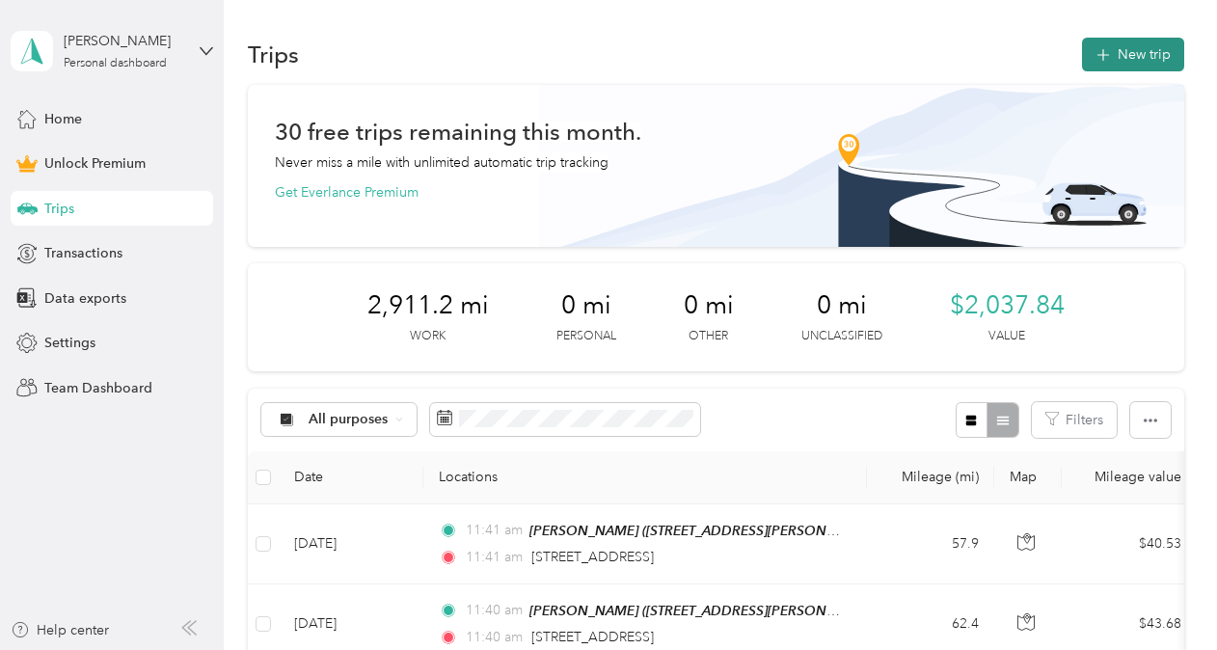
click at [1155, 54] on button "New trip" at bounding box center [1133, 55] width 102 height 34
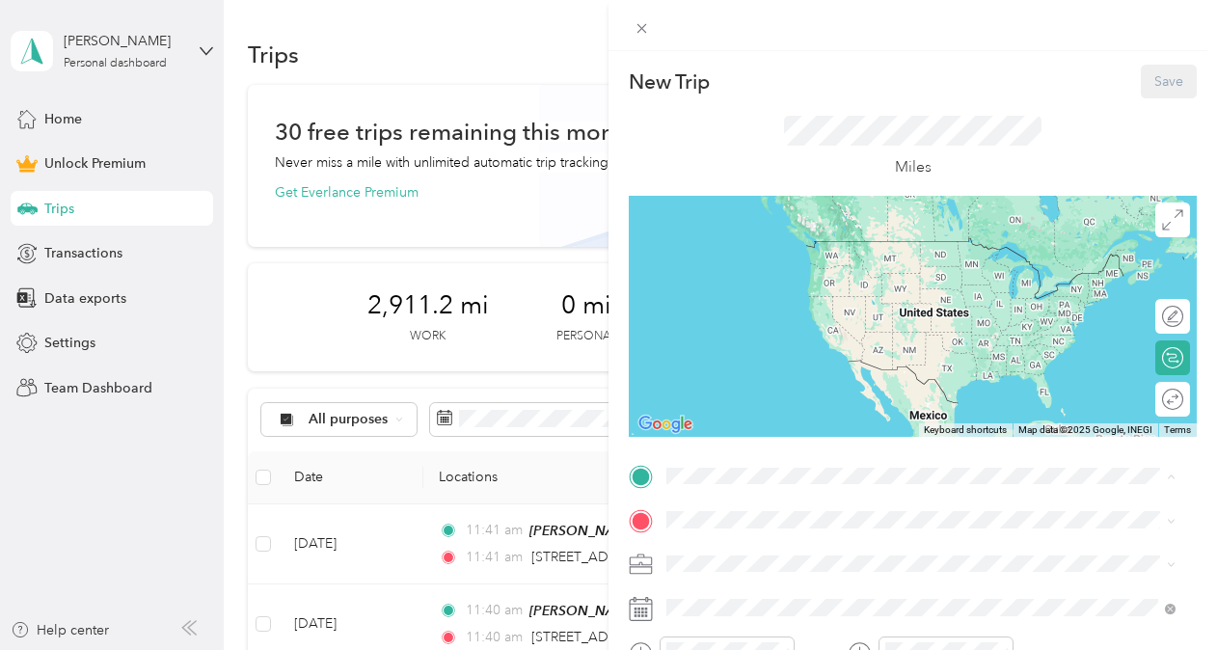
click at [739, 370] on span "[STREET_ADDRESS][US_STATE]" at bounding box center [799, 377] width 193 height 16
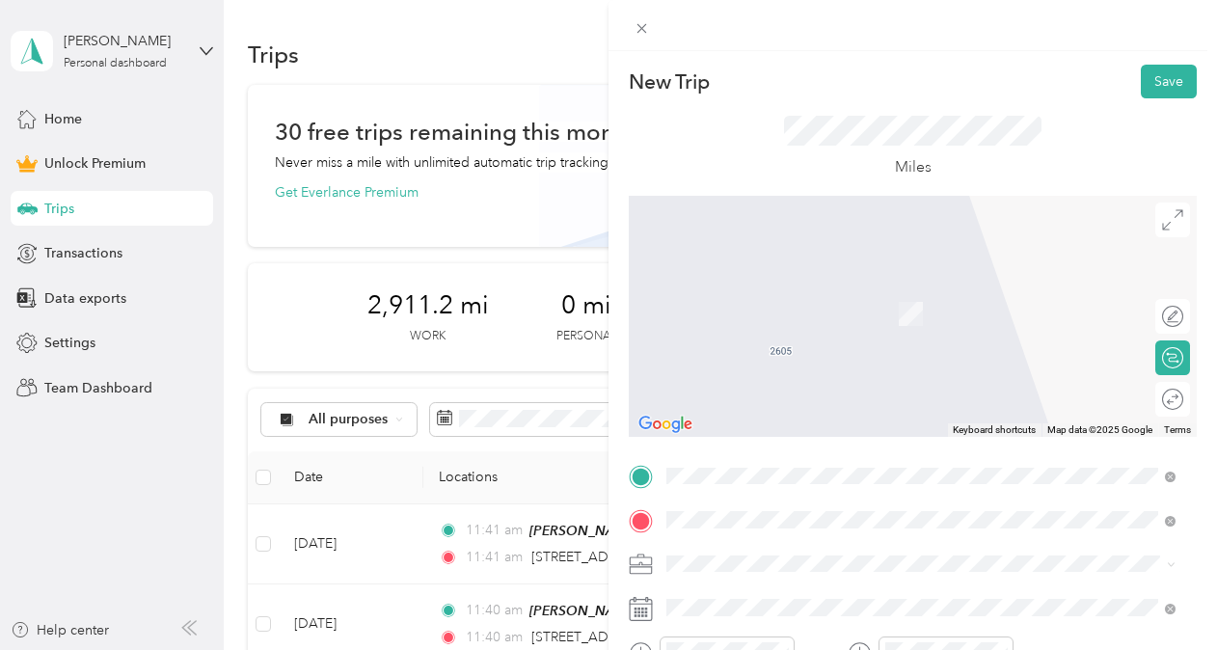
click at [775, 275] on div "[STREET_ADDRESS][US_STATE]" at bounding box center [921, 286] width 496 height 26
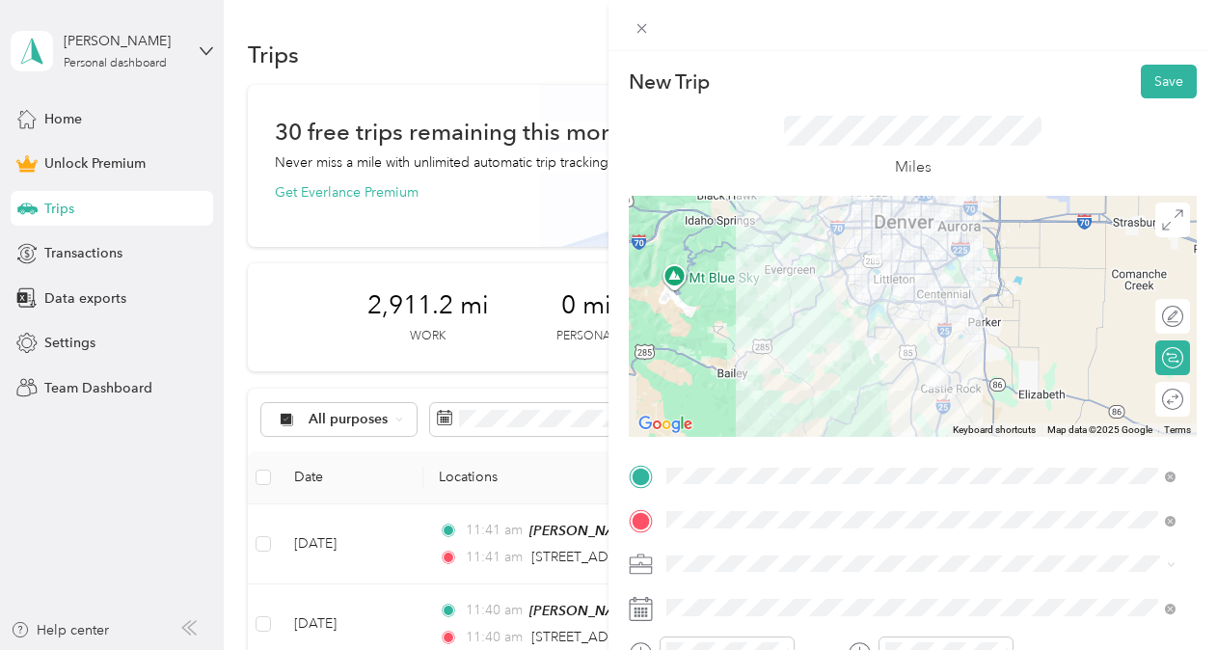
click at [704, 554] on span at bounding box center [928, 564] width 537 height 31
click at [711, 355] on span "Real Estate" at bounding box center [705, 361] width 65 height 16
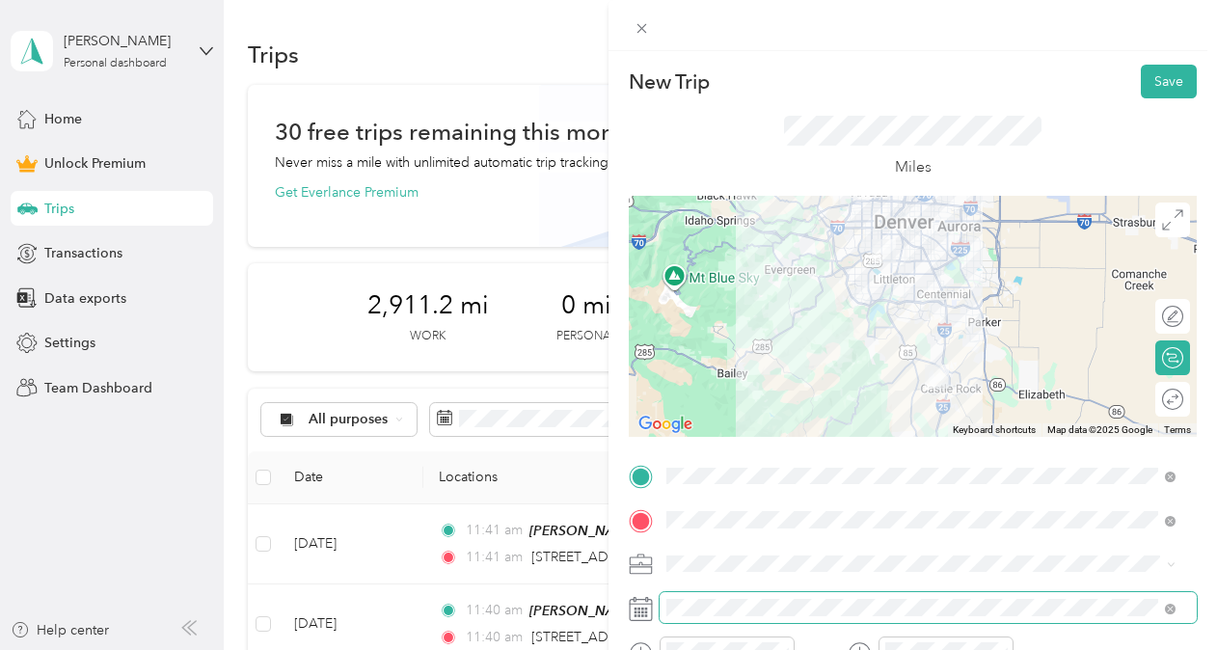
click at [719, 594] on span at bounding box center [928, 607] width 537 height 31
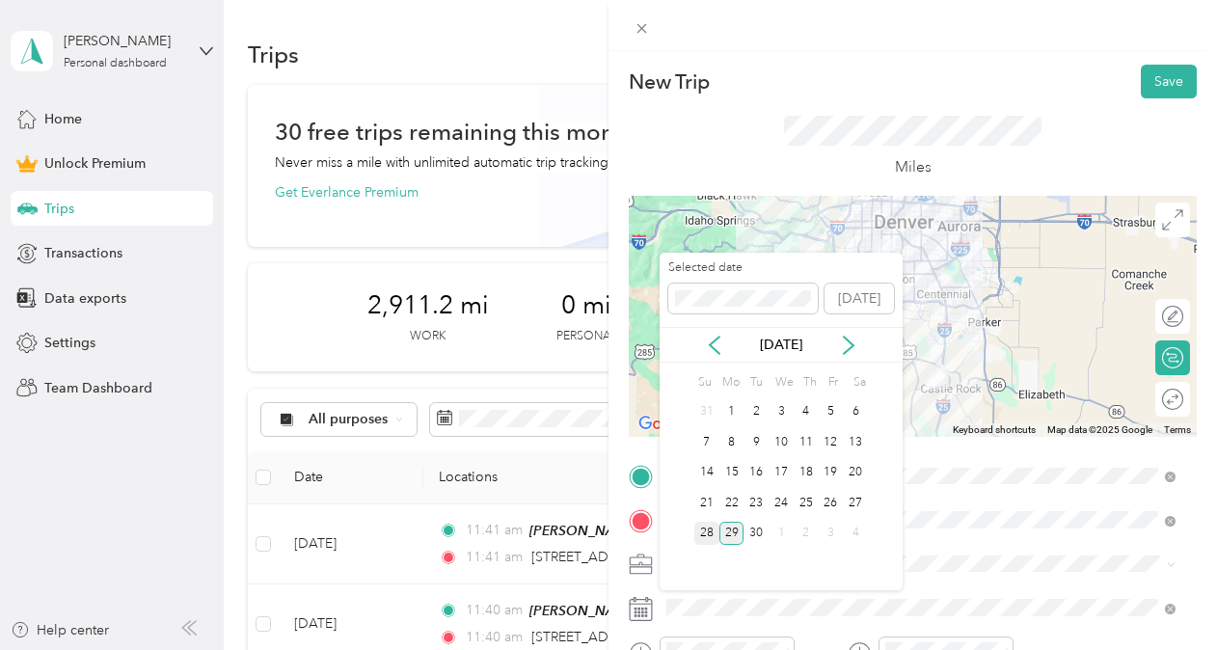
click at [708, 534] on div "28" at bounding box center [706, 534] width 25 height 24
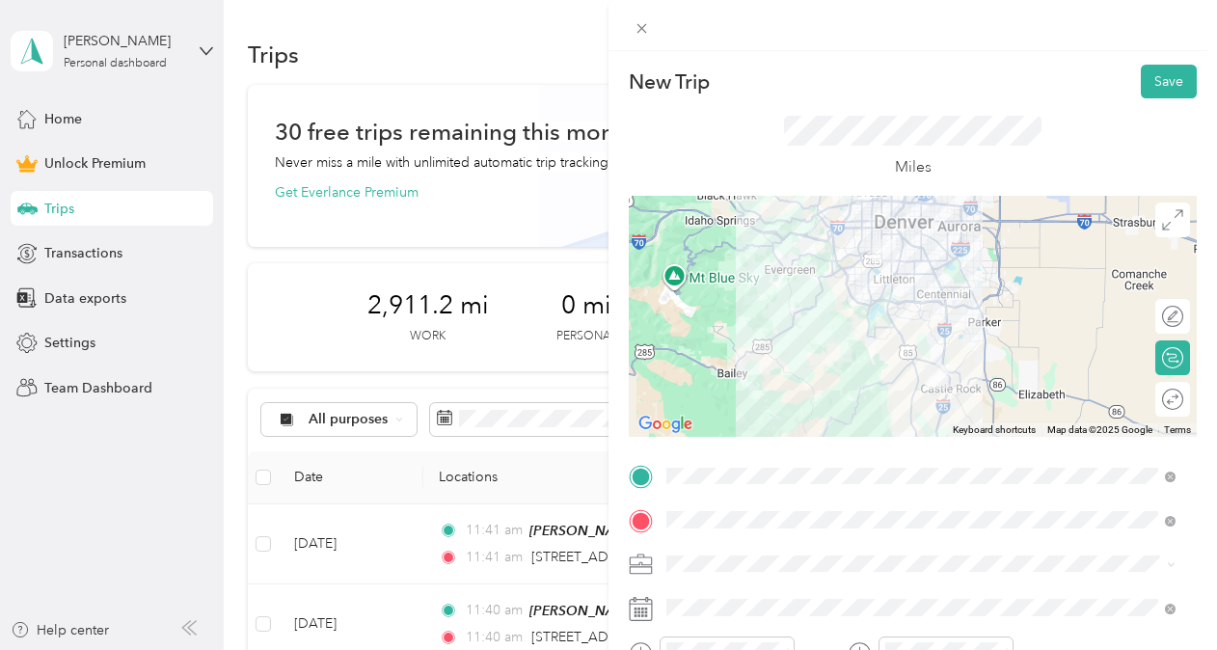
click at [1183, 401] on div "Round trip" at bounding box center [1183, 400] width 0 height 20
click at [1156, 401] on div at bounding box center [1163, 400] width 41 height 20
click at [1158, 86] on button "Save" at bounding box center [1169, 82] width 56 height 34
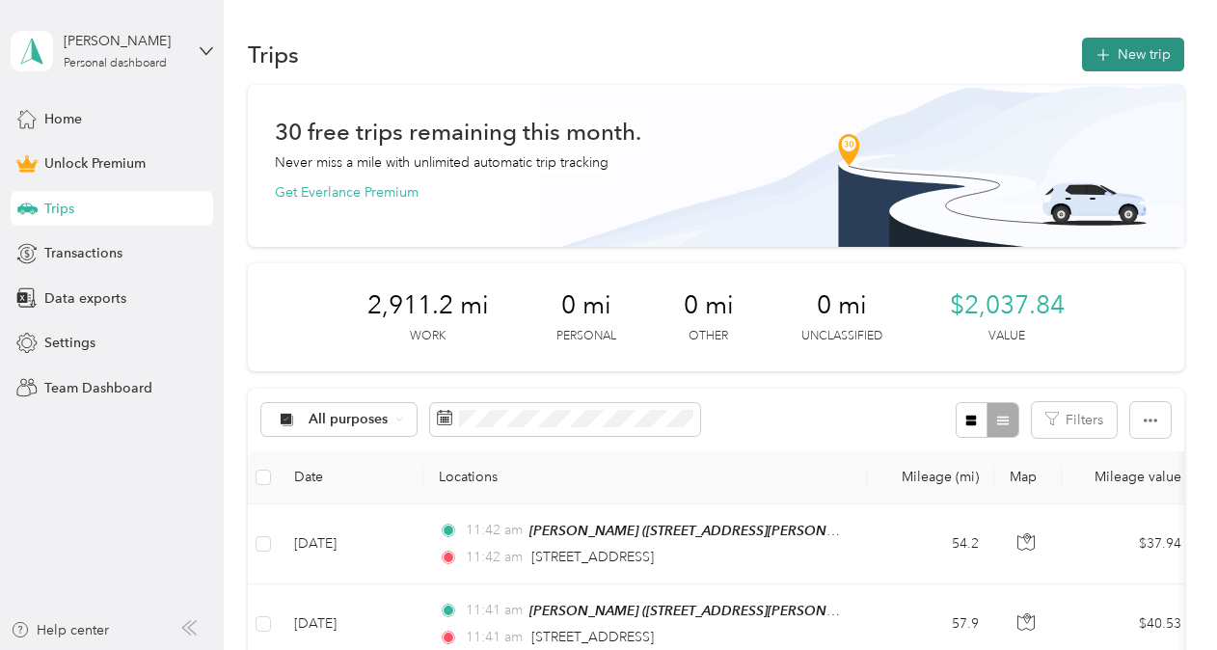
click at [1152, 58] on button "New trip" at bounding box center [1133, 55] width 102 height 34
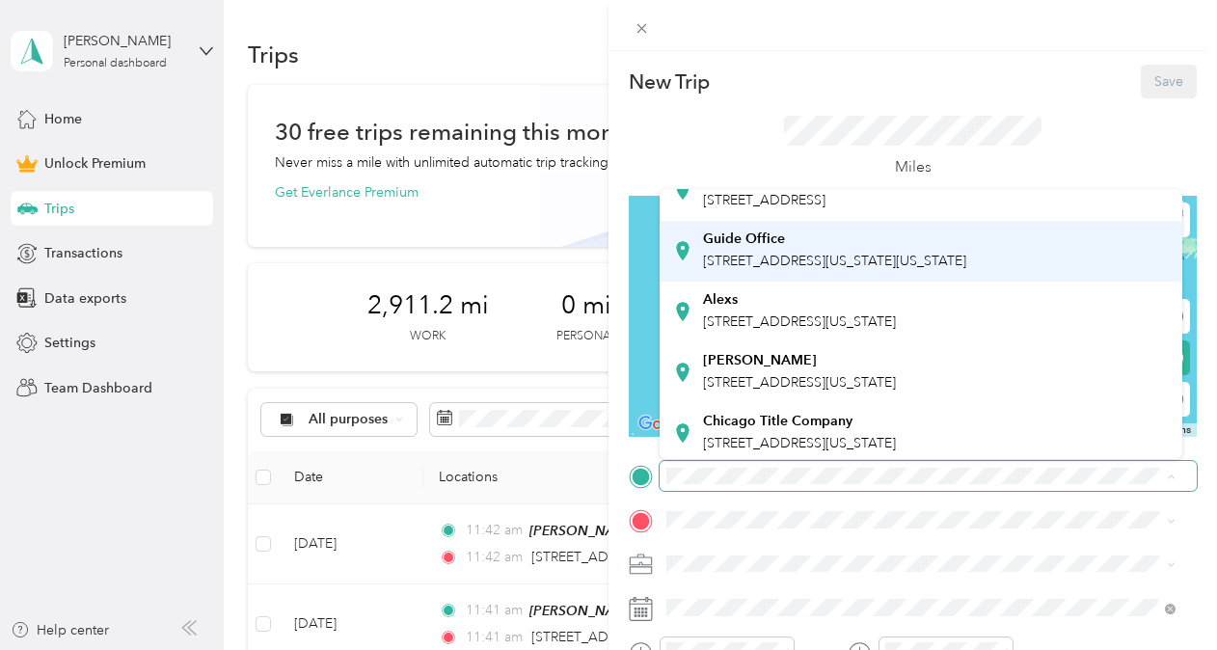
scroll to position [131, 0]
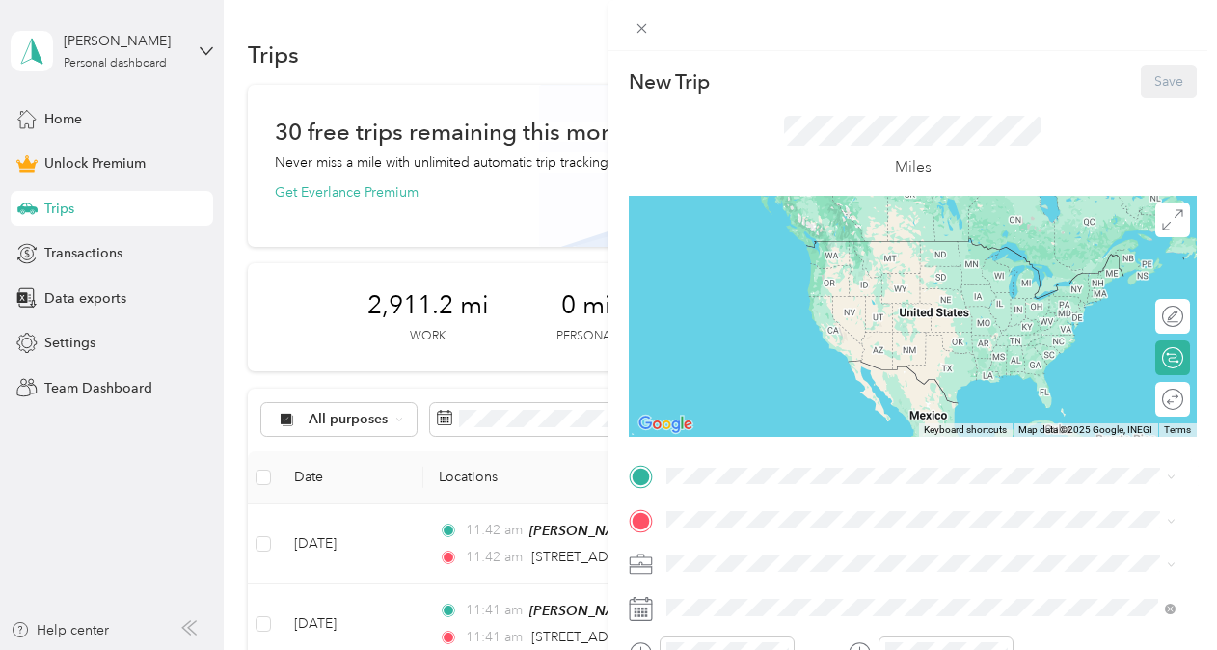
click at [746, 367] on div "[PERSON_NAME]" at bounding box center [799, 358] width 193 height 17
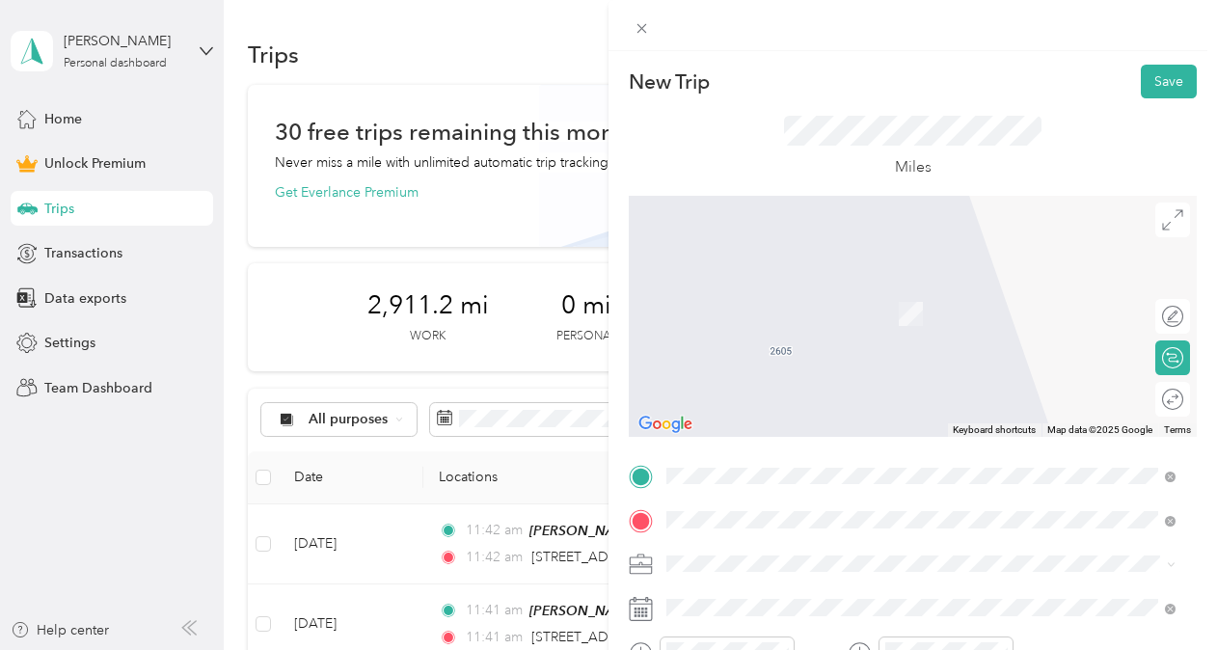
click at [783, 291] on span "[STREET_ADDRESS][PERSON_NAME][US_STATE][US_STATE]" at bounding box center [888, 285] width 370 height 17
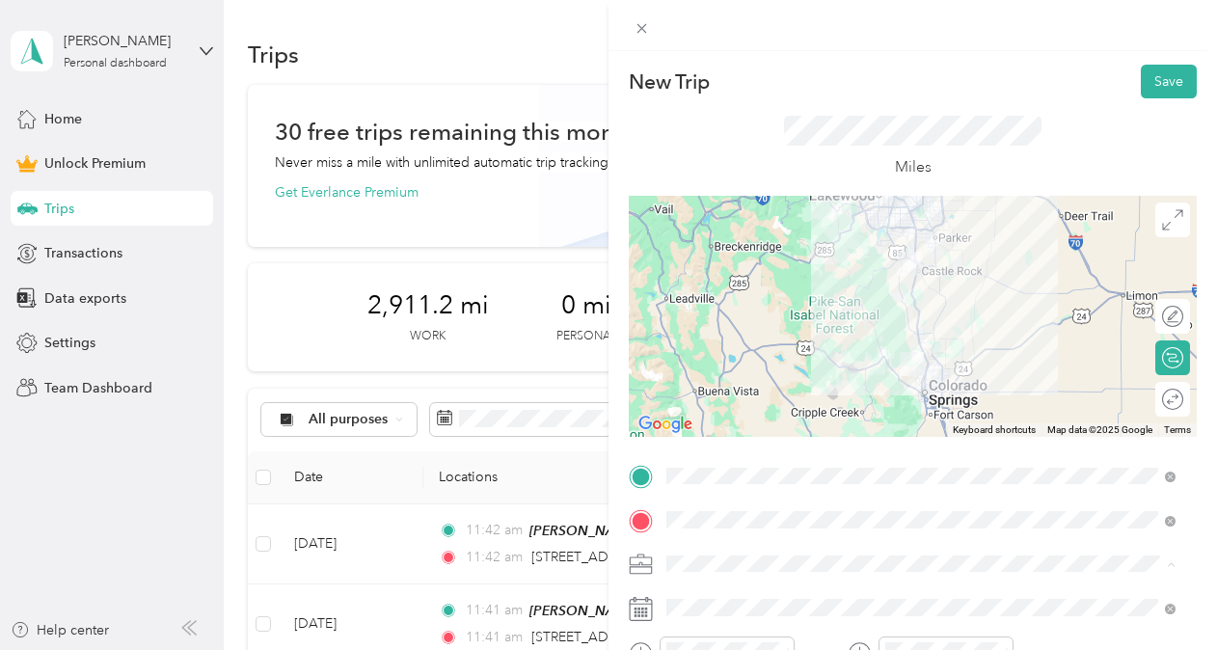
click at [716, 361] on div "Real Estate" at bounding box center [921, 361] width 496 height 20
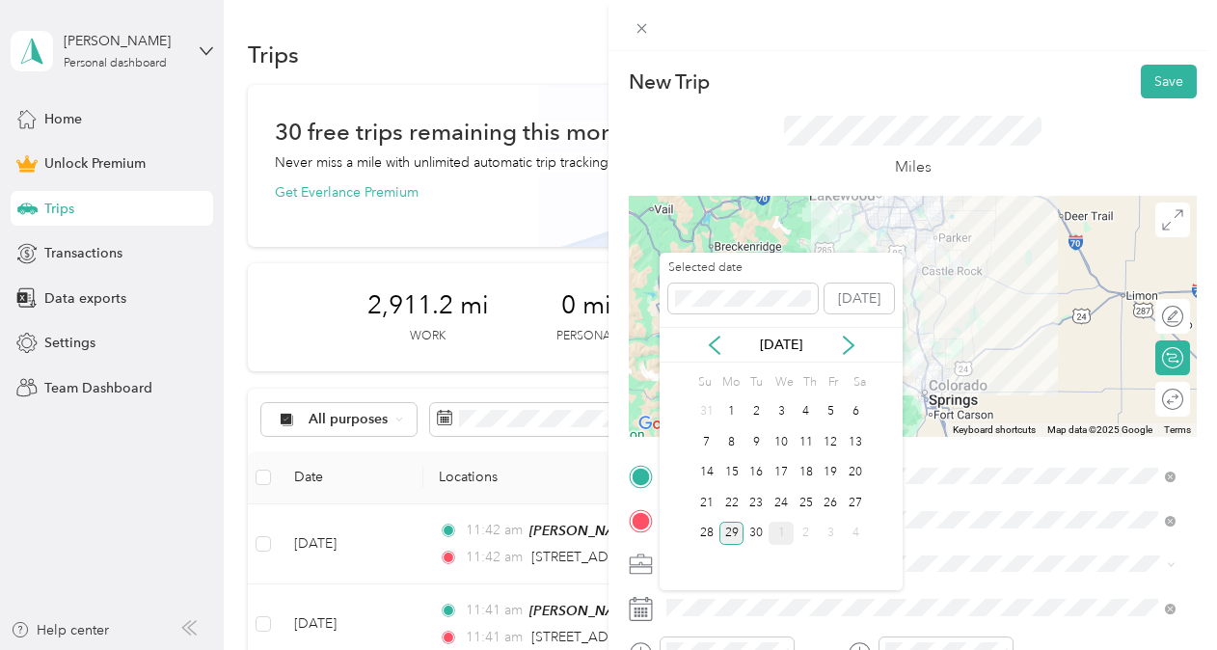
click at [780, 527] on div "1" at bounding box center [781, 534] width 25 height 24
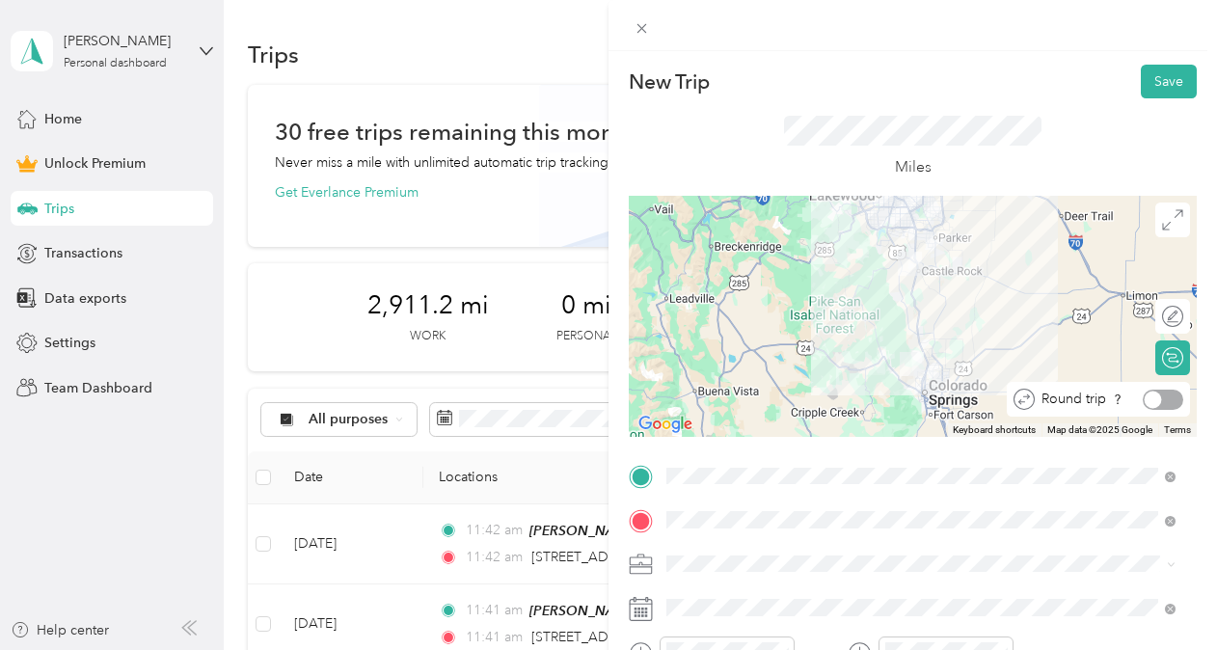
click at [1148, 403] on div at bounding box center [1163, 400] width 41 height 20
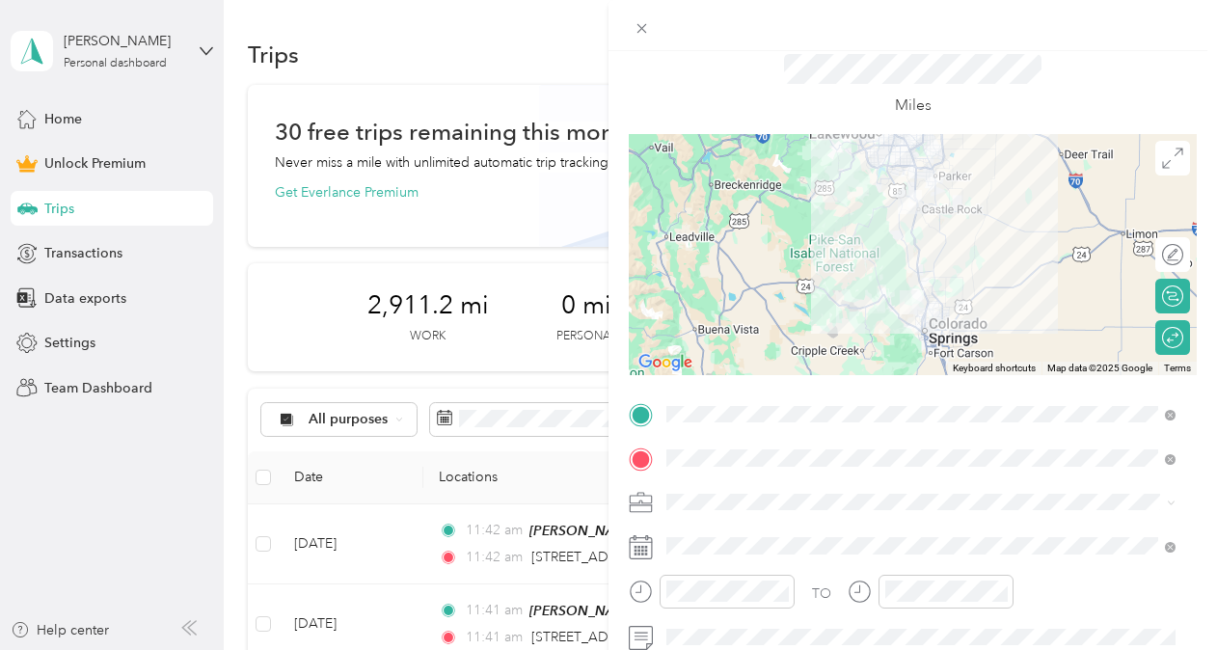
scroll to position [61, 0]
click at [737, 295] on span "Real Estate" at bounding box center [705, 299] width 65 height 16
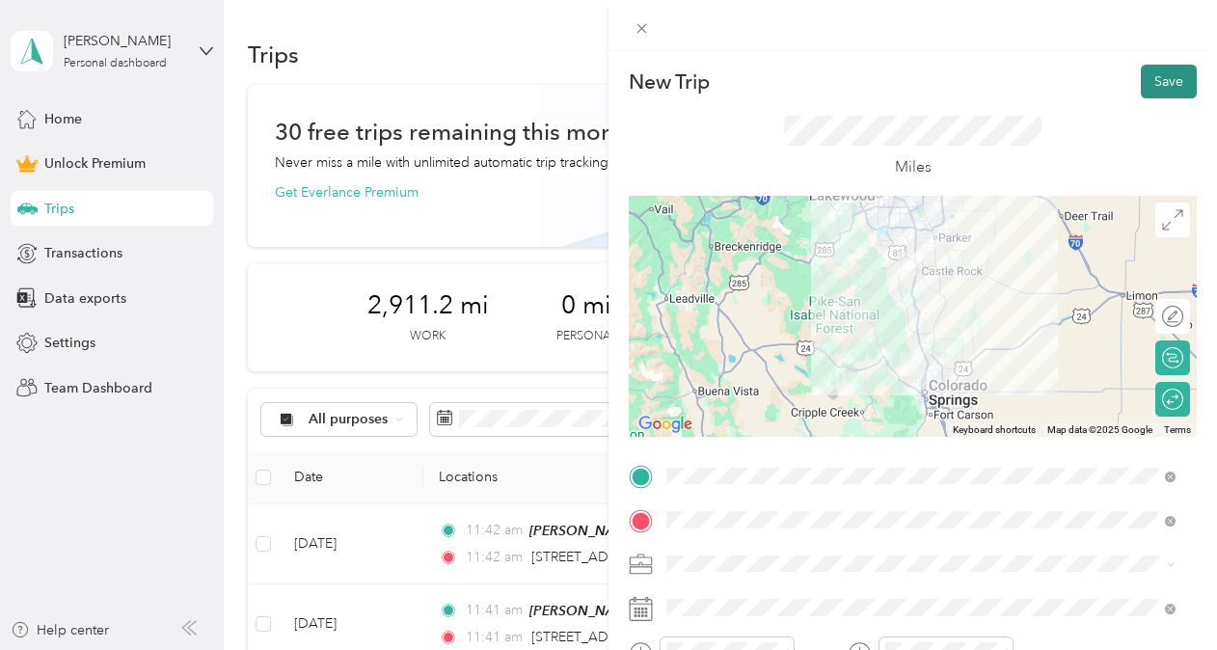
click at [1142, 82] on button "Save" at bounding box center [1169, 82] width 56 height 34
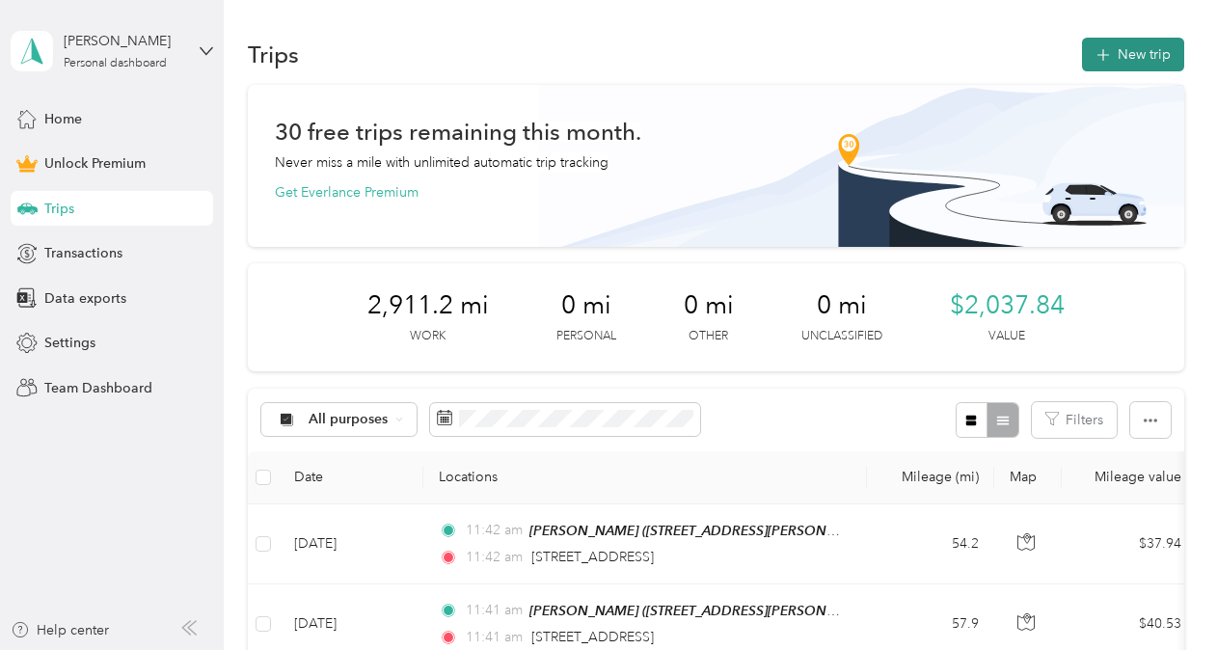
click at [1147, 65] on button "New trip" at bounding box center [1133, 55] width 102 height 34
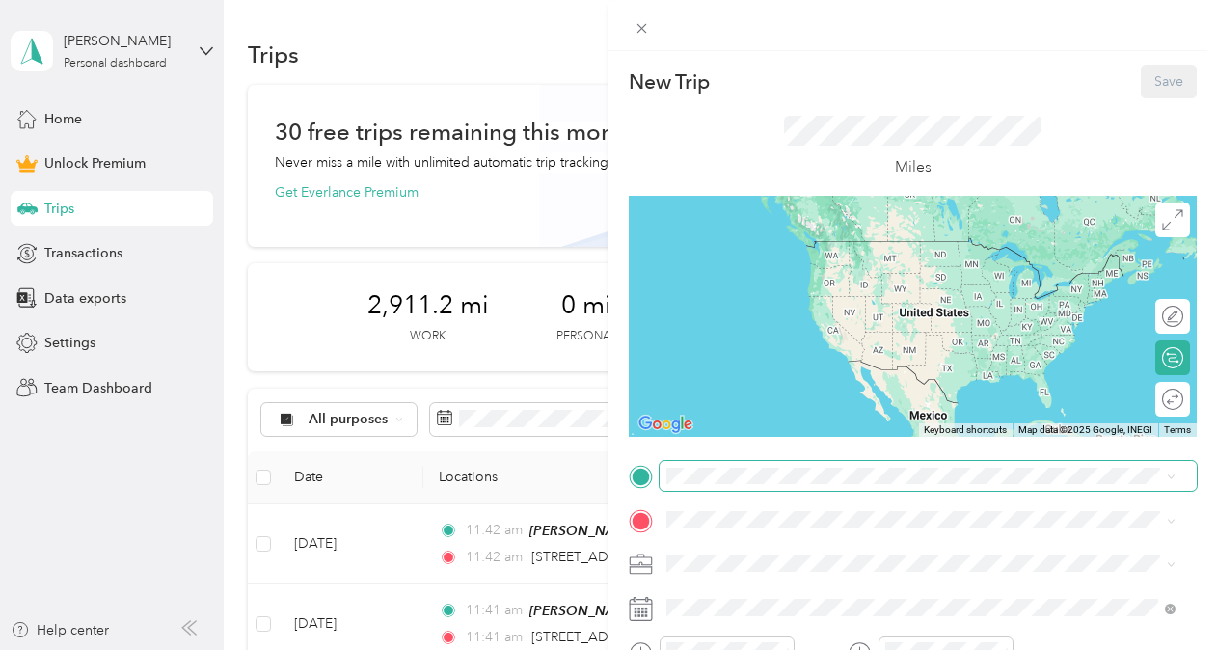
click at [736, 465] on span at bounding box center [928, 476] width 537 height 31
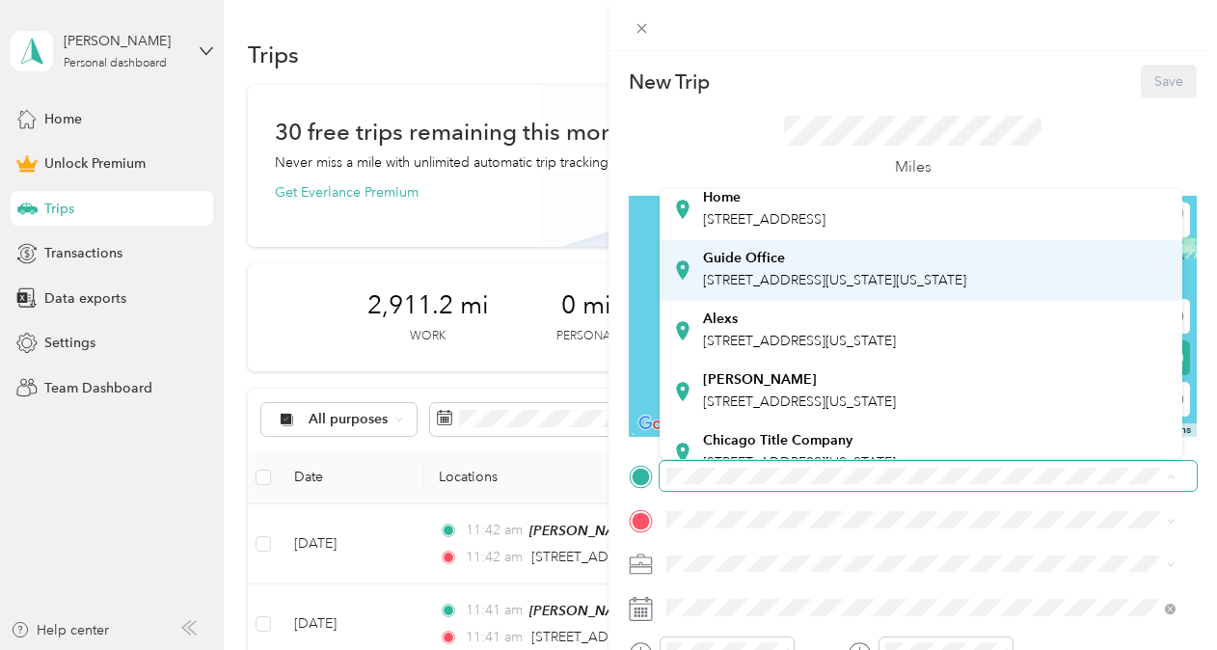
scroll to position [116, 0]
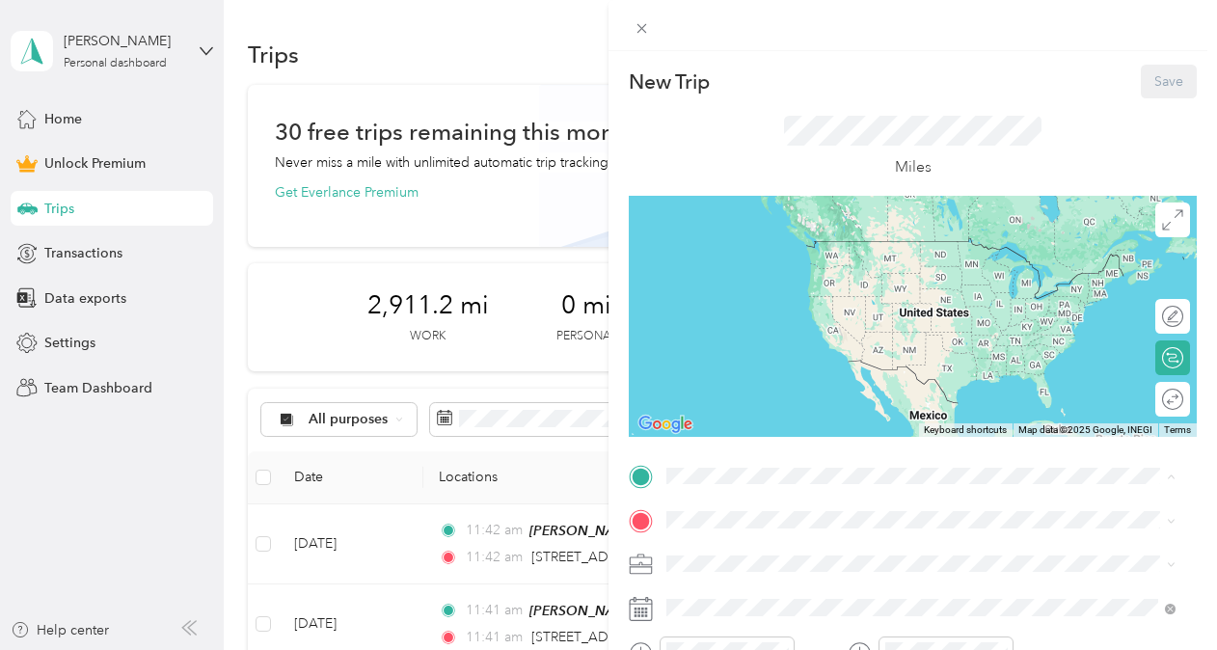
click at [751, 405] on span "[STREET_ADDRESS][US_STATE]" at bounding box center [799, 397] width 193 height 16
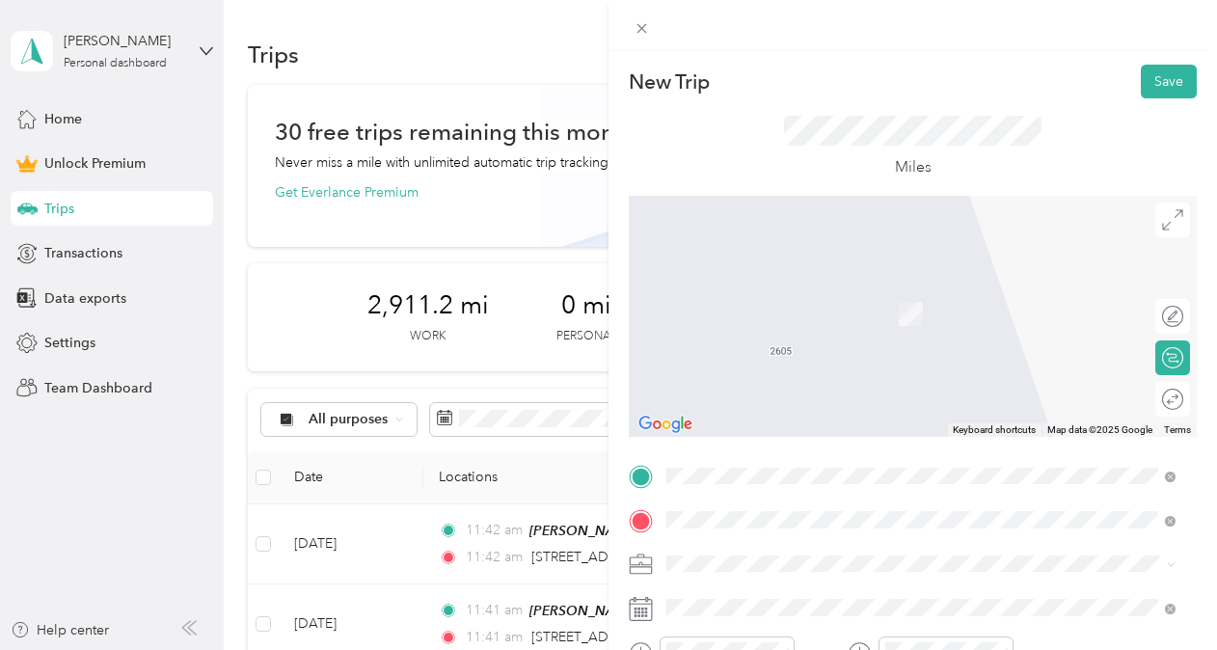
click at [770, 282] on span "[STREET_ADDRESS][PERSON_NAME][US_STATE][US_STATE]" at bounding box center [888, 285] width 370 height 17
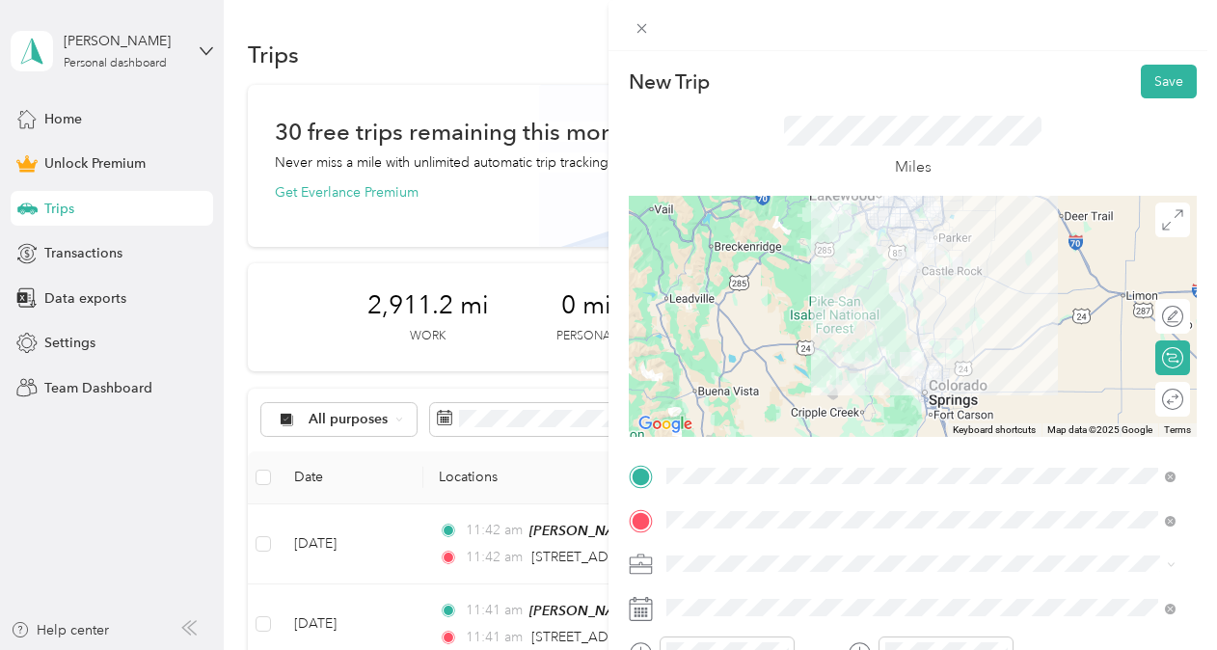
click at [718, 366] on li "Real Estate" at bounding box center [921, 361] width 523 height 34
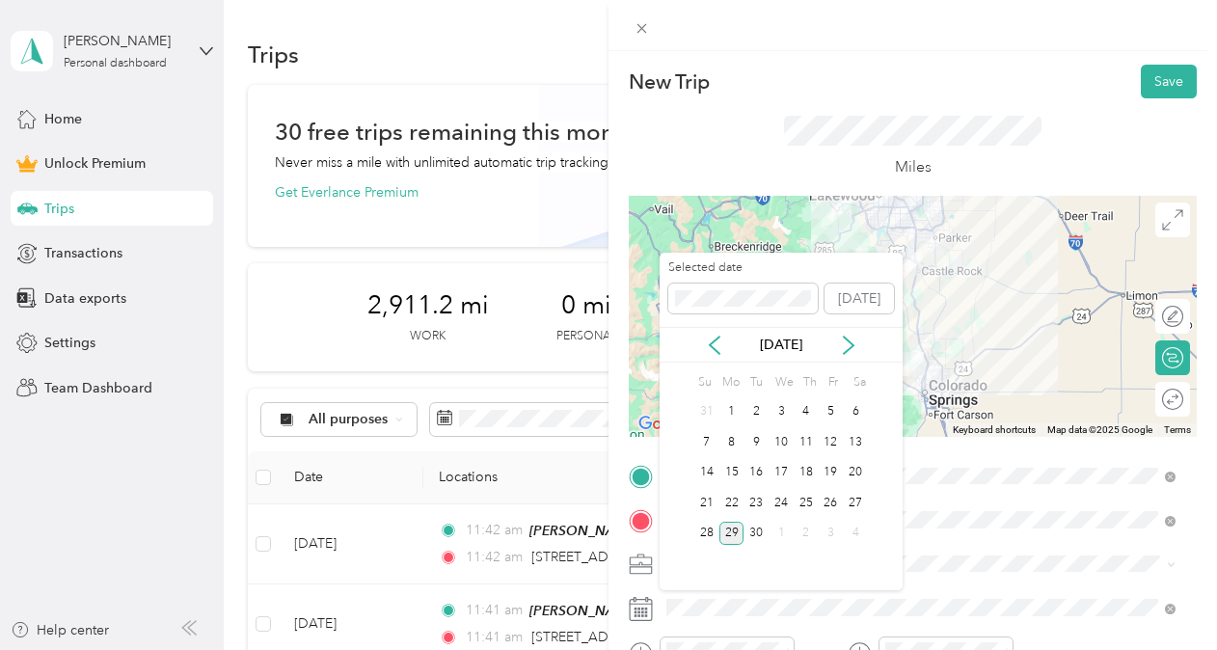
click at [845, 333] on div "[DATE]" at bounding box center [781, 345] width 243 height 36
click at [847, 339] on icon at bounding box center [849, 345] width 10 height 17
click at [715, 474] on div "12" at bounding box center [706, 473] width 25 height 24
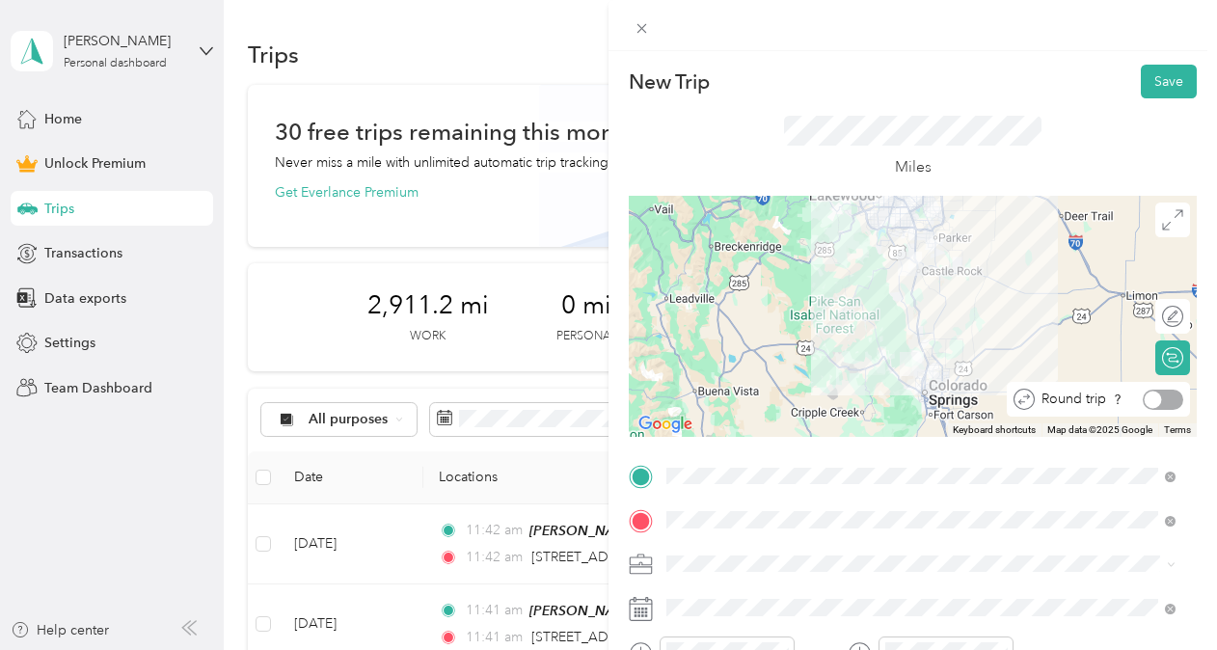
click at [1161, 399] on div at bounding box center [1163, 400] width 41 height 20
click at [1152, 81] on button "Save" at bounding box center [1169, 82] width 56 height 34
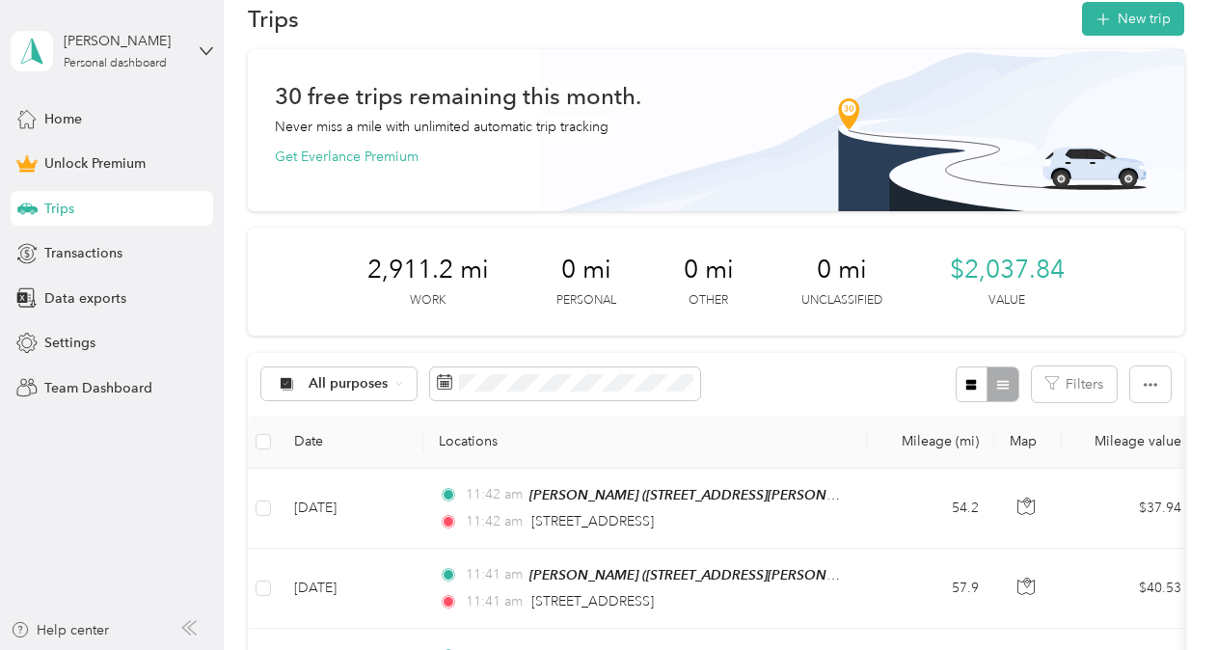
scroll to position [0, 0]
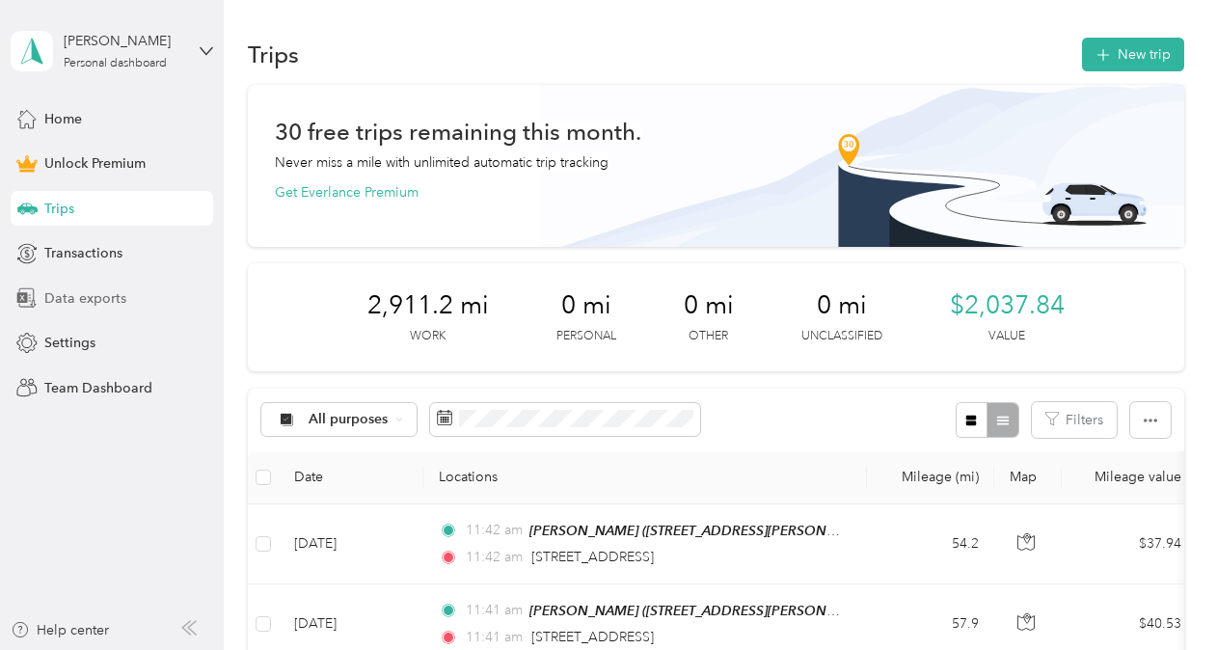
click at [104, 299] on span "Data exports" at bounding box center [85, 298] width 82 height 20
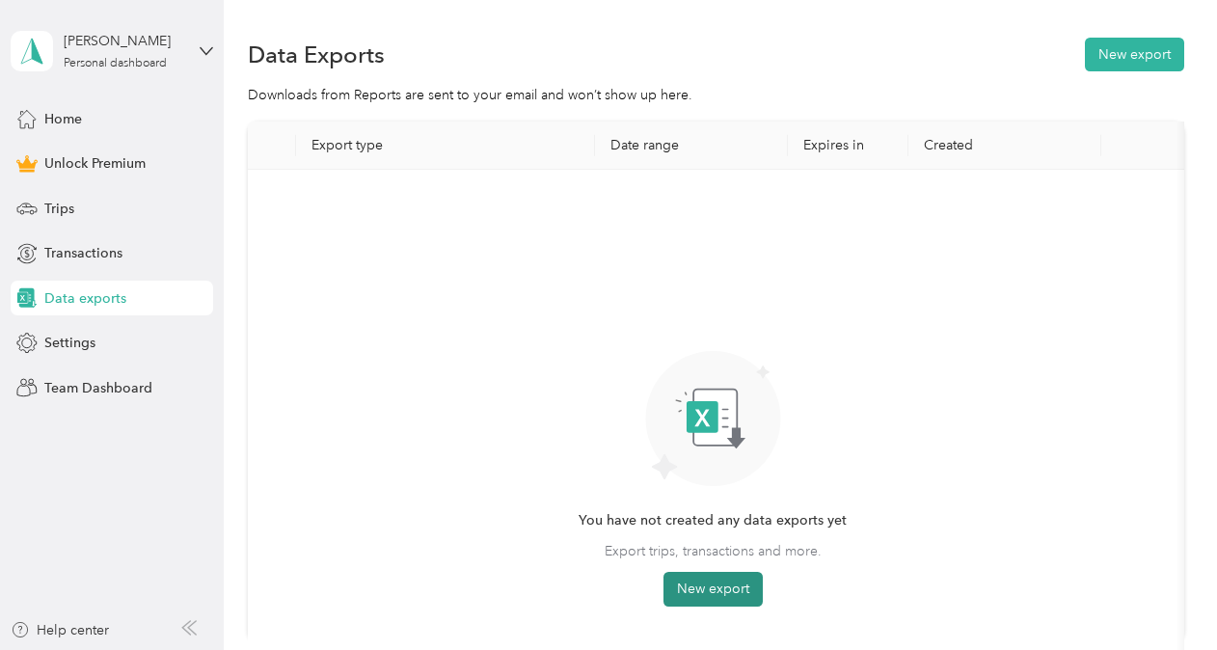
click at [727, 587] on button "New export" at bounding box center [713, 589] width 99 height 35
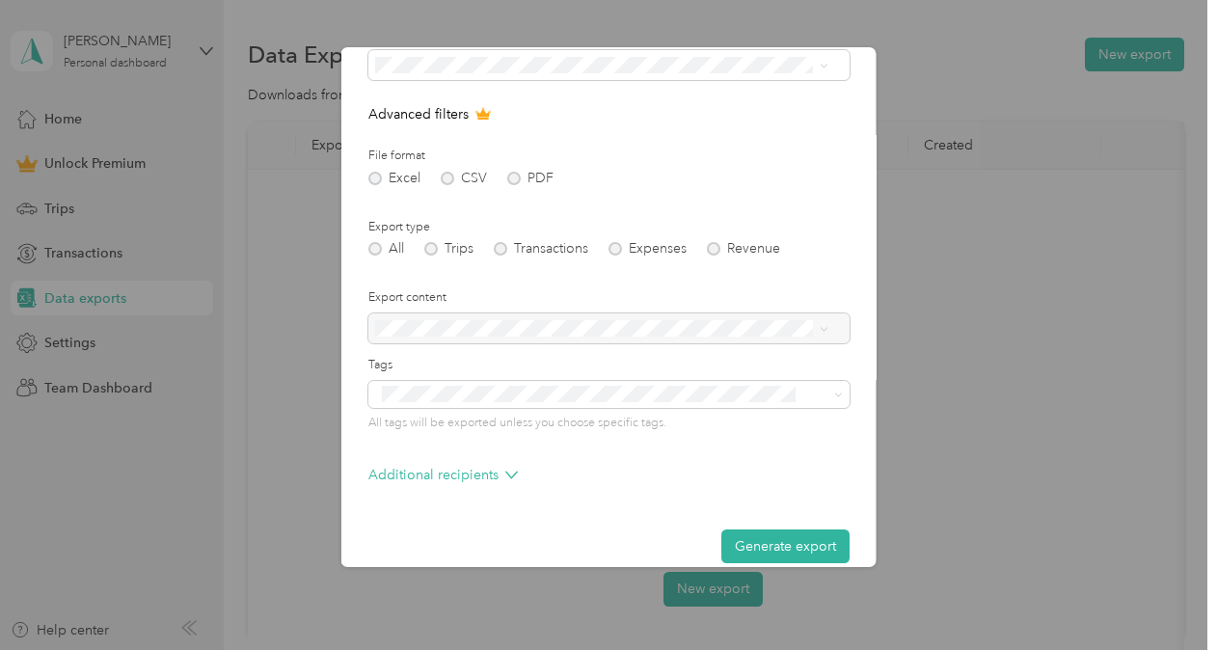
scroll to position [181, 0]
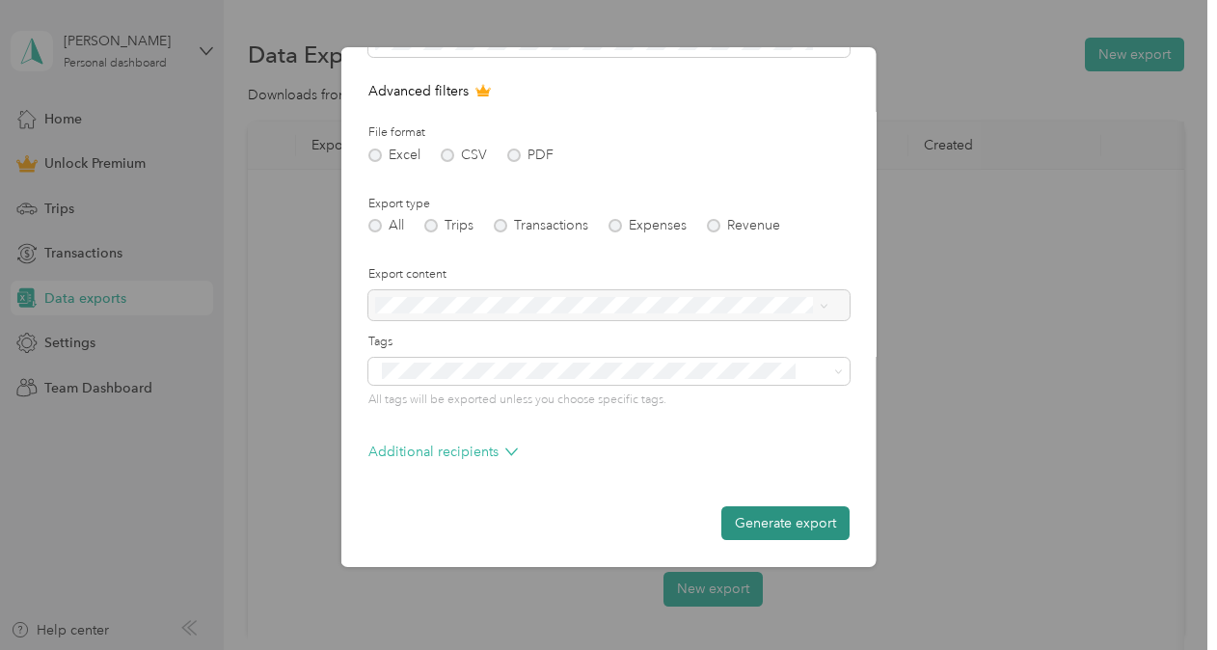
click at [781, 525] on button "Generate export" at bounding box center [785, 523] width 128 height 34
